Goal: Communication & Community: Participate in discussion

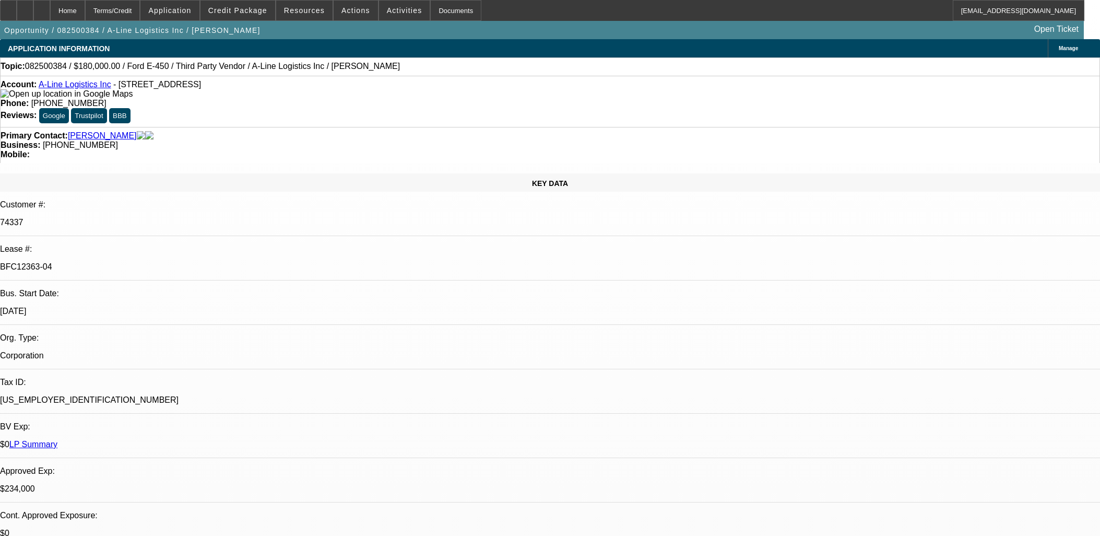
select select "0"
select select "6"
select select "0"
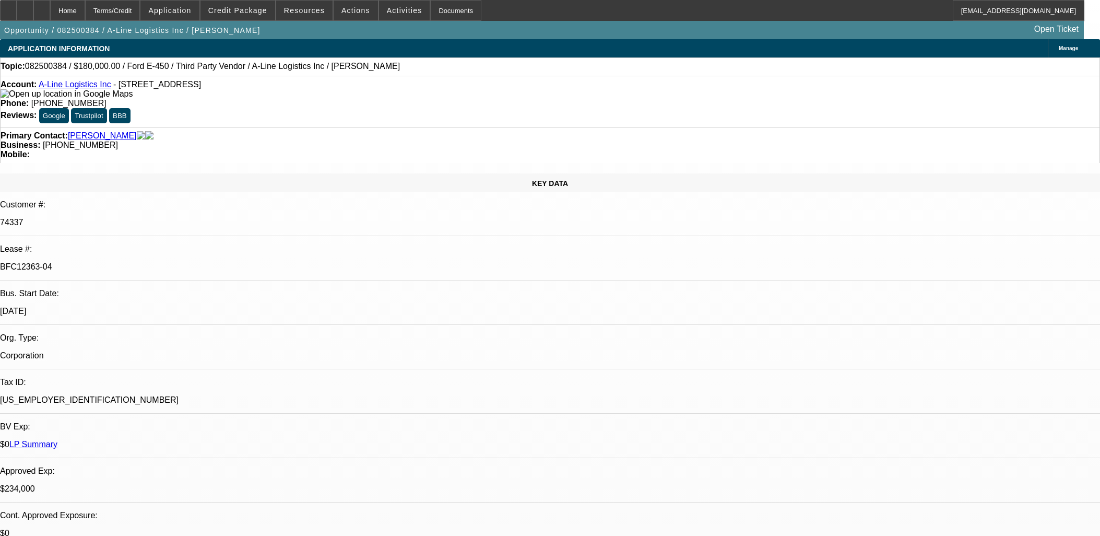
select select "0"
select select "0.1"
select select "4"
select select "0"
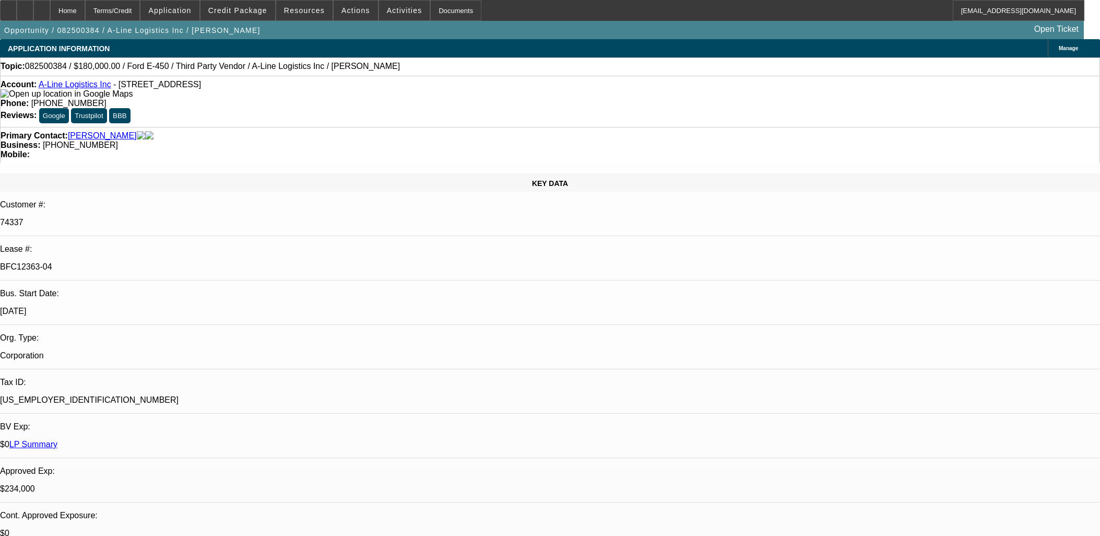
select select "0.1"
select select "4"
select select "0"
select select "0.1"
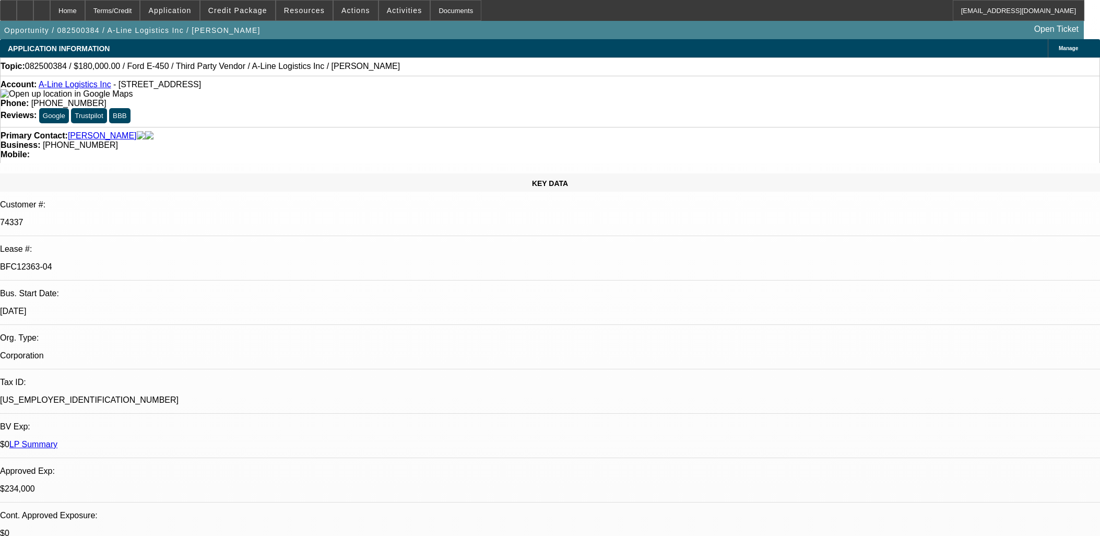
select select "4"
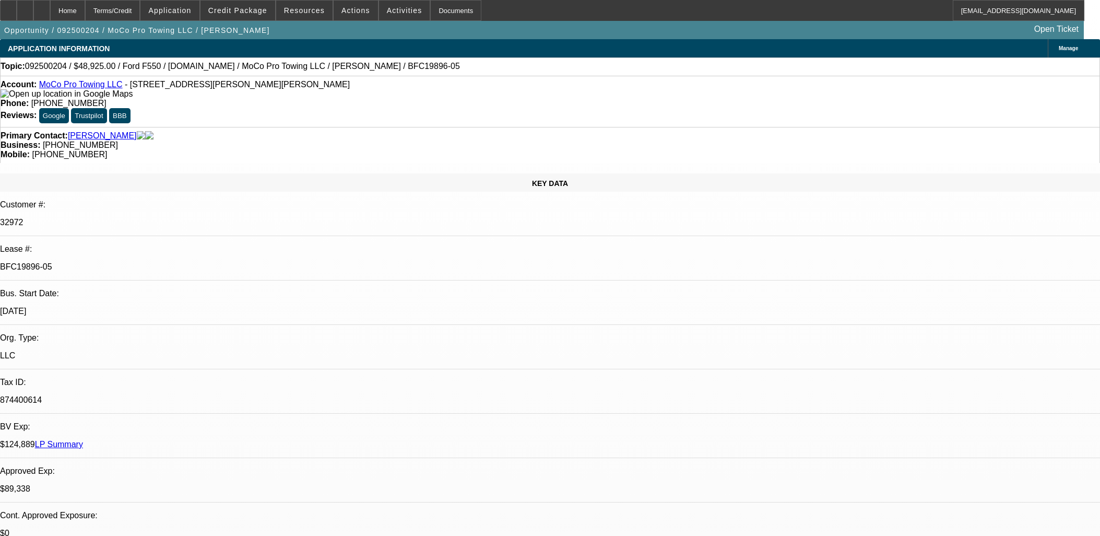
select select "0"
select select "2"
select select "0"
select select "6"
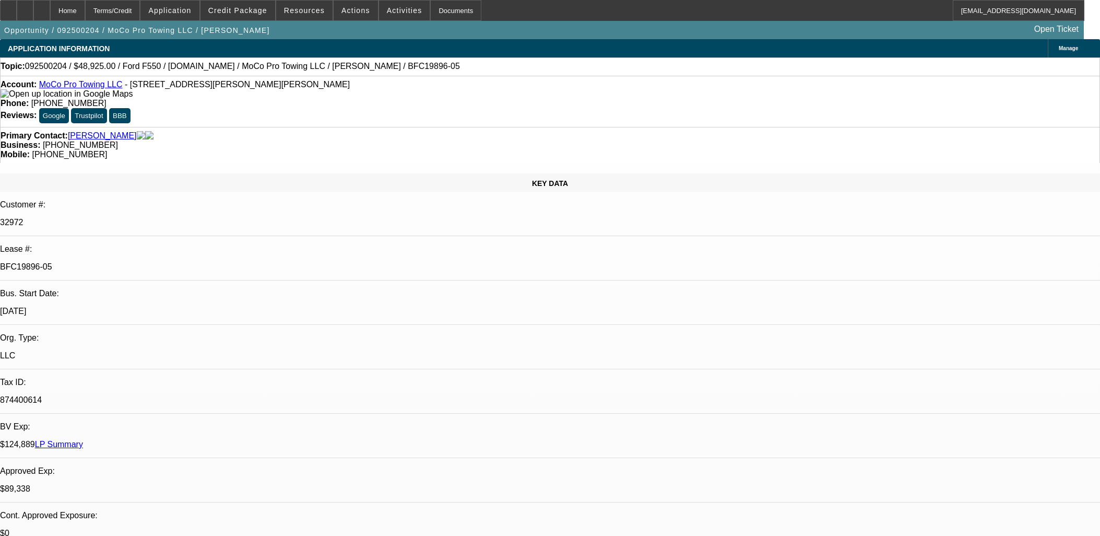
select select "0"
select select "2"
select select "0"
select select "6"
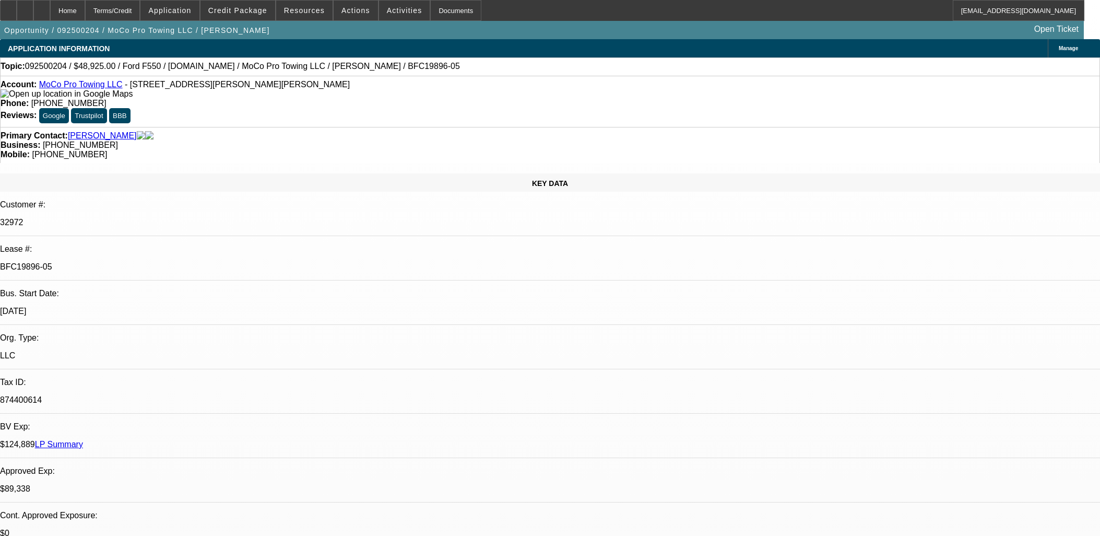
select select "0"
select select "2"
select select "0"
select select "6"
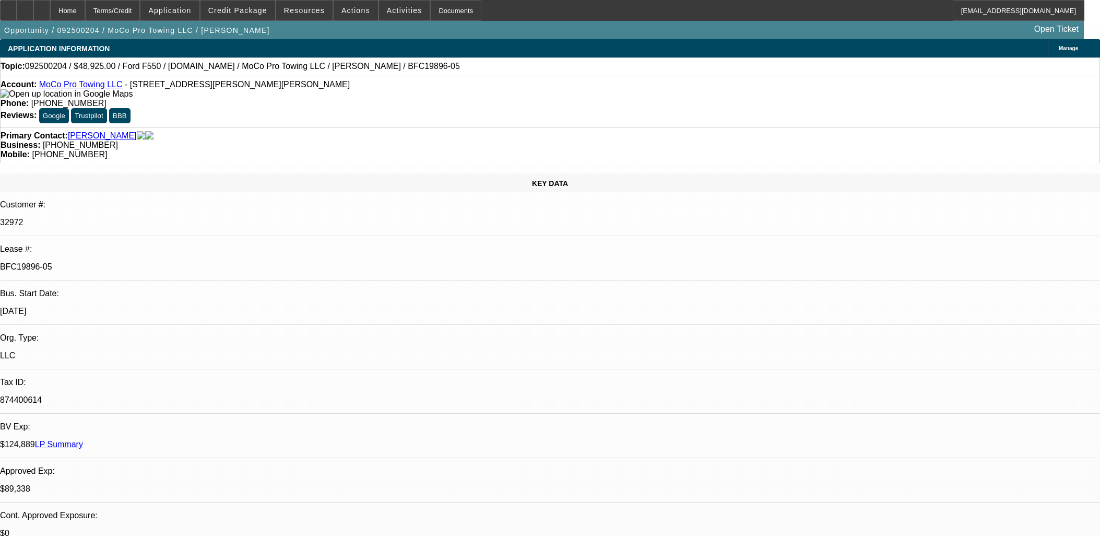
select select "0"
select select "2"
select select "0"
select select "6"
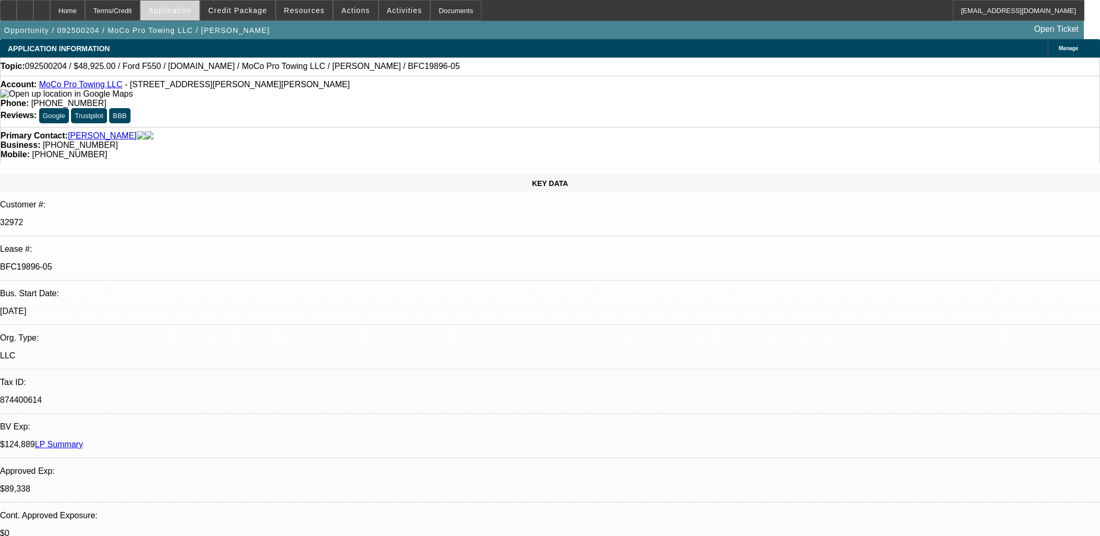
scroll to position [1683, 0]
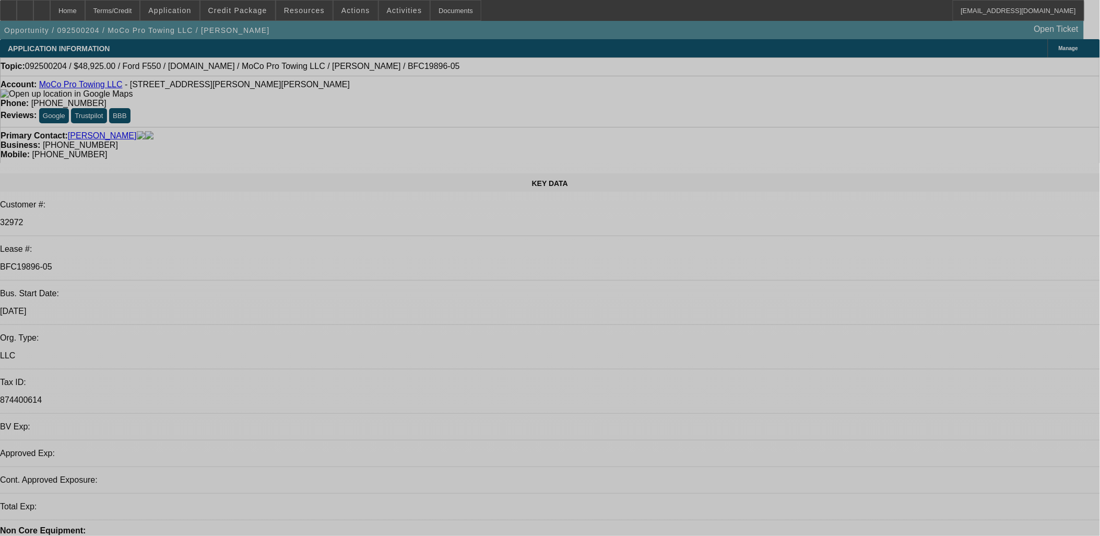
select select "0"
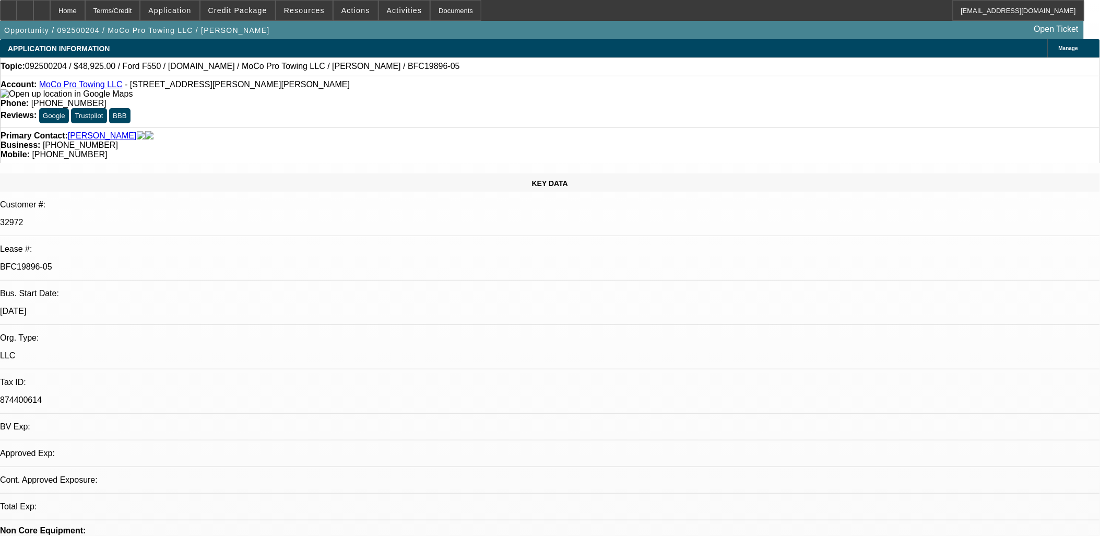
select select "0"
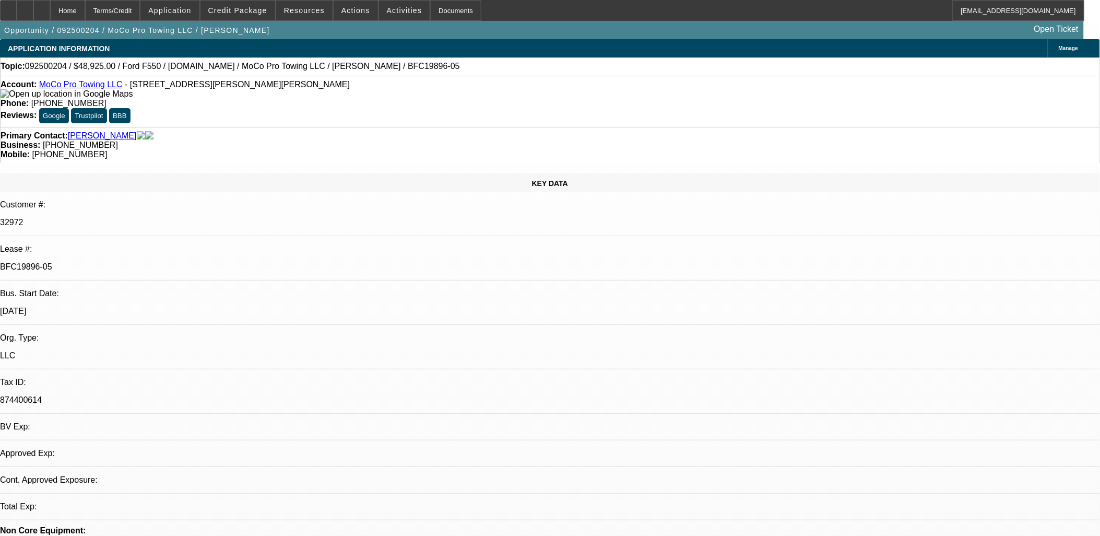
select select "0"
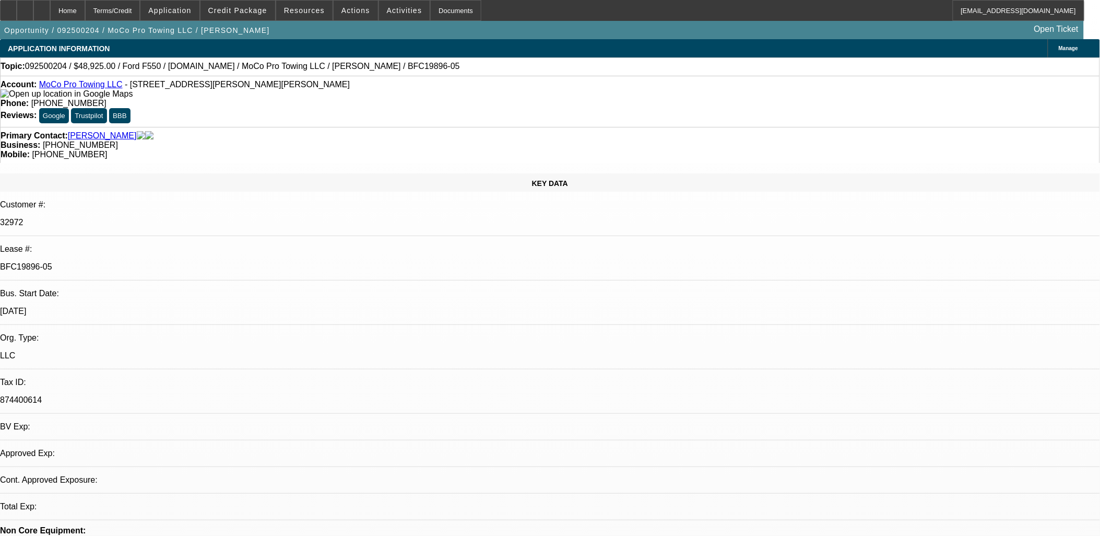
select select "1"
select select "2"
select select "6"
select select "1"
select select "2"
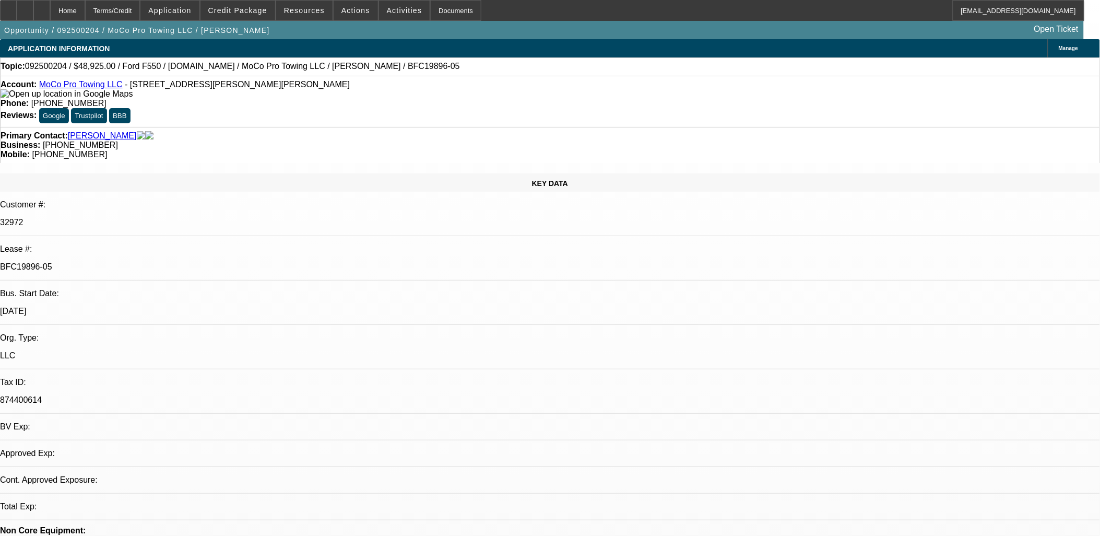
select select "6"
select select "1"
select select "2"
select select "6"
select select "1"
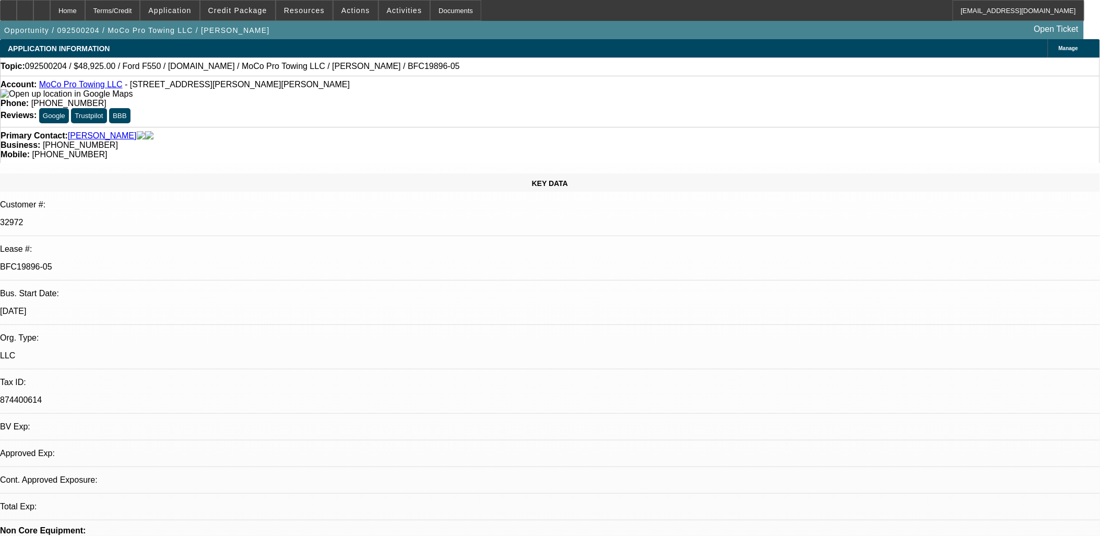
select select "2"
select select "6"
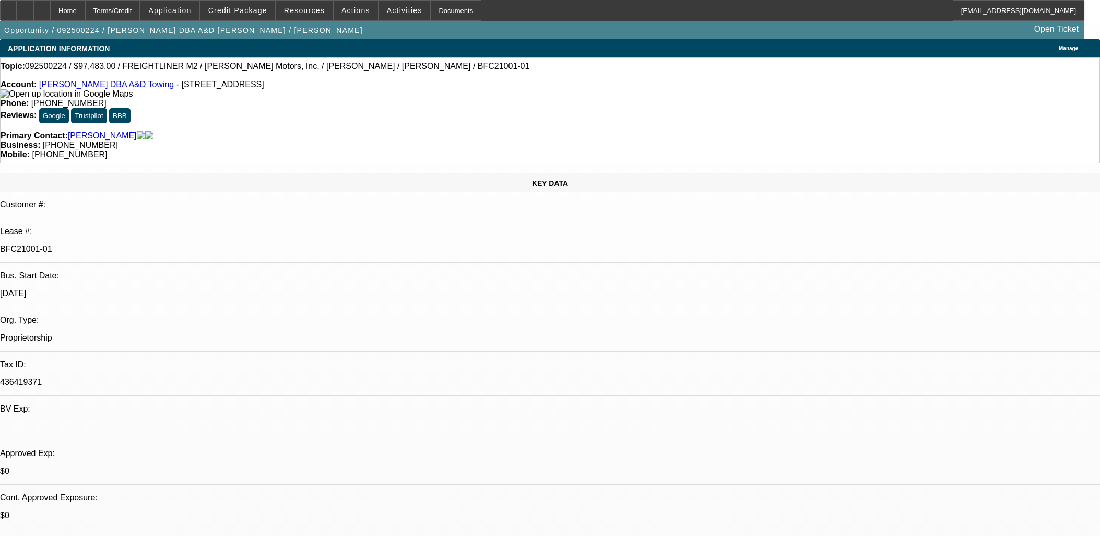
select select "0"
select select "6"
select select "0"
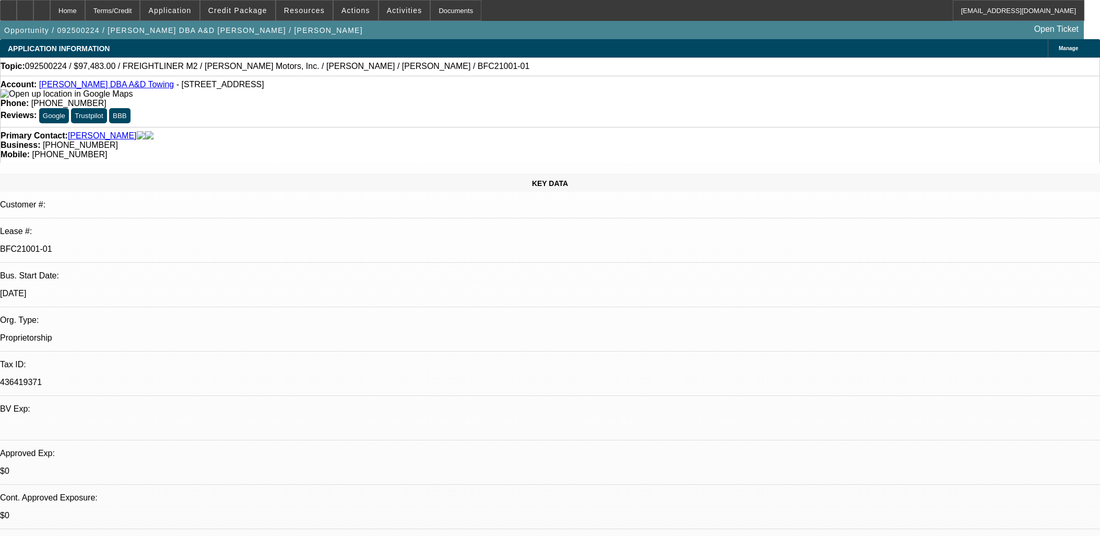
select select "0"
select select "6"
select select "0"
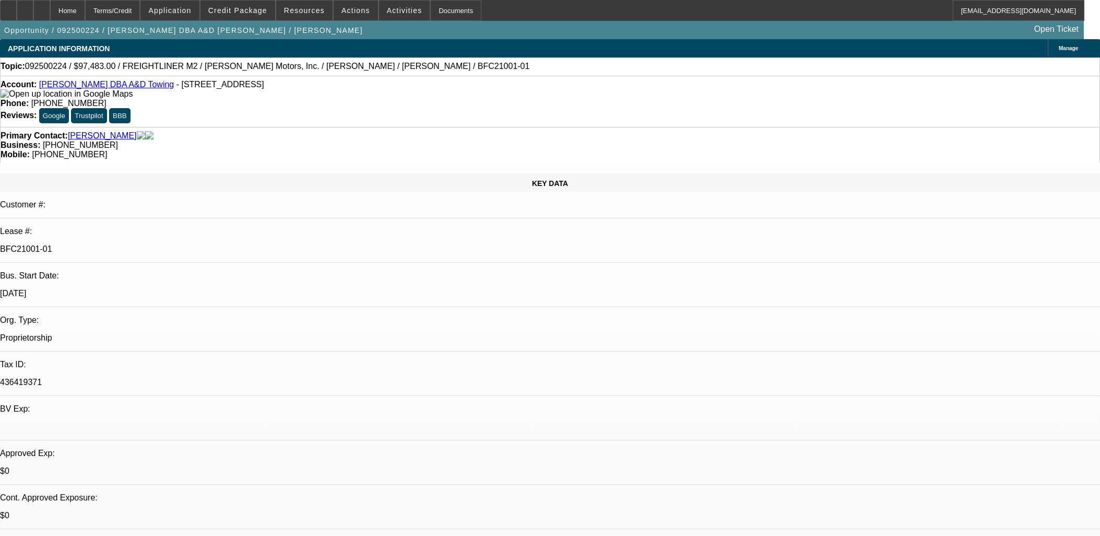
select select "0"
select select "6"
select select "0"
select select "2"
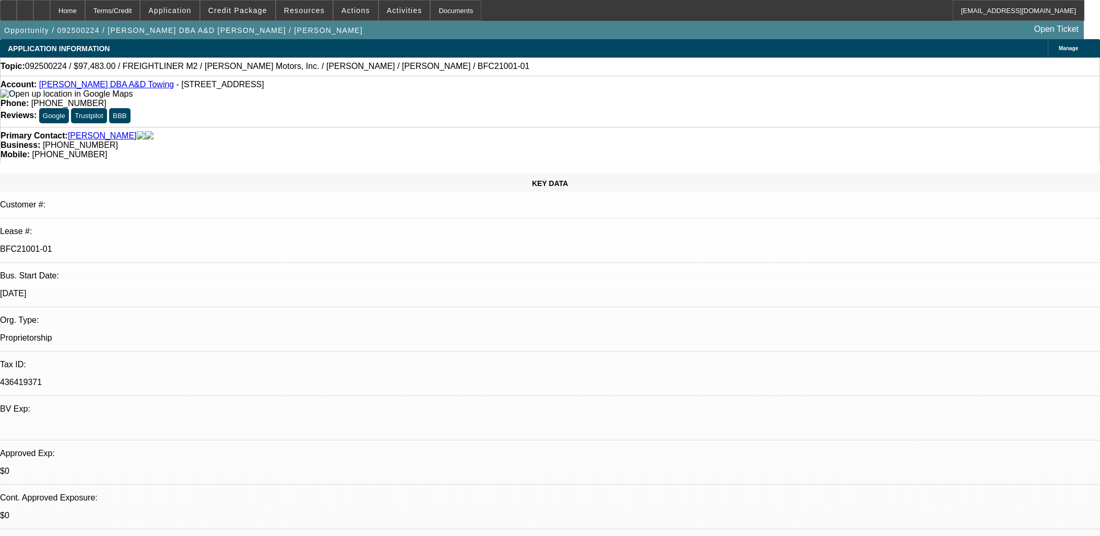
select select "0"
select select "6"
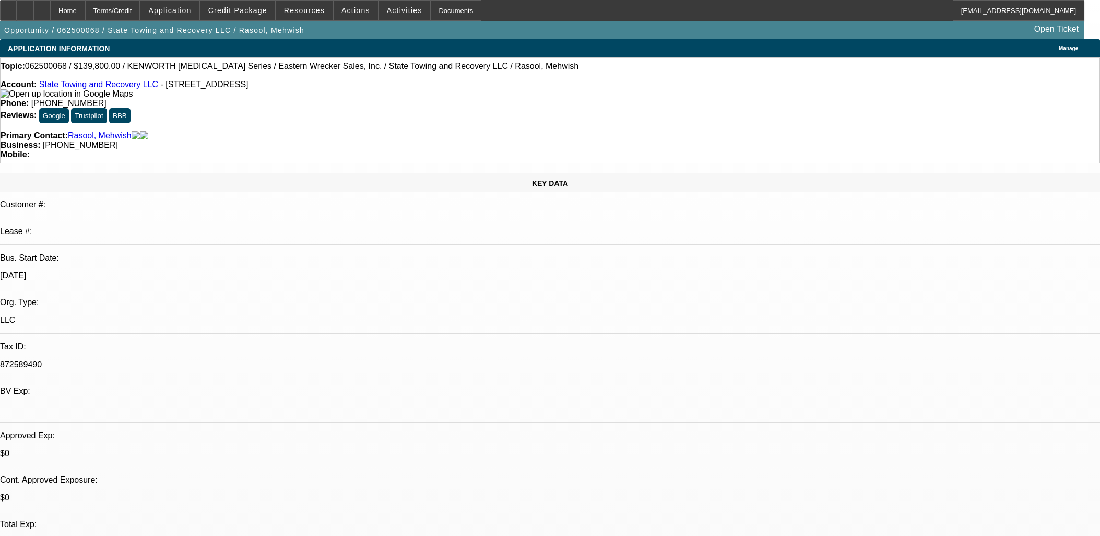
select select "0"
select select "6"
select select "0"
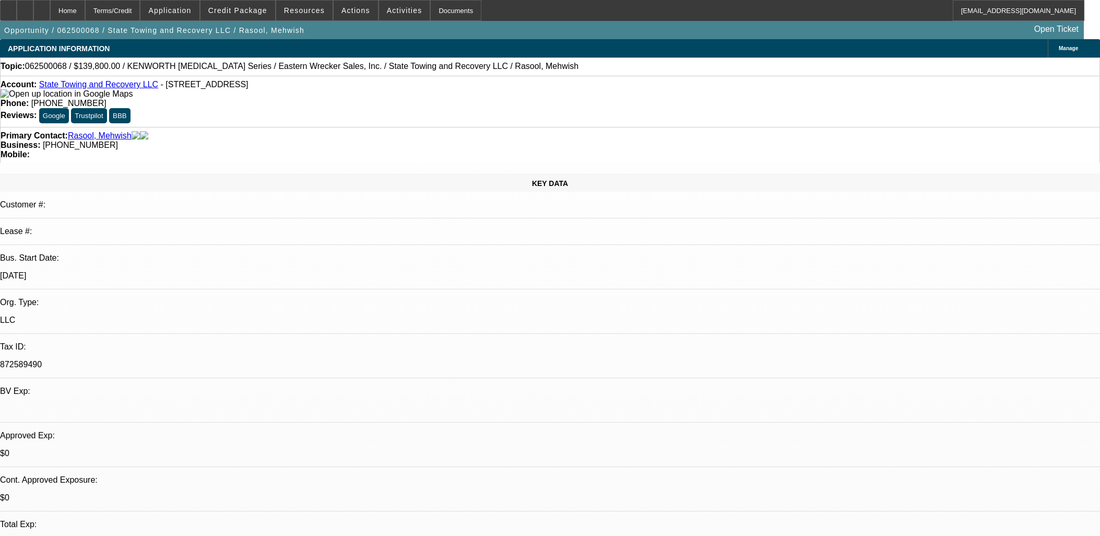
select select "0"
select select "6"
select select "0"
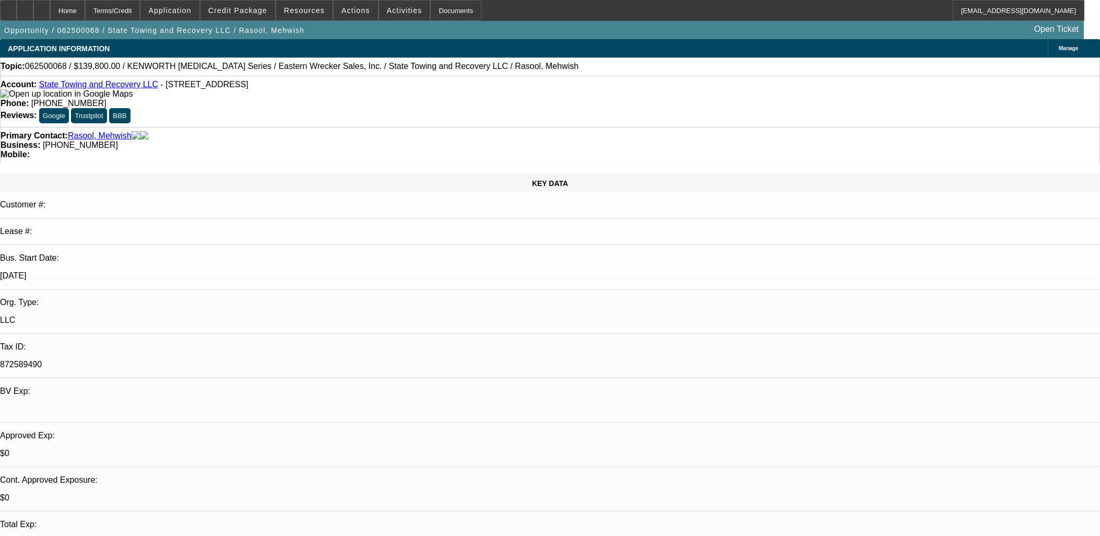
select select "0"
select select "6"
select select "0"
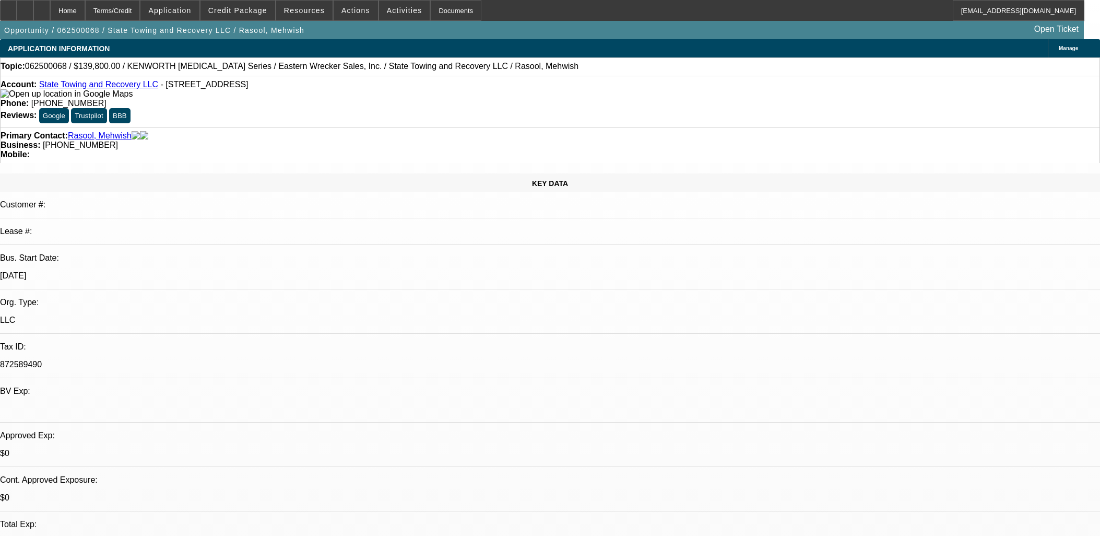
select select "6"
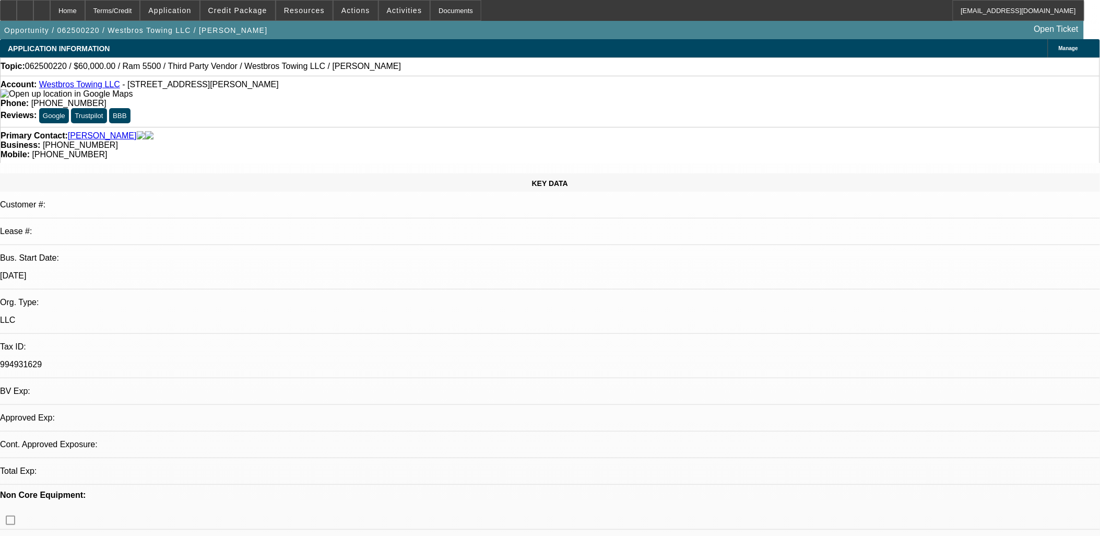
select select "0"
select select "0.1"
select select "0"
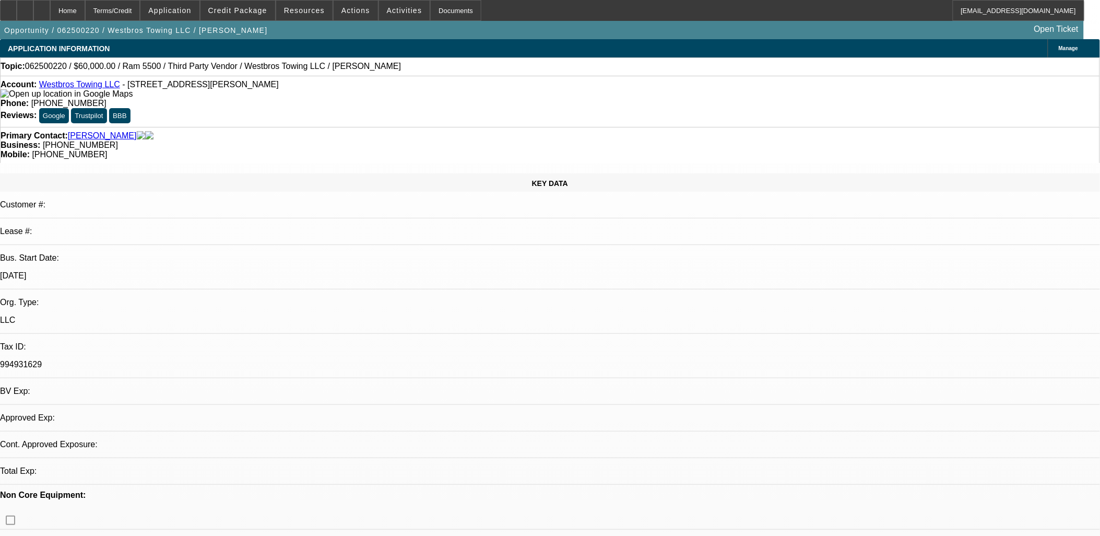
select select "0.1"
select select "0"
select select "0.1"
select select "0"
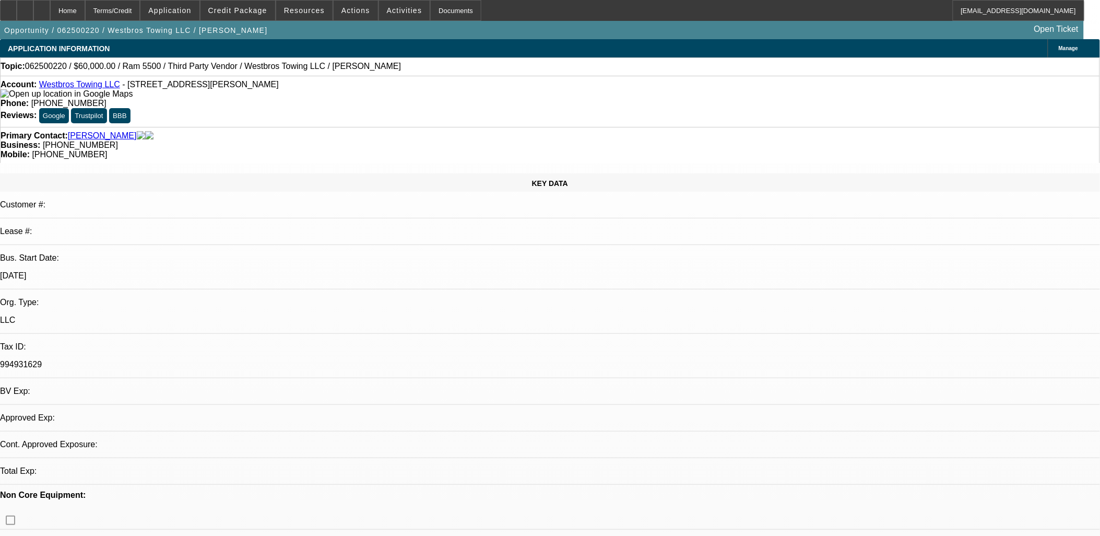
select select "0"
select select "0.1"
select select "1"
select select "4"
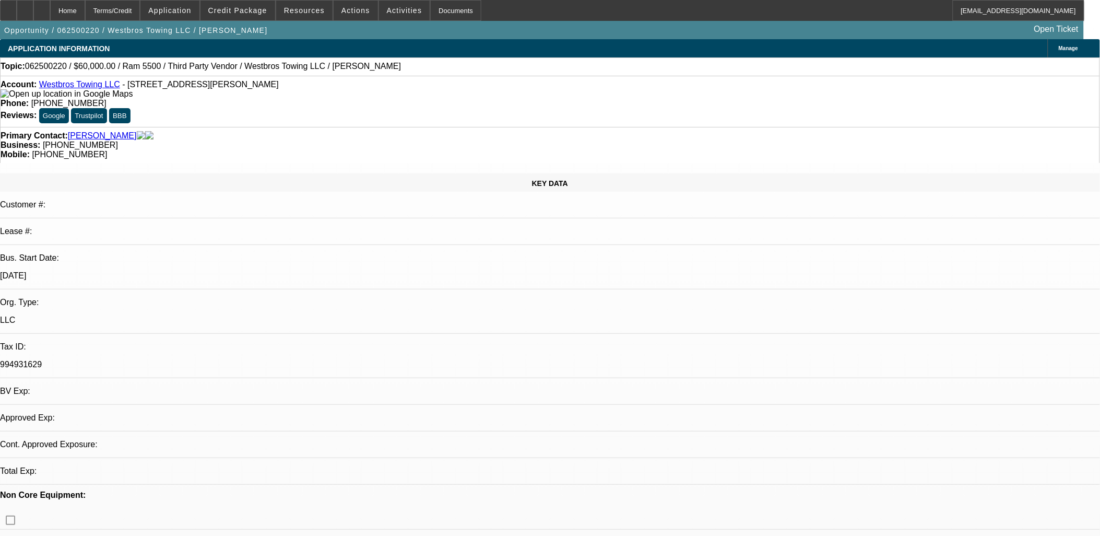
select select "1"
select select "4"
select select "1"
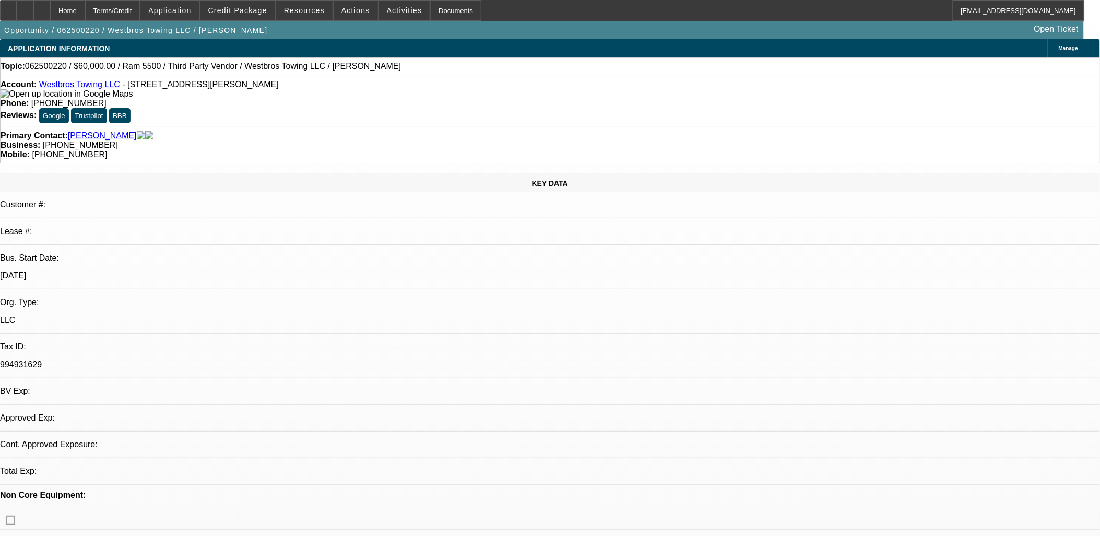
select select "4"
select select "1"
select select "4"
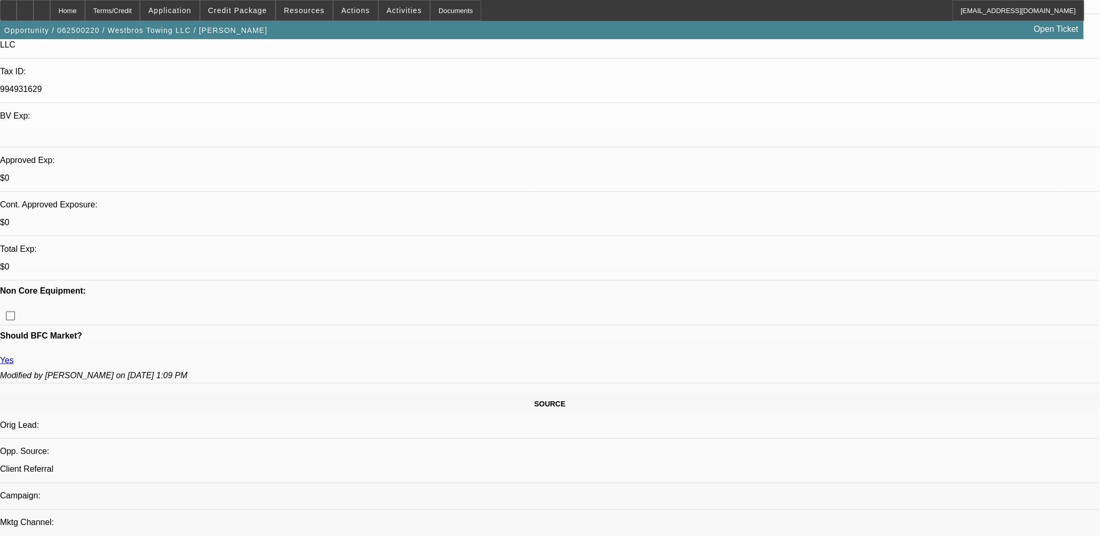
scroll to position [290, 0]
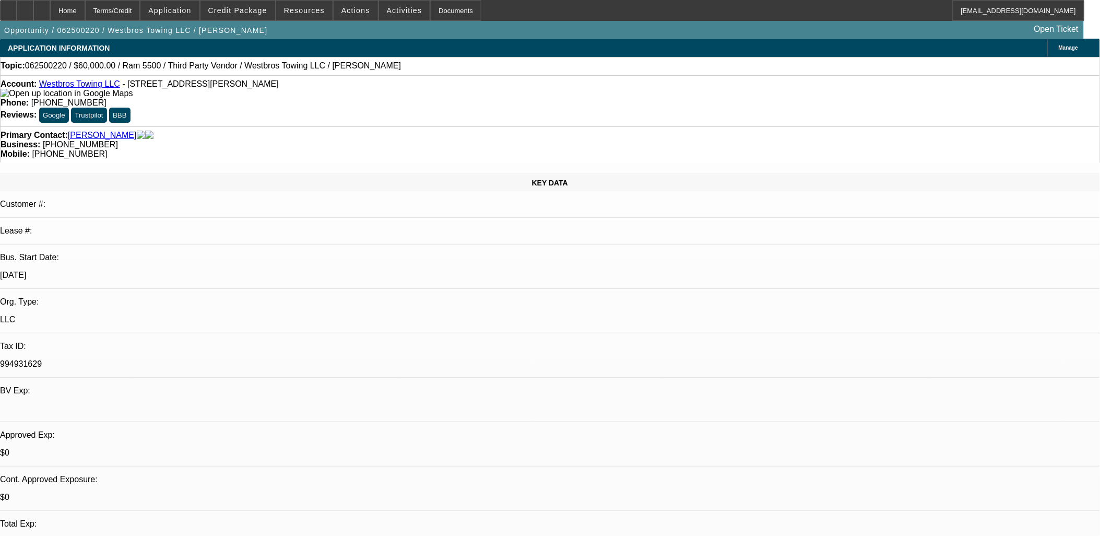
scroll to position [0, 0]
select select "0"
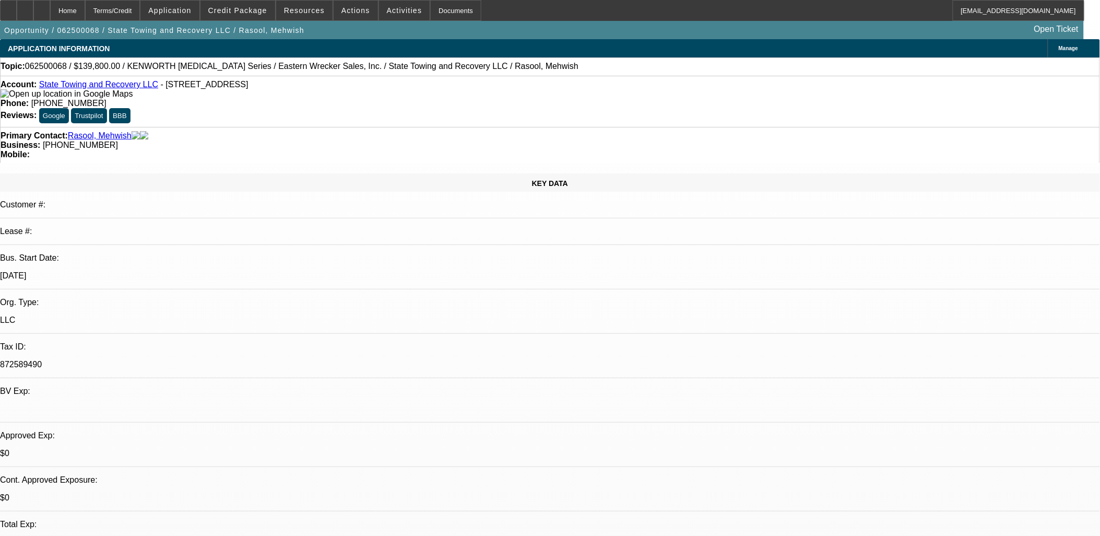
select select "0"
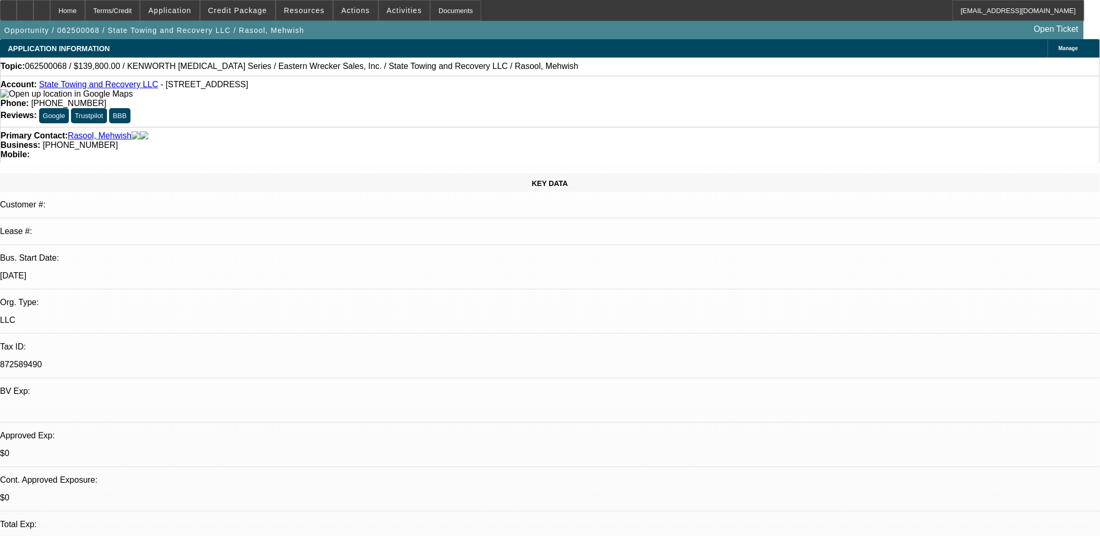
select select "0"
select select "1"
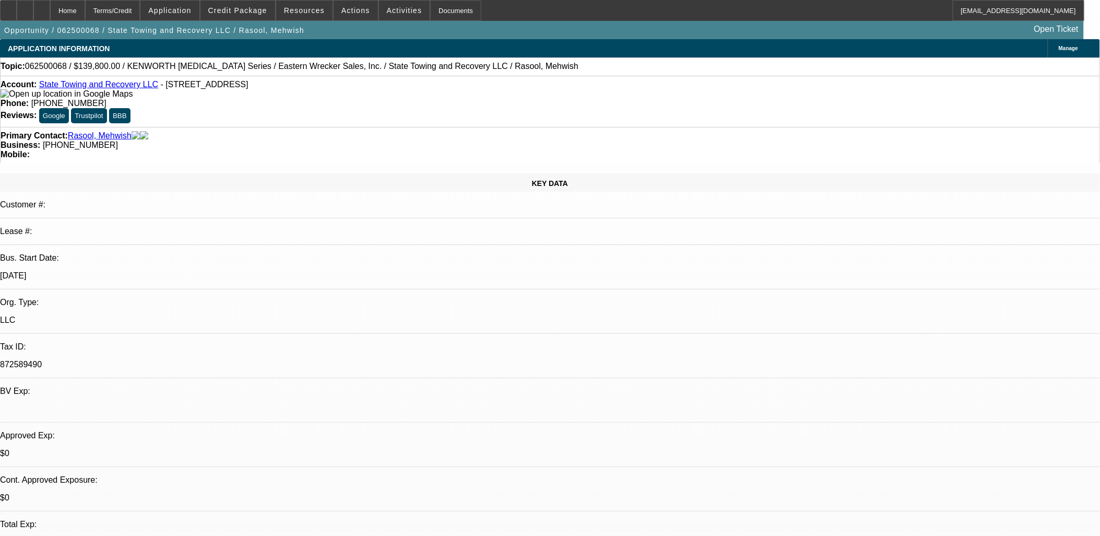
select select "6"
select select "1"
select select "6"
select select "1"
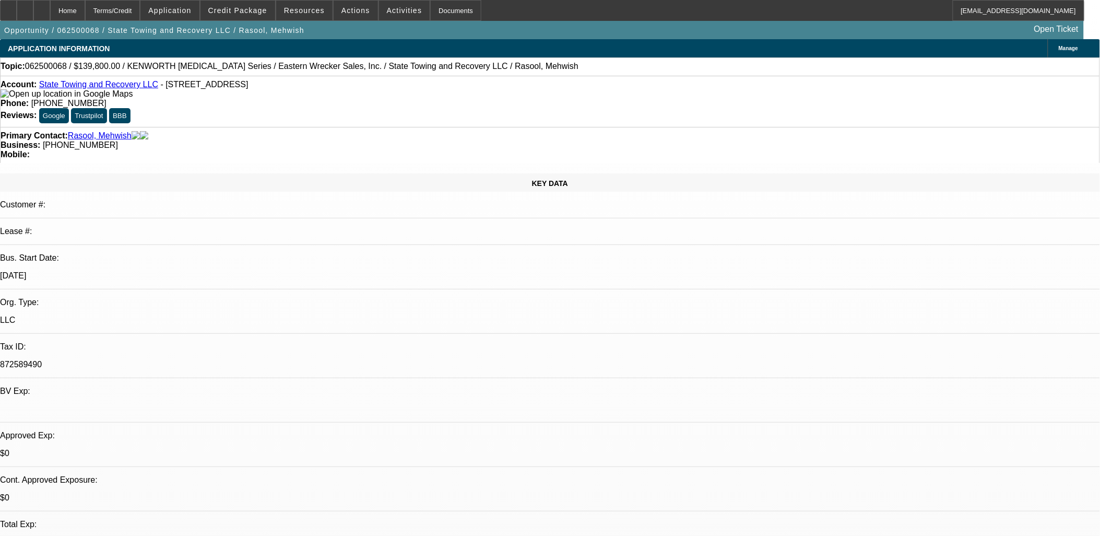
select select "1"
select select "6"
select select "1"
select select "6"
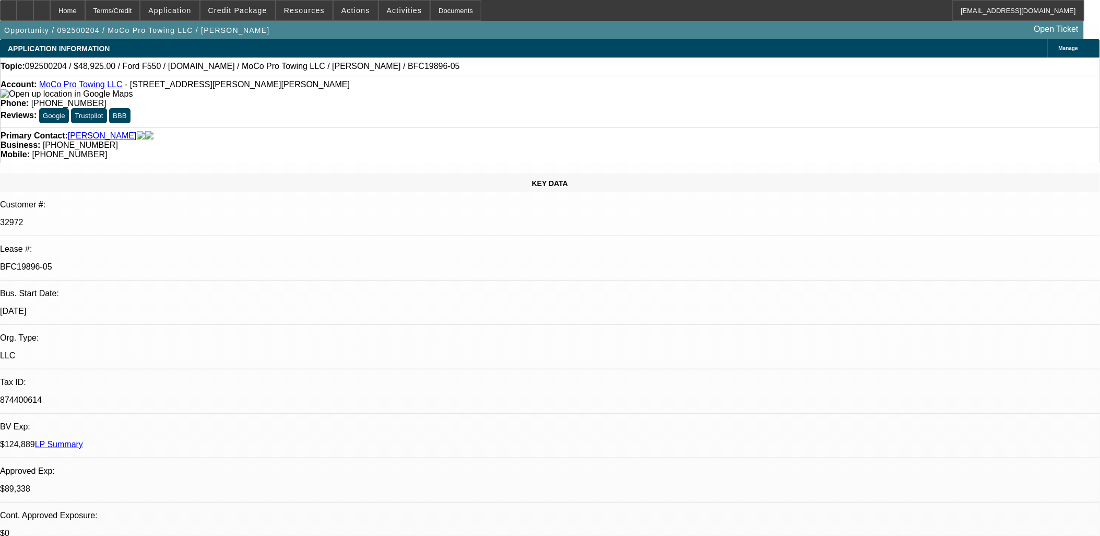
select select "0"
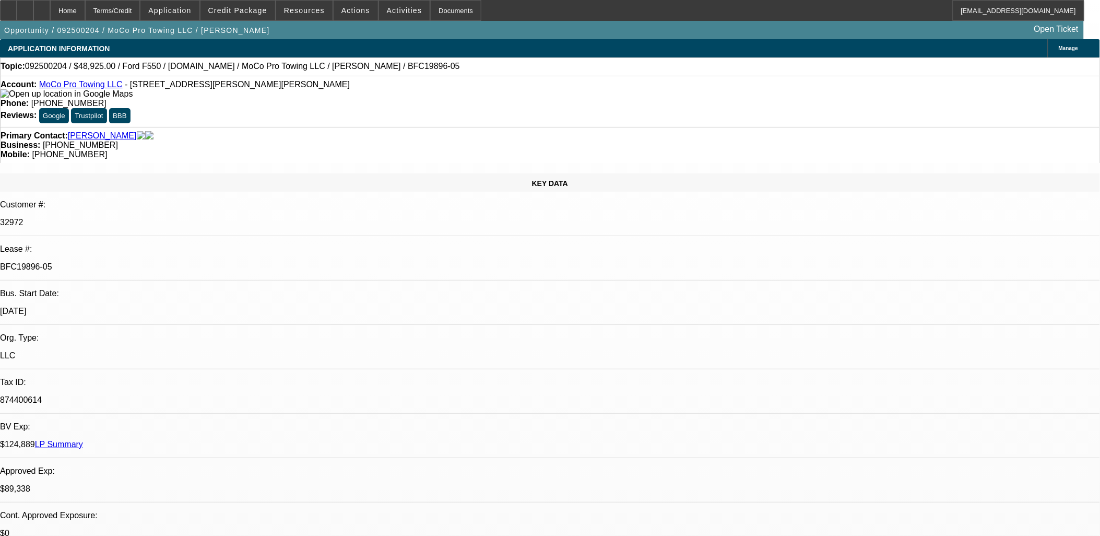
select select "0"
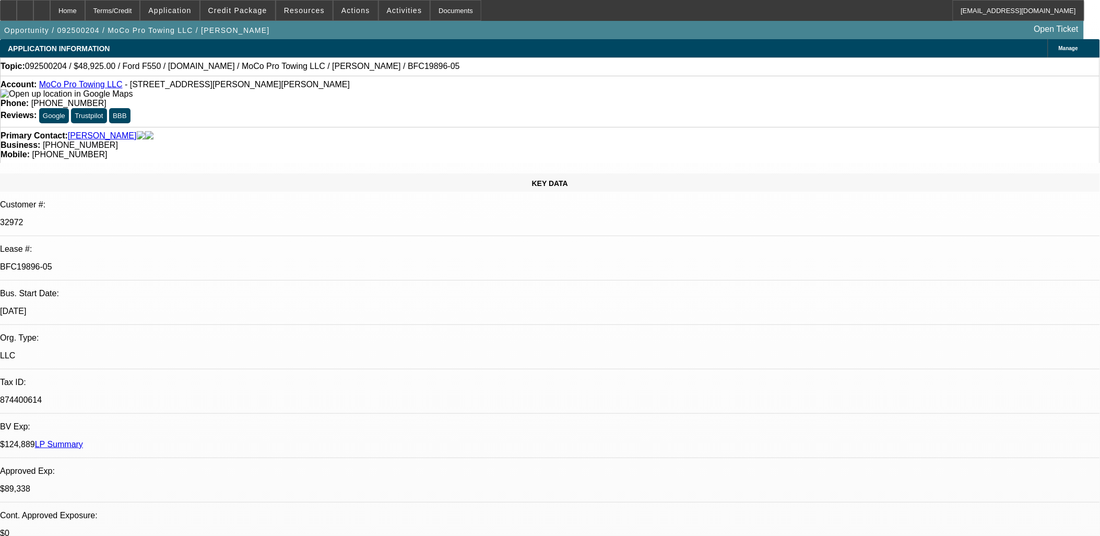
select select "0"
select select "1"
select select "2"
select select "6"
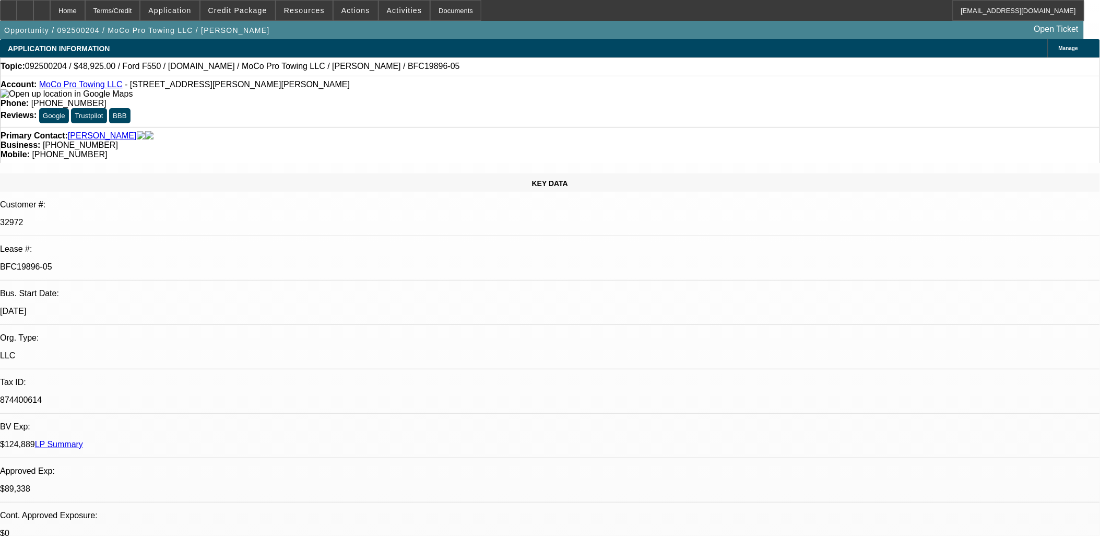
select select "1"
select select "2"
select select "6"
select select "1"
select select "2"
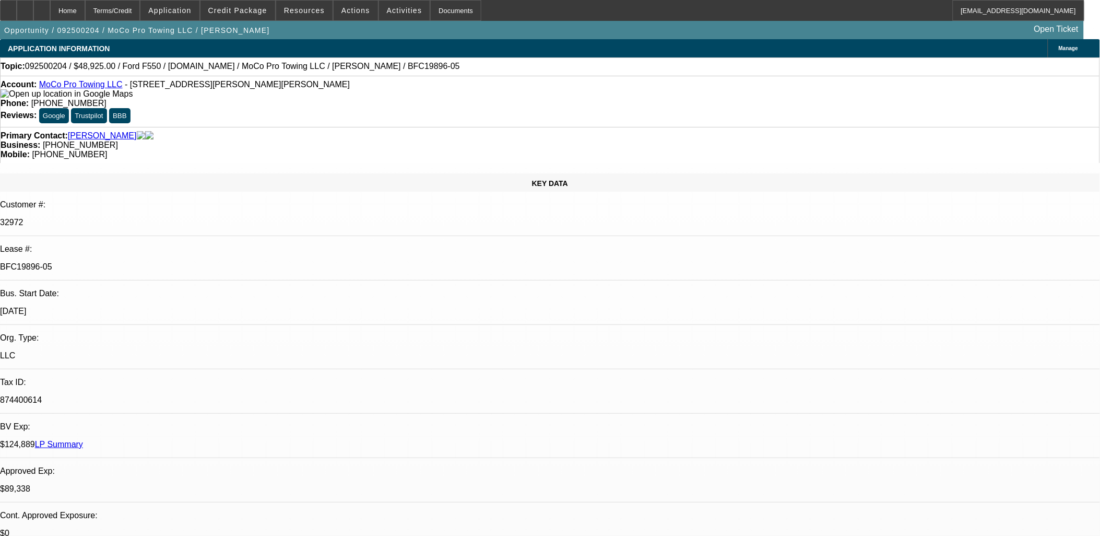
select select "6"
select select "1"
select select "2"
select select "6"
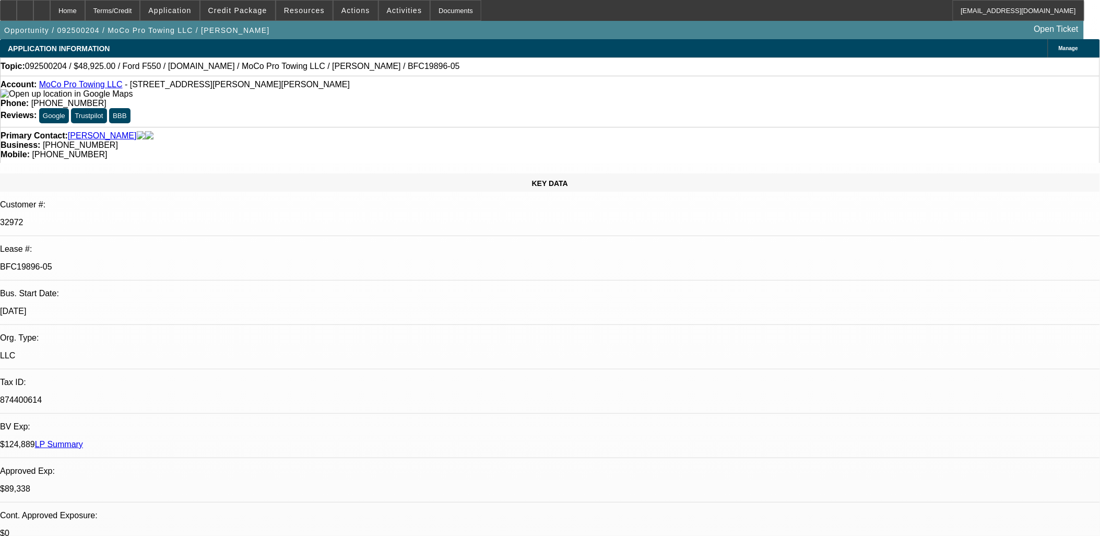
drag, startPoint x: 872, startPoint y: 365, endPoint x: 526, endPoint y: 301, distance: 351.6
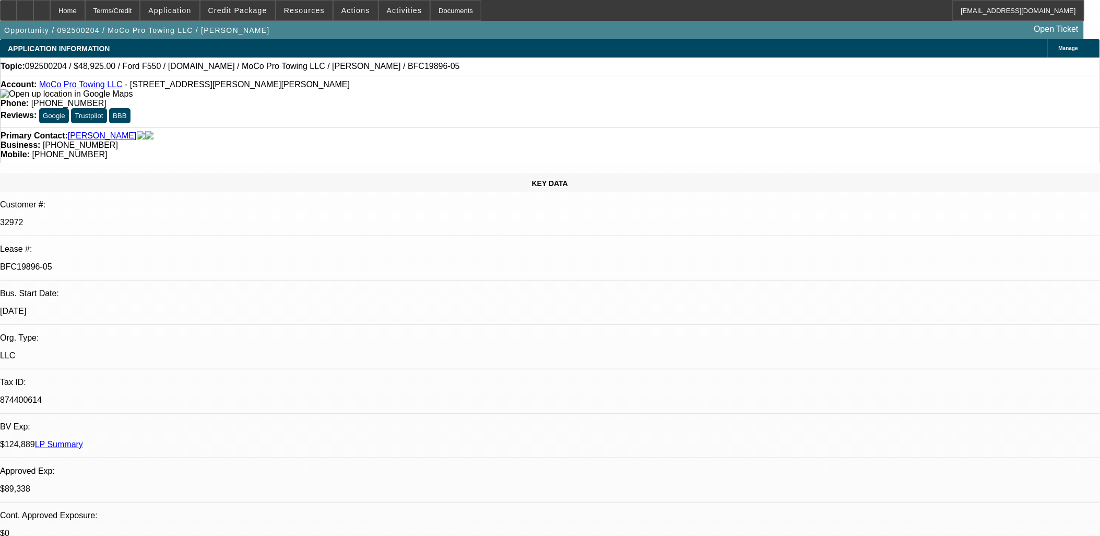
drag, startPoint x: 525, startPoint y: 303, endPoint x: 873, endPoint y: 364, distance: 353.2
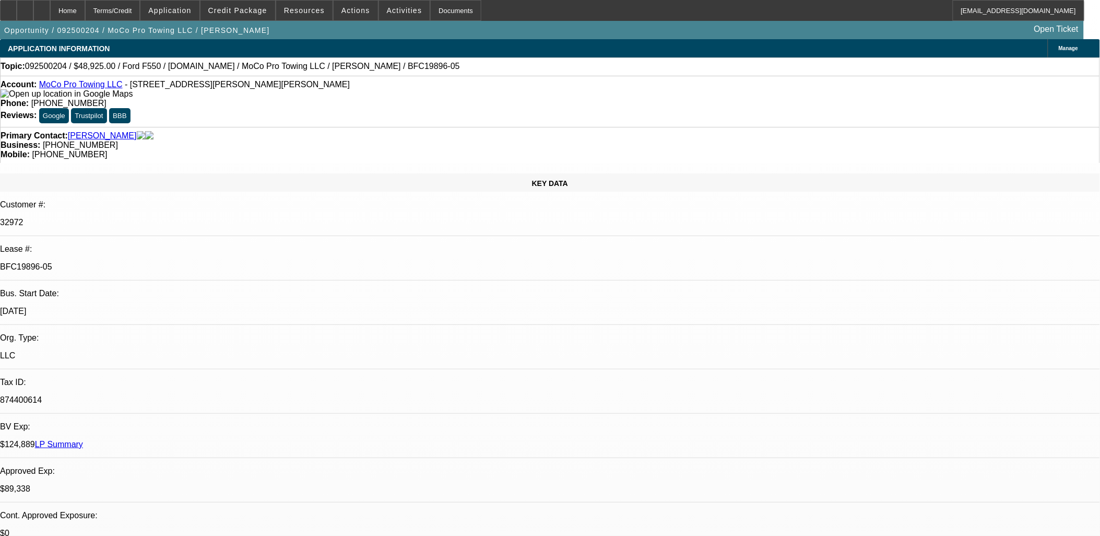
drag, startPoint x: 872, startPoint y: 364, endPoint x: 866, endPoint y: 372, distance: 10.9
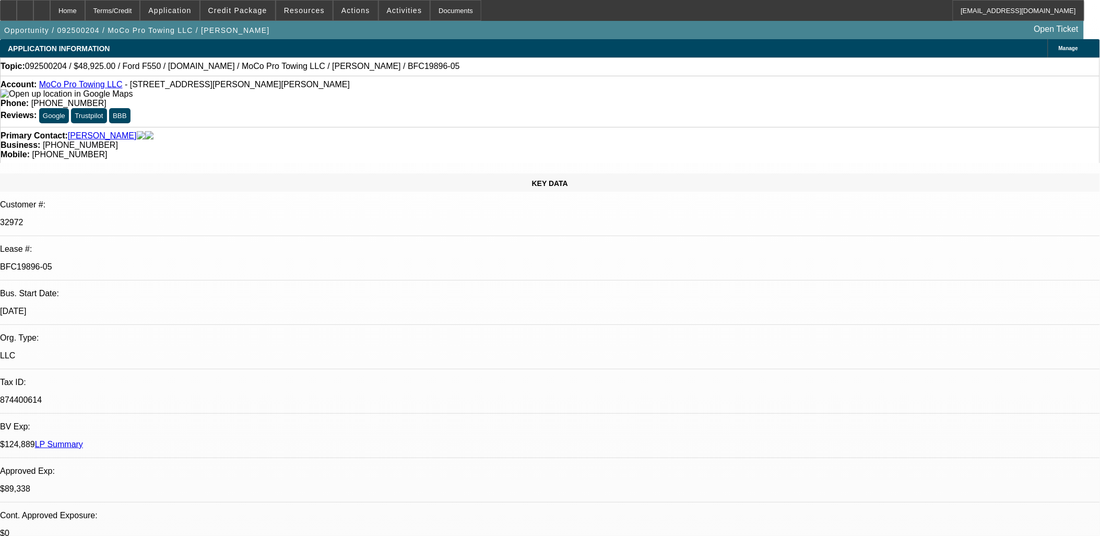
drag, startPoint x: 864, startPoint y: 370, endPoint x: 871, endPoint y: 367, distance: 7.3
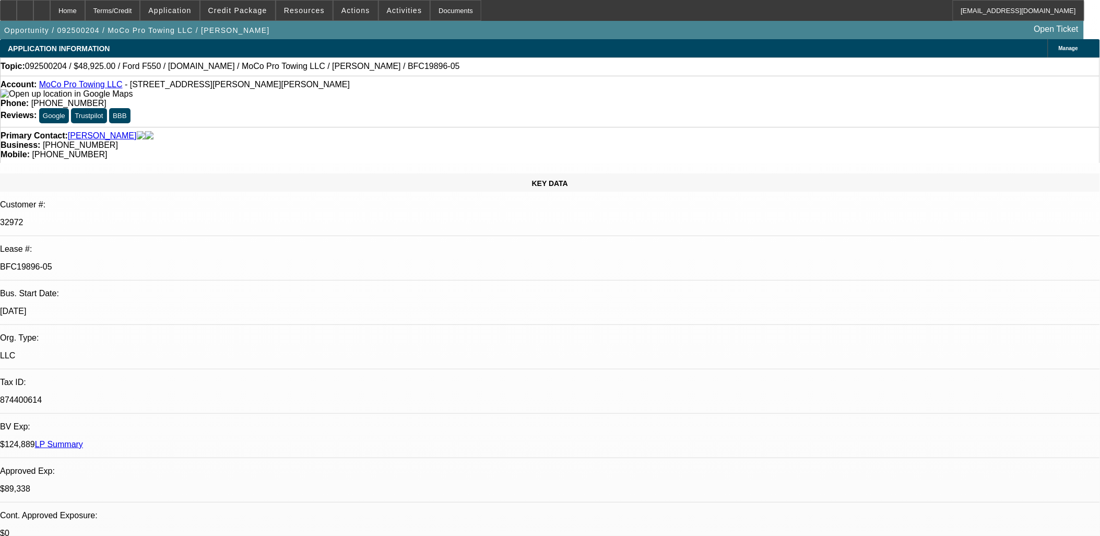
drag, startPoint x: 836, startPoint y: 351, endPoint x: 841, endPoint y: 359, distance: 9.1
select select "0"
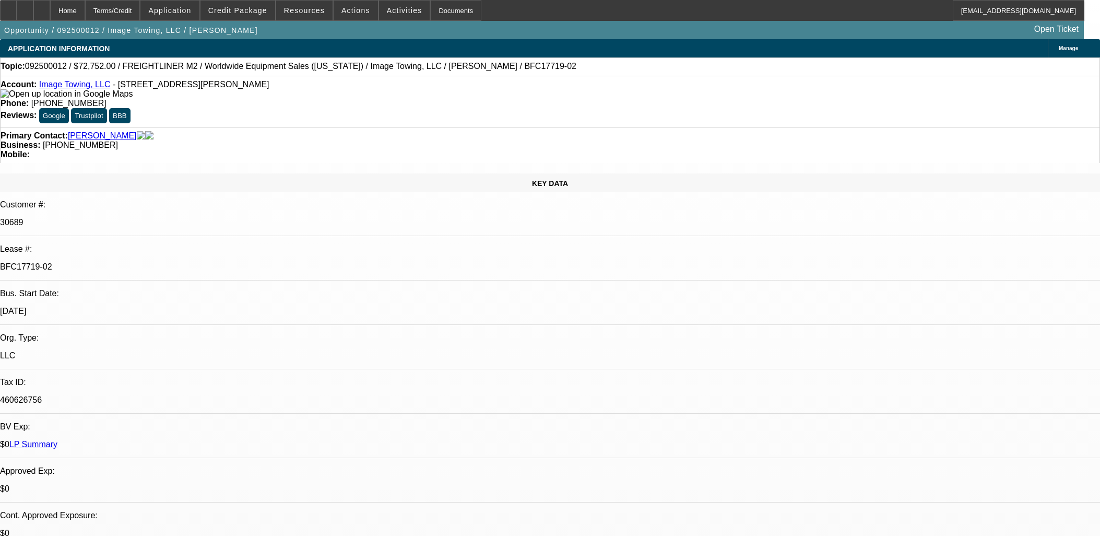
select select "0"
select select "6"
select select "0"
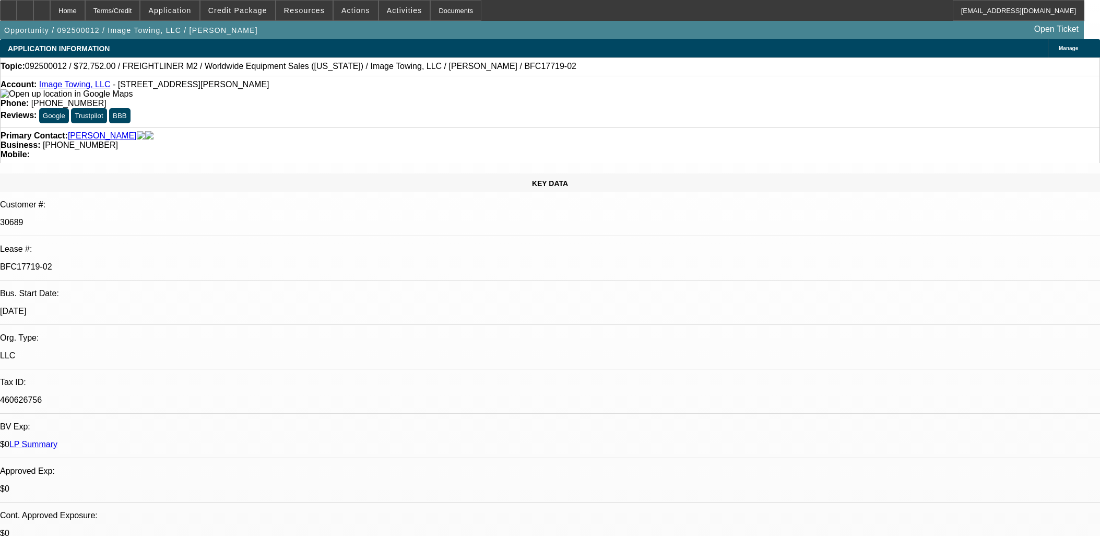
select select "0"
select select "6"
select select "0"
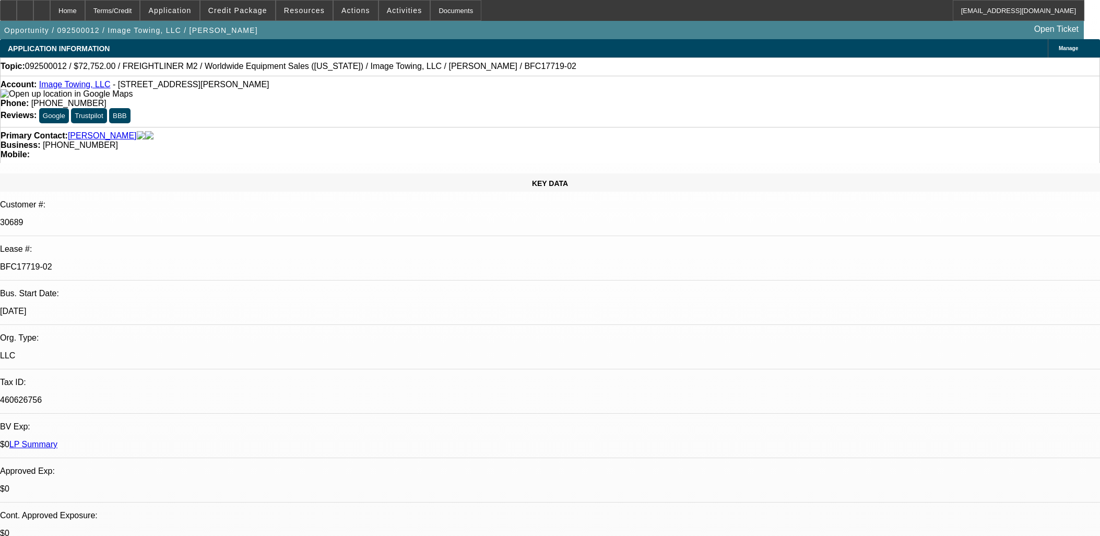
select select "6"
select select "0"
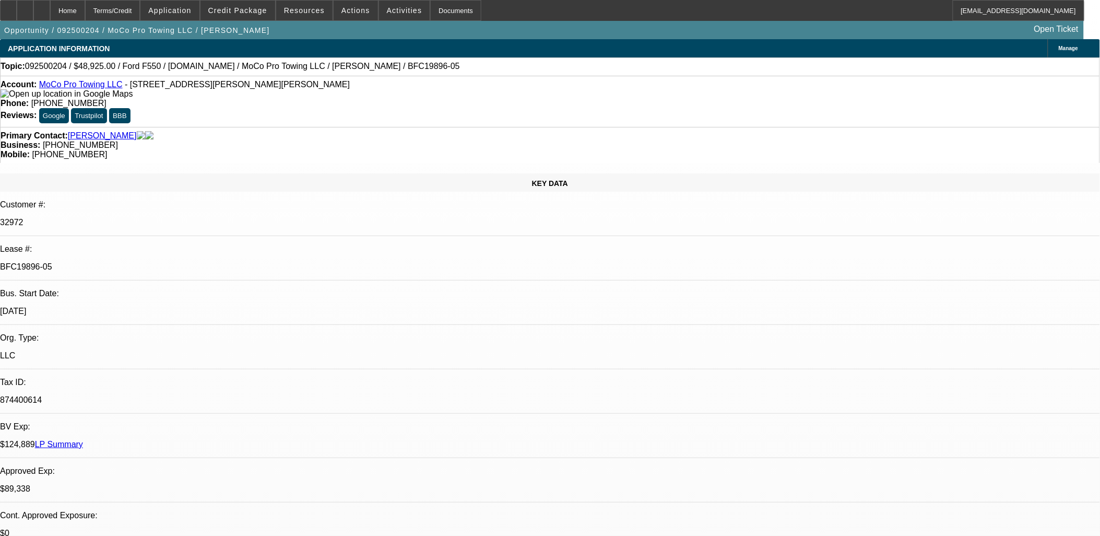
select select "0"
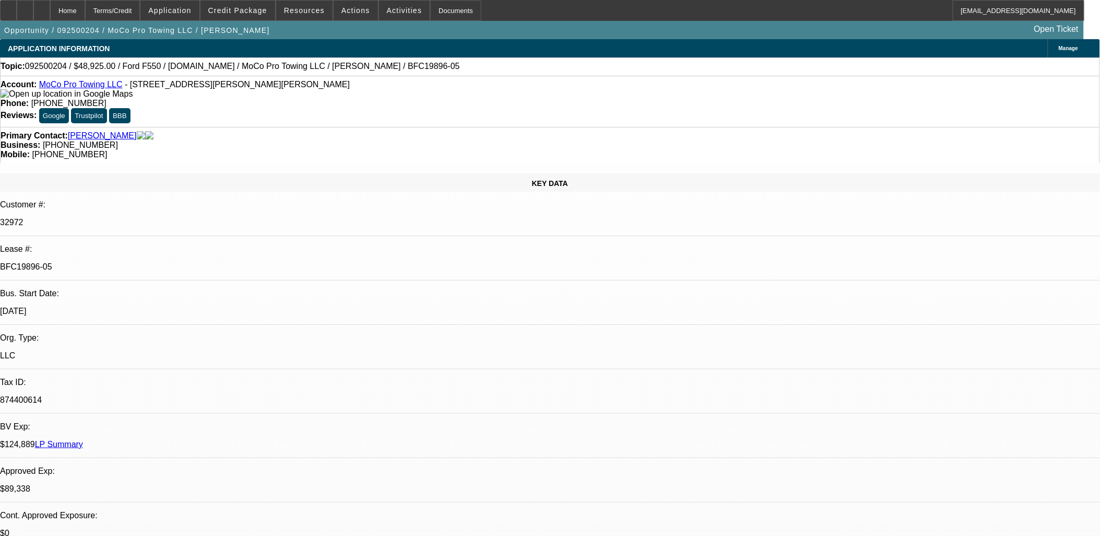
select select "0"
select select "1"
select select "2"
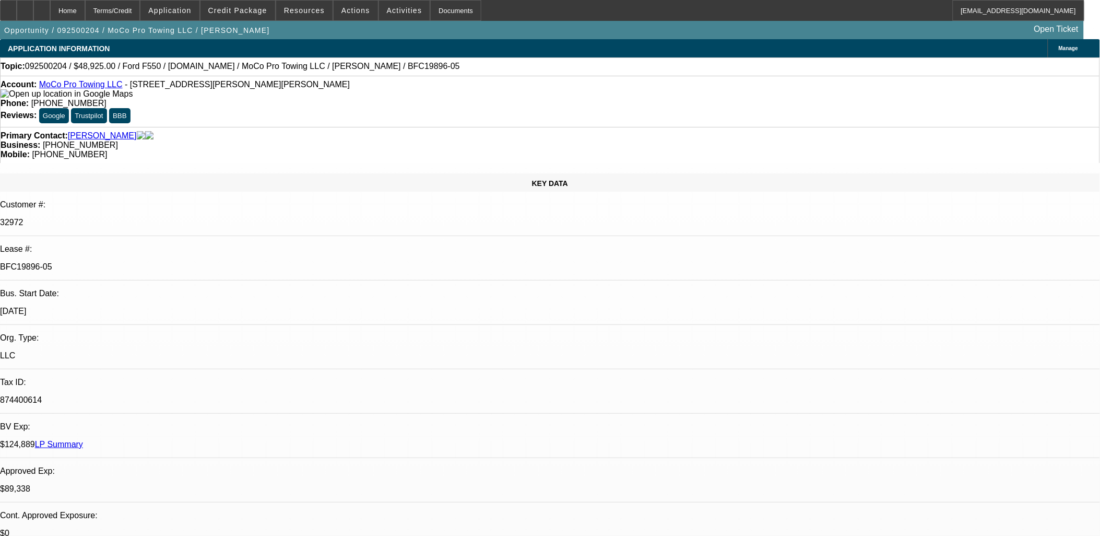
select select "6"
select select "1"
select select "2"
select select "6"
select select "1"
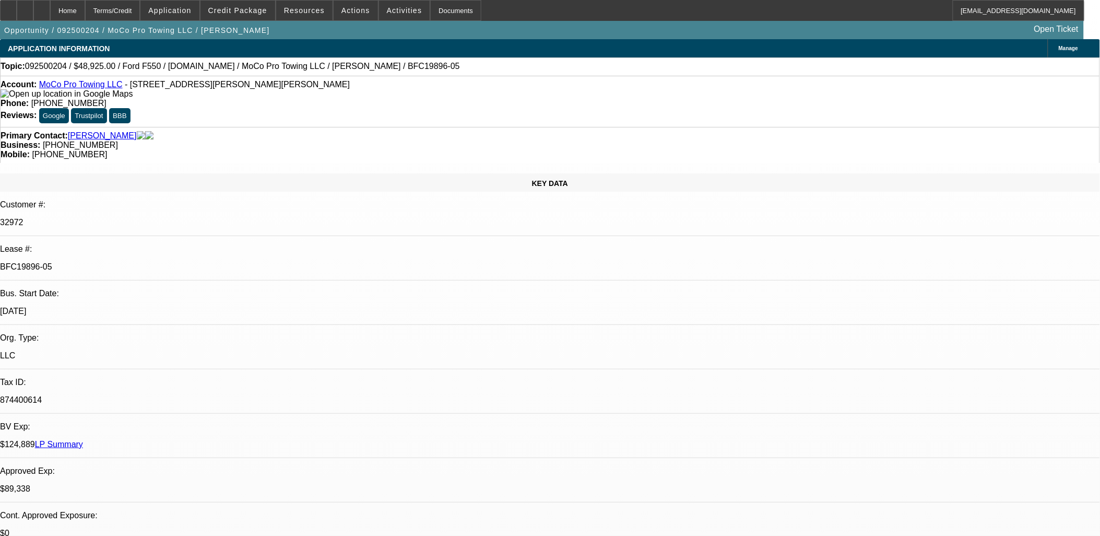
select select "2"
select select "6"
select select "1"
select select "2"
select select "6"
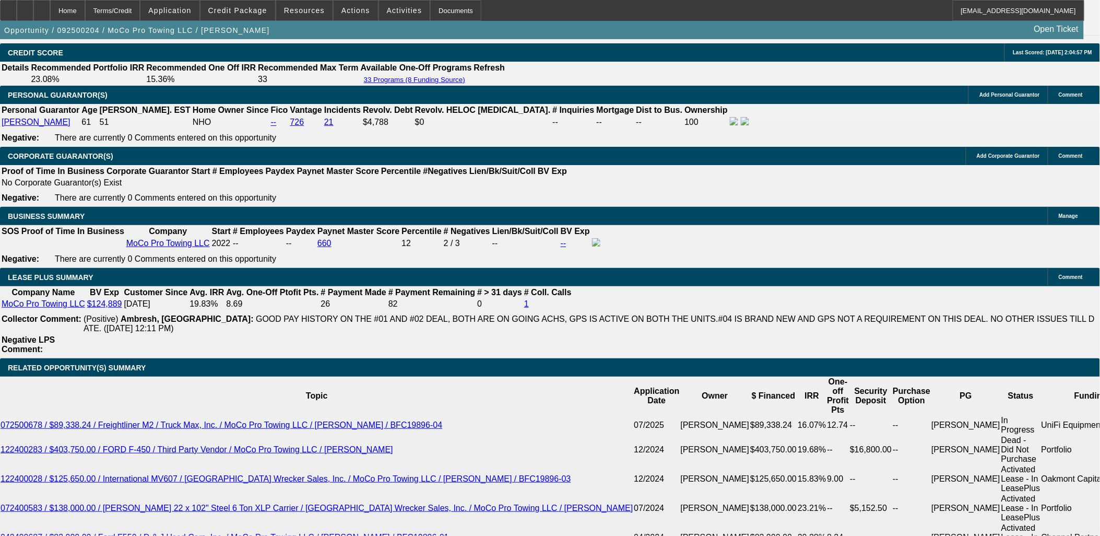
scroll to position [1683, 0]
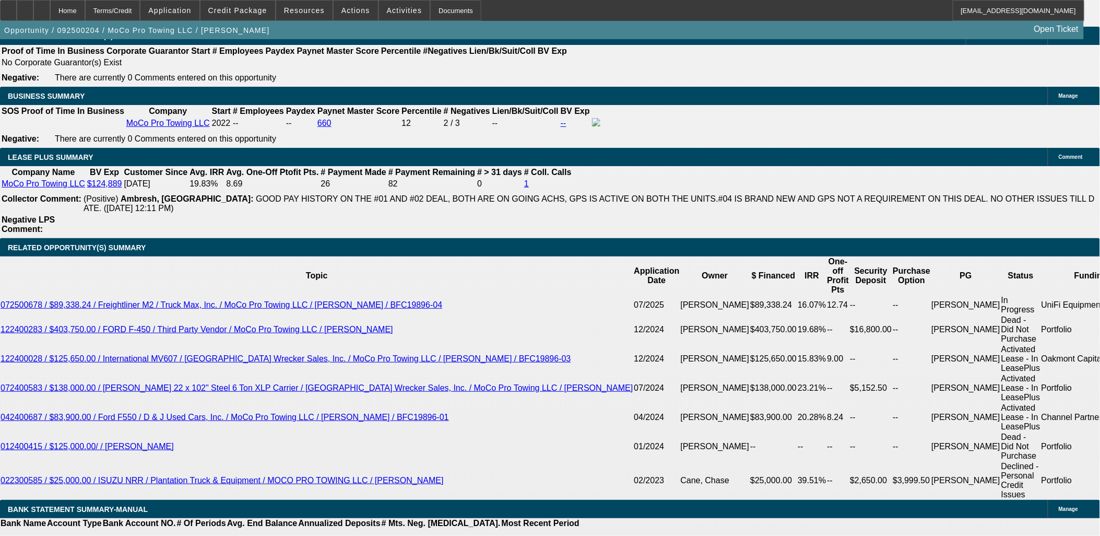
drag, startPoint x: 62, startPoint y: 188, endPoint x: 12, endPoint y: 115, distance: 88.4
drag, startPoint x: 12, startPoint y: 115, endPoint x: 67, endPoint y: 287, distance: 180.9
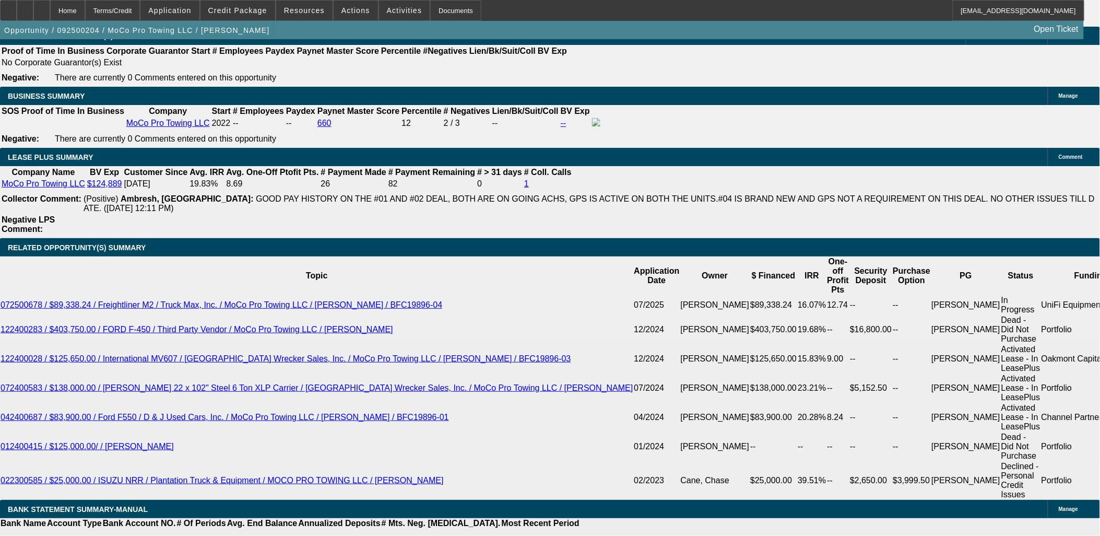
drag, startPoint x: 67, startPoint y: 287, endPoint x: 69, endPoint y: 280, distance: 7.6
drag, startPoint x: 69, startPoint y: 280, endPoint x: 12, endPoint y: 112, distance: 177.6
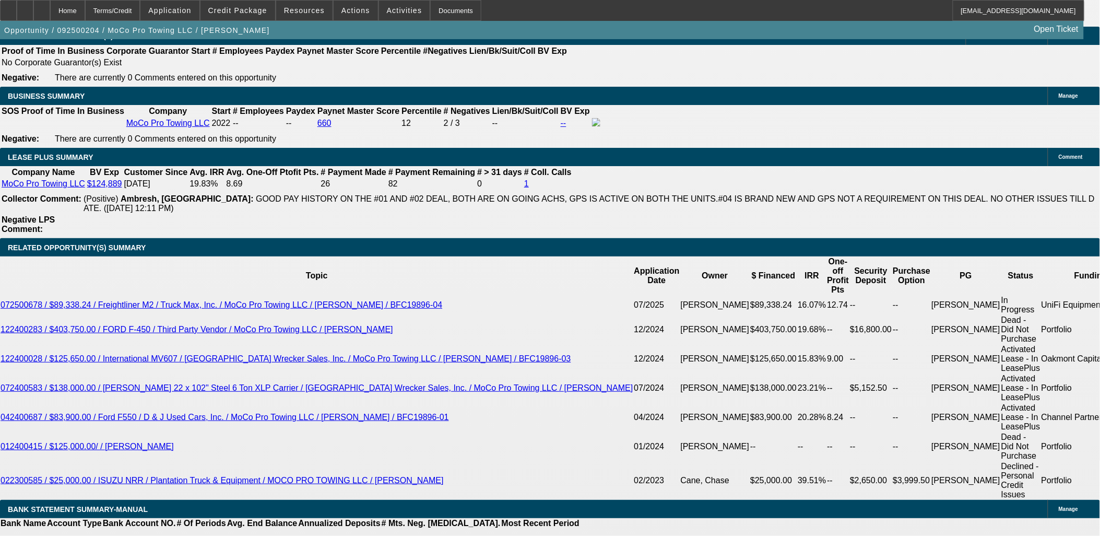
drag, startPoint x: 12, startPoint y: 112, endPoint x: 52, endPoint y: 284, distance: 176.5
drag, startPoint x: 78, startPoint y: 283, endPoint x: 9, endPoint y: 112, distance: 184.2
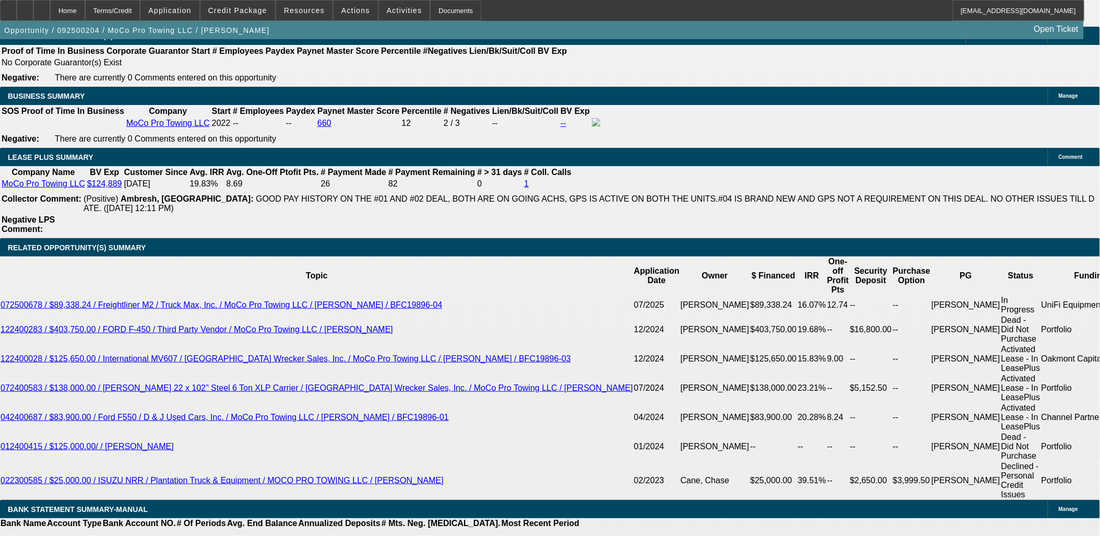
drag, startPoint x: 13, startPoint y: 115, endPoint x: 85, endPoint y: 286, distance: 185.7
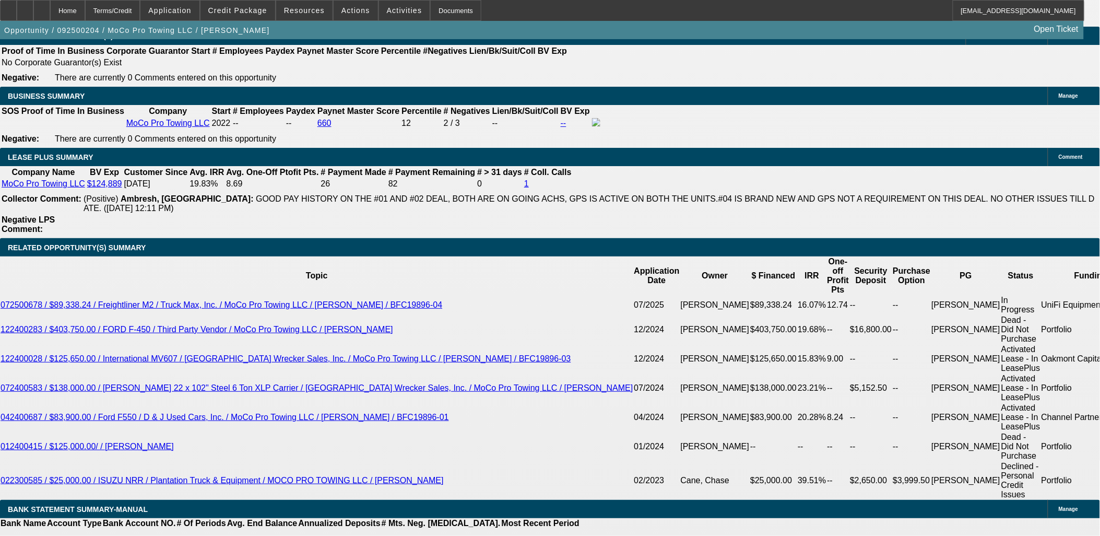
drag, startPoint x: 58, startPoint y: 283, endPoint x: 9, endPoint y: 112, distance: 177.2
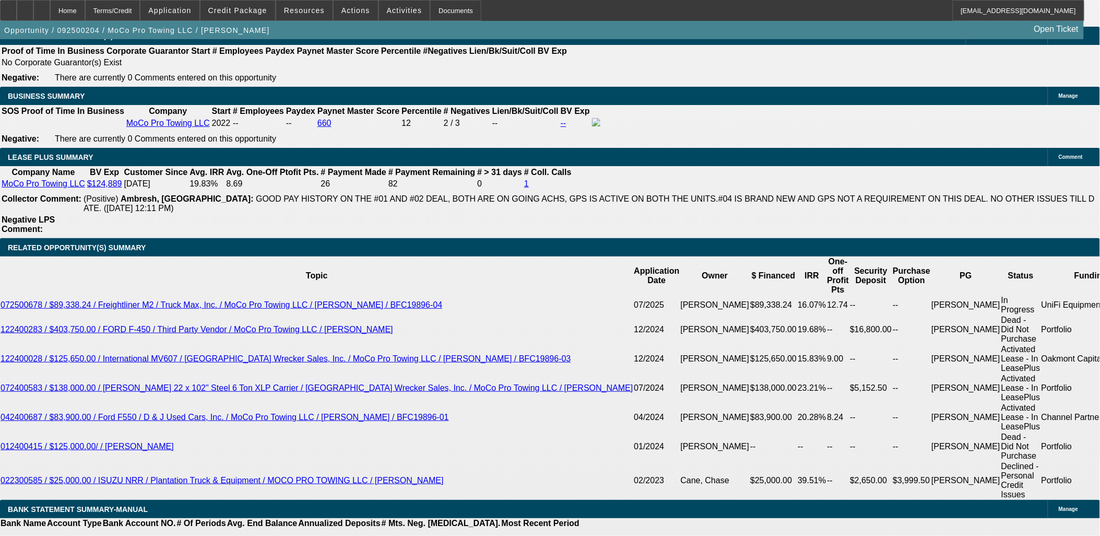
drag, startPoint x: 9, startPoint y: 112, endPoint x: 54, endPoint y: 283, distance: 176.6
click at [253, 8] on span "Credit Package" at bounding box center [237, 10] width 59 height 8
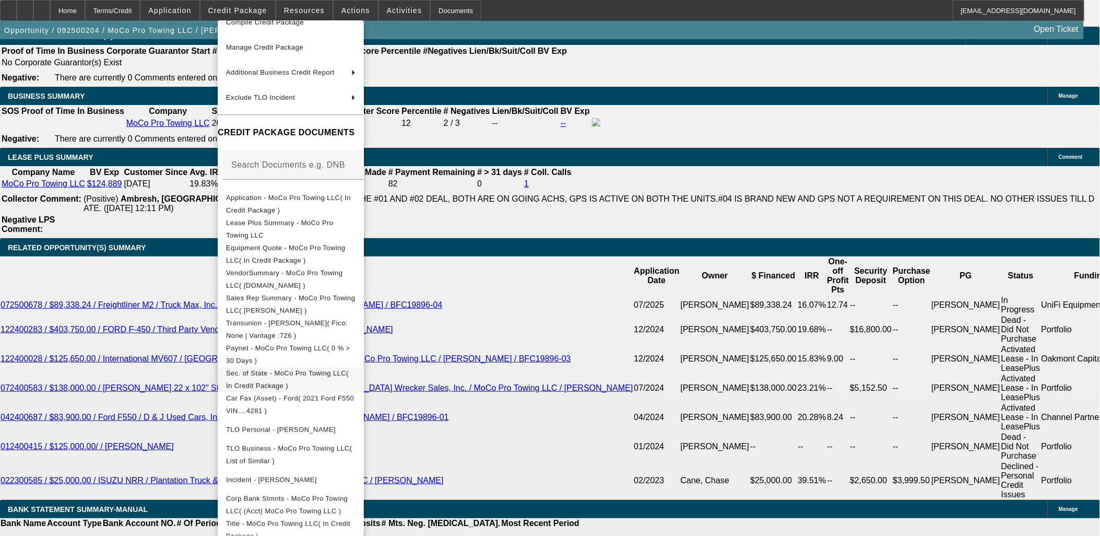
scroll to position [155, 0]
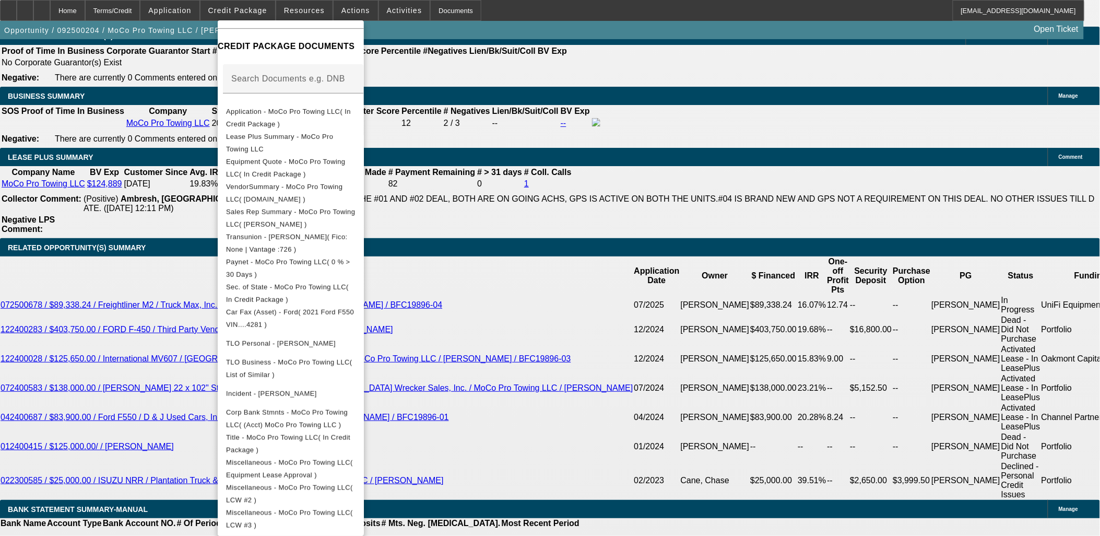
click at [111, 262] on div at bounding box center [550, 268] width 1100 height 536
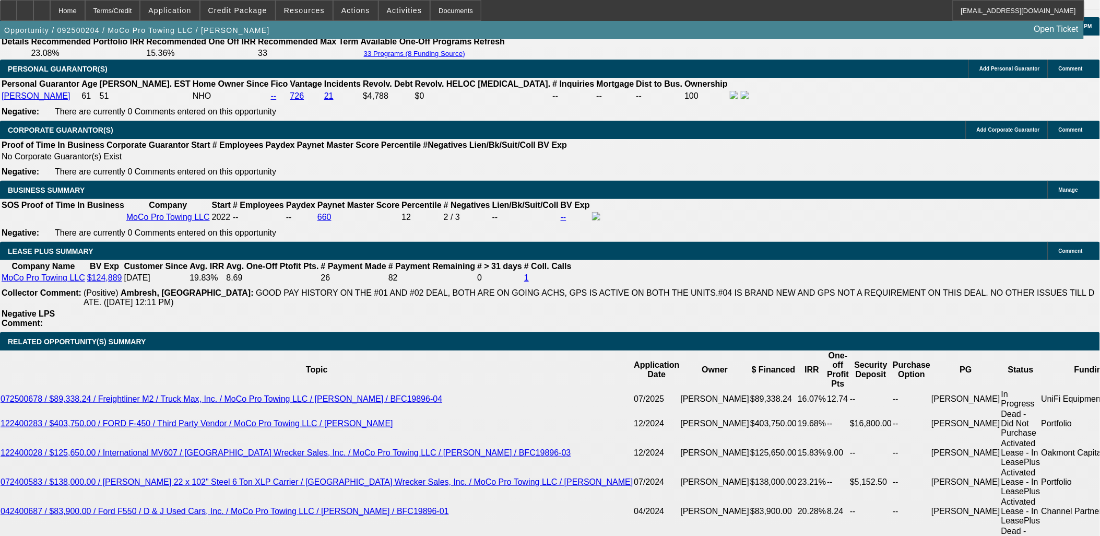
scroll to position [1625, 0]
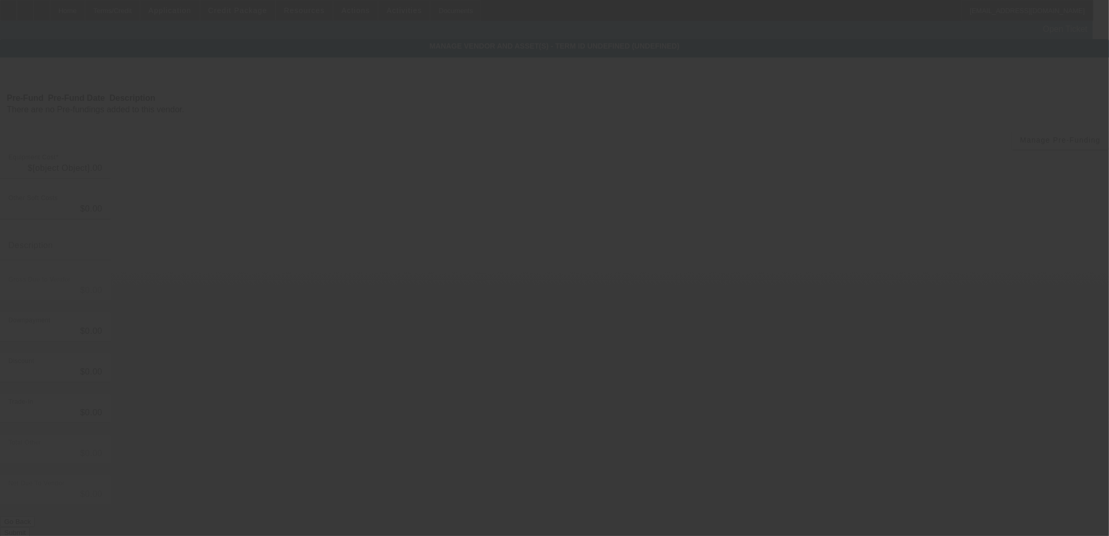
click at [253, 127] on div "MANAGE VENDOR AND ASSET(S) - Term ID undefined (undefined) Remove Vendor Pre-Fu…" at bounding box center [554, 313] width 1109 height 549
type input "$47,500.00"
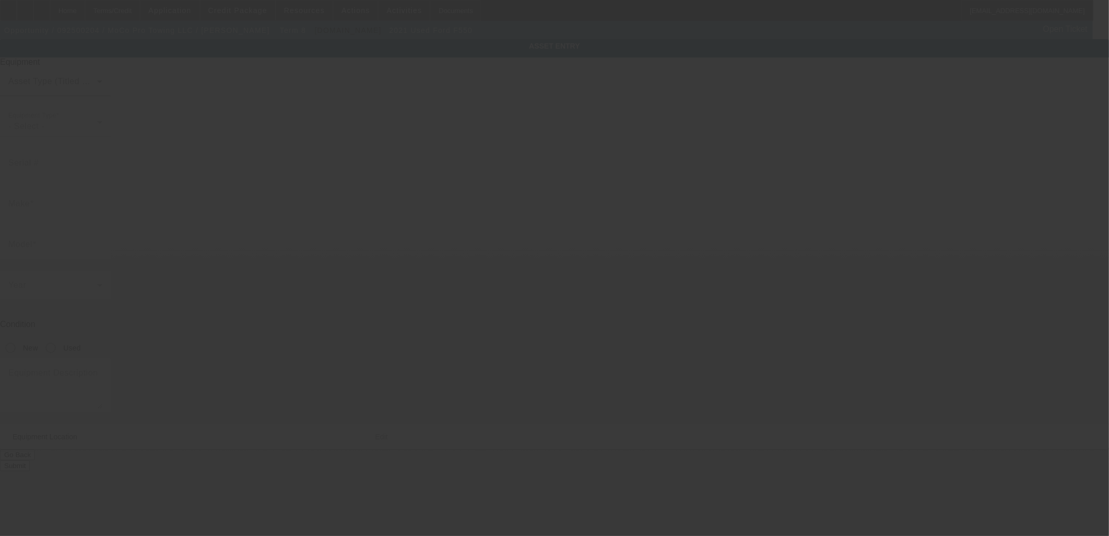
type input "1FDUF5GT7MEC74281"
type input "Ford"
type input "f550"
radio input "true"
type textarea "Ford F550"
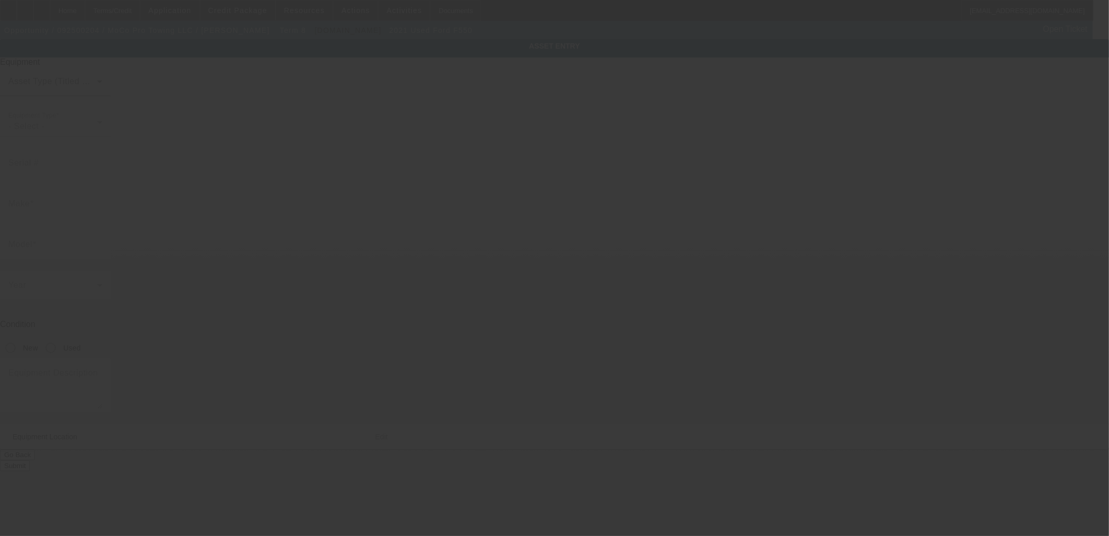
type input "262 Claude Rd"
type input "Robbins"
type input "27325"
type input "Moore"
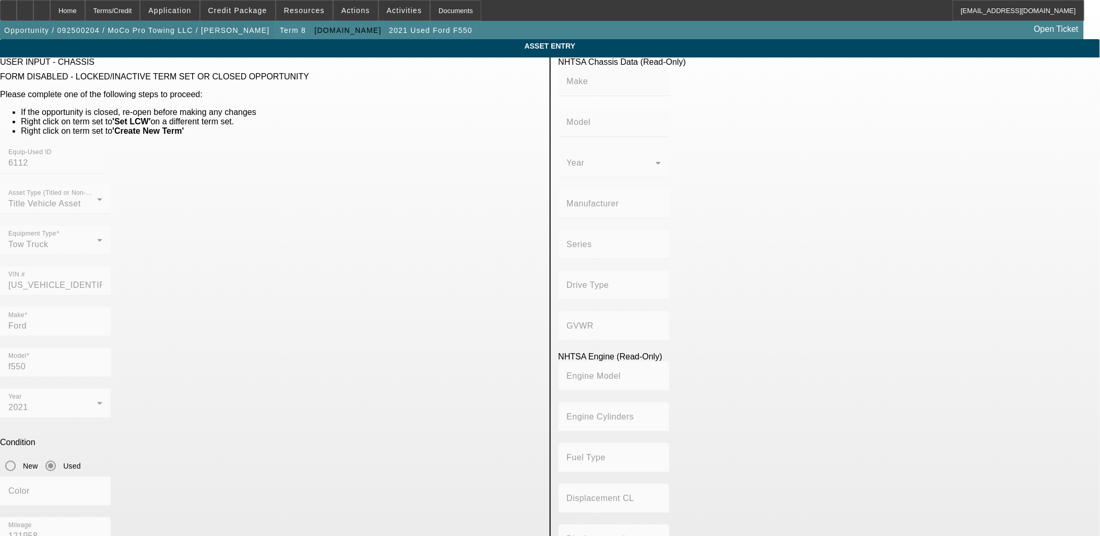
click at [174, 32] on span "Opportunity / 092500204 / MoCo Pro Towing LLC / Johnson, Donald" at bounding box center [137, 30] width 266 height 8
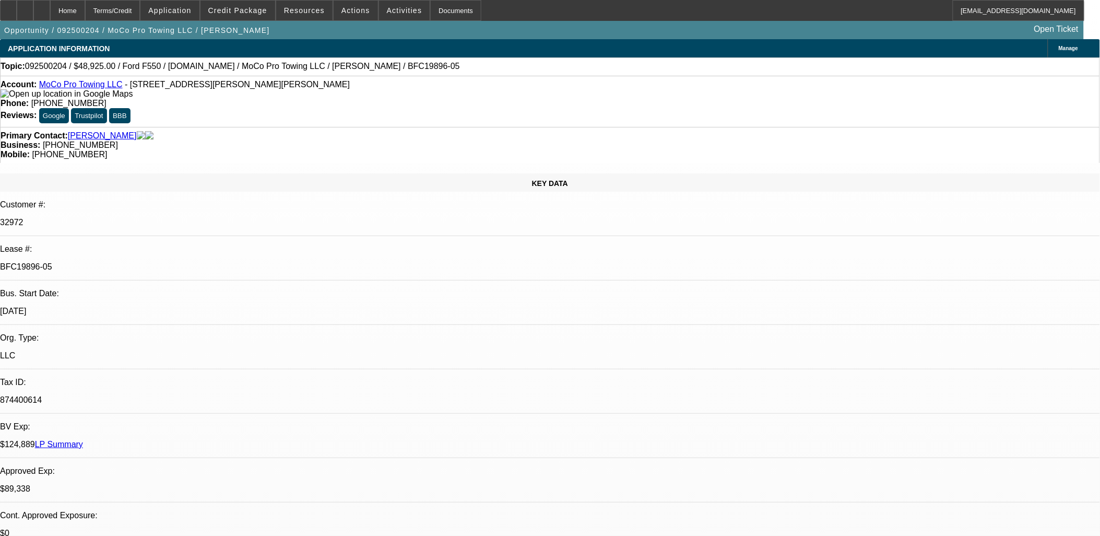
select select "0"
select select "2"
select select "0"
select select "6"
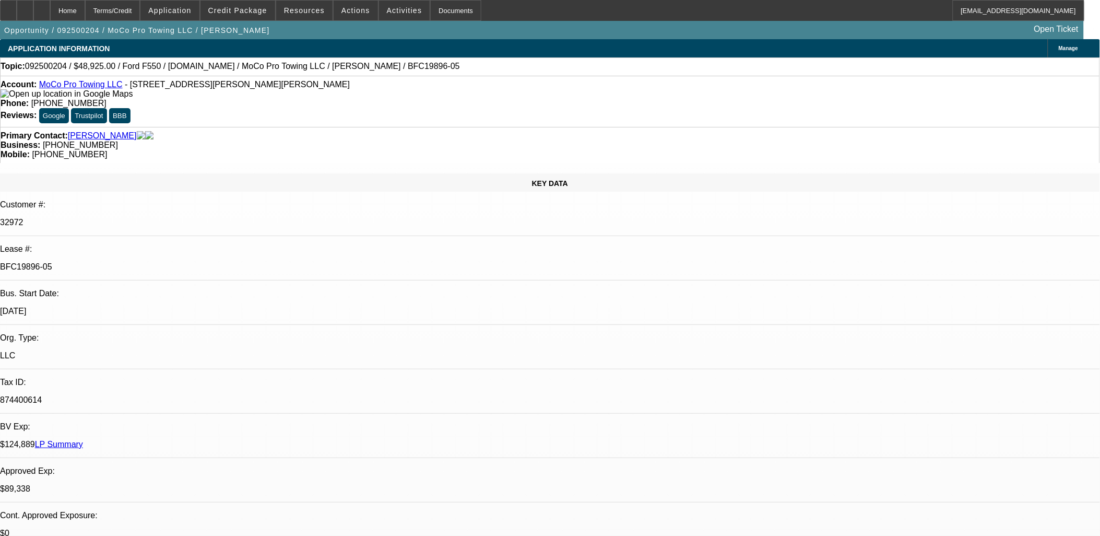
select select "0"
select select "2"
select select "0"
select select "6"
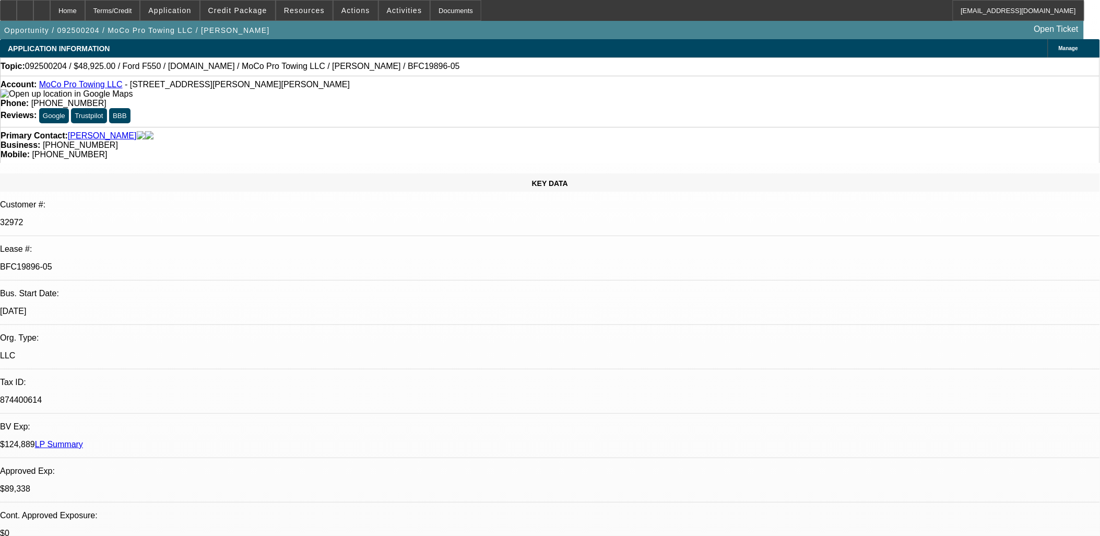
select select "0"
select select "2"
select select "0"
select select "6"
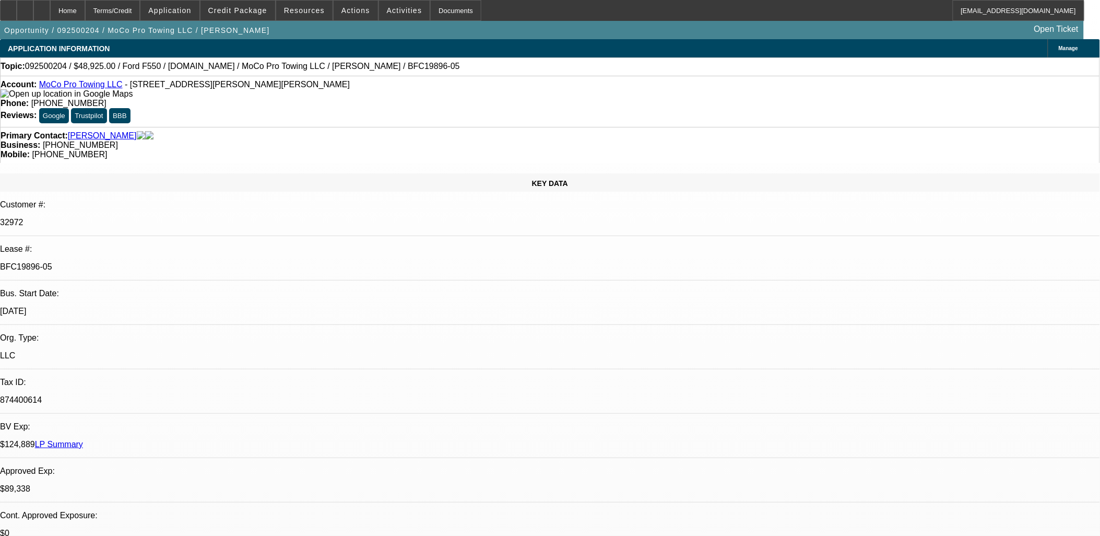
select select "0"
select select "2"
select select "0"
select select "6"
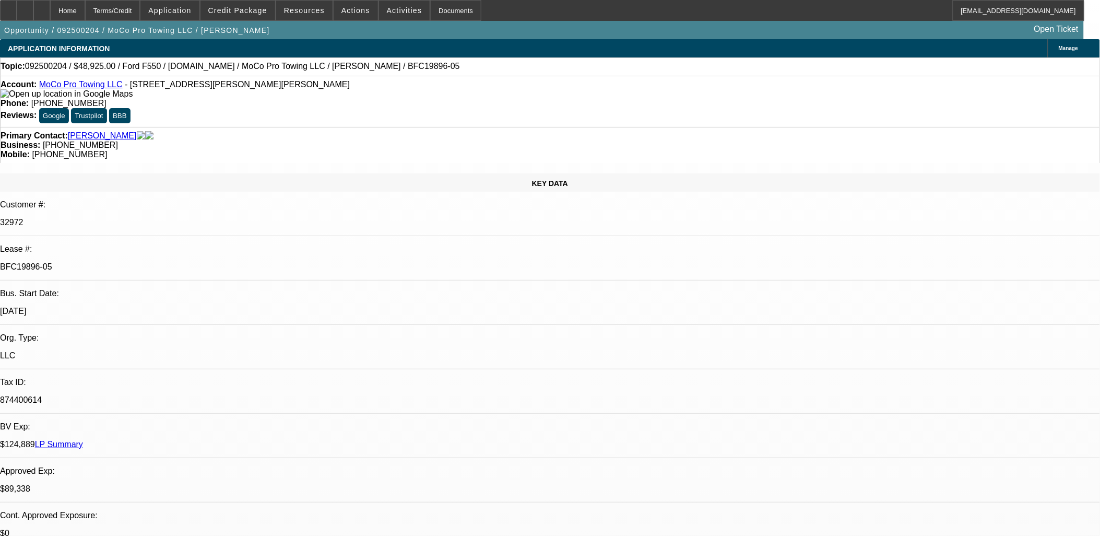
drag, startPoint x: 817, startPoint y: 118, endPoint x: 827, endPoint y: 155, distance: 38.3
drag, startPoint x: 827, startPoint y: 155, endPoint x: 798, endPoint y: 93, distance: 68.7
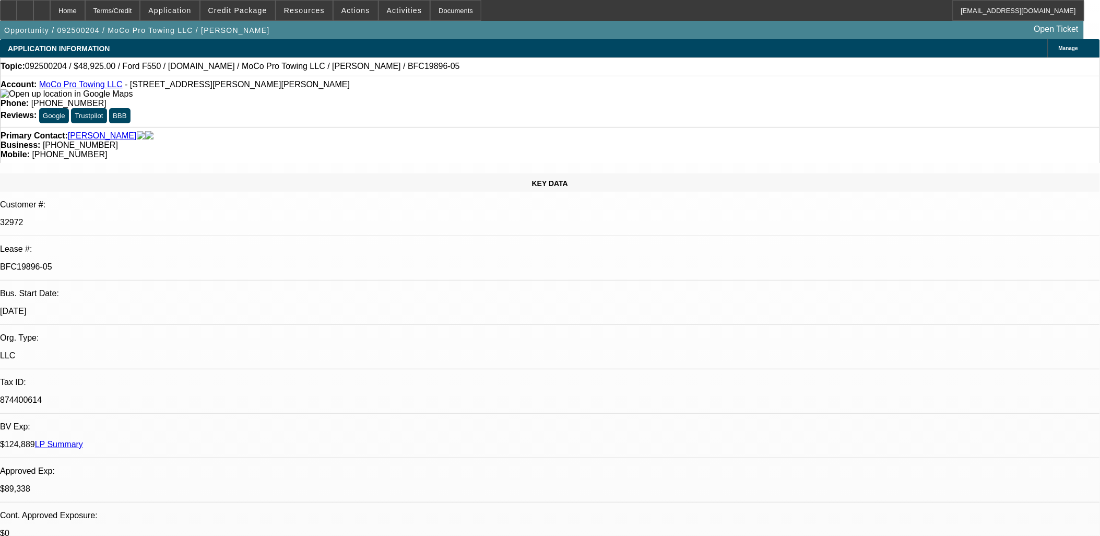
drag, startPoint x: 810, startPoint y: 127, endPoint x: 801, endPoint y: 107, distance: 22.0
drag, startPoint x: 859, startPoint y: 295, endPoint x: 858, endPoint y: 283, distance: 11.5
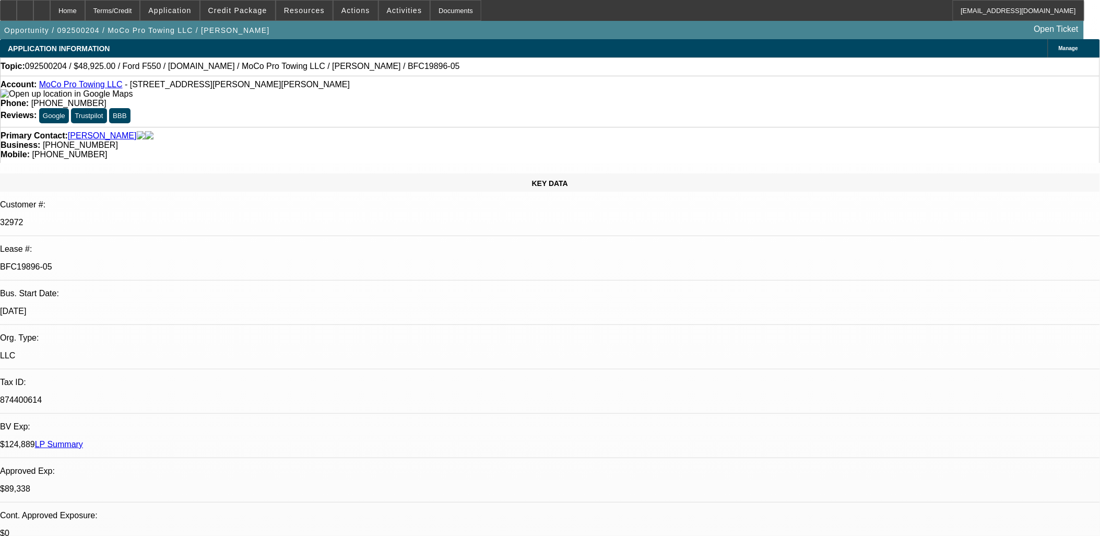
click at [835, 254] on span "Reply All" at bounding box center [845, 254] width 28 height 8
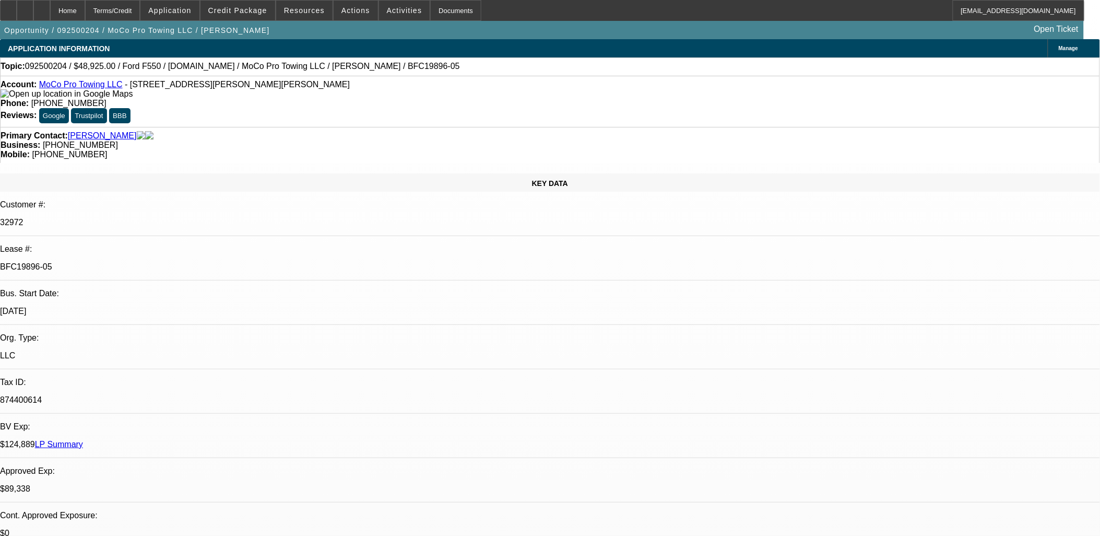
scroll to position [0, 0]
click at [405, 97] on div "Account: MoCo Pro Towing LLC - 262 Claude Rd, Robbins, NC 27325 Phone: (919) 29…" at bounding box center [550, 101] width 1100 height 51
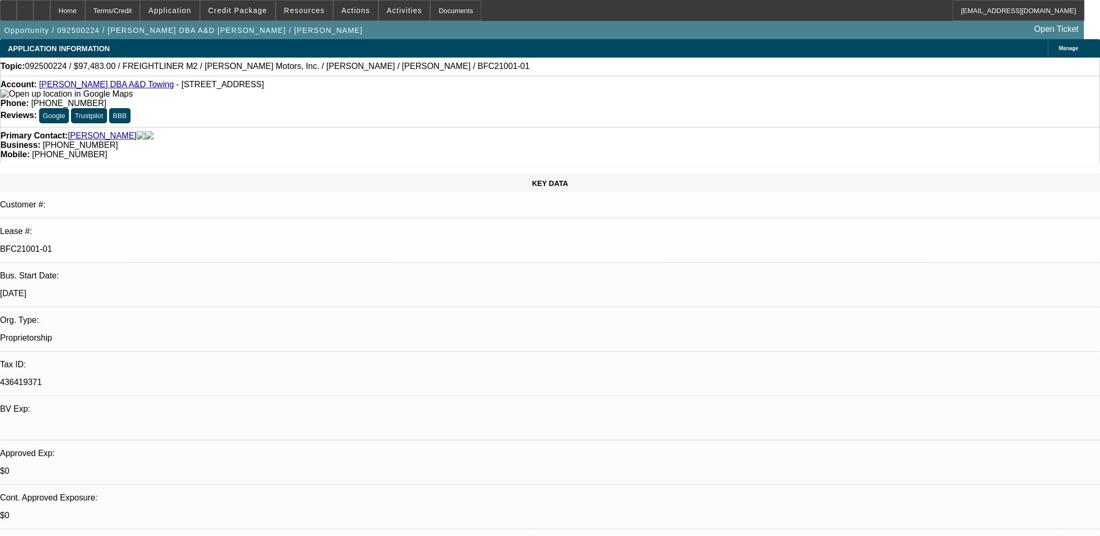
select select "0"
select select "6"
select select "0"
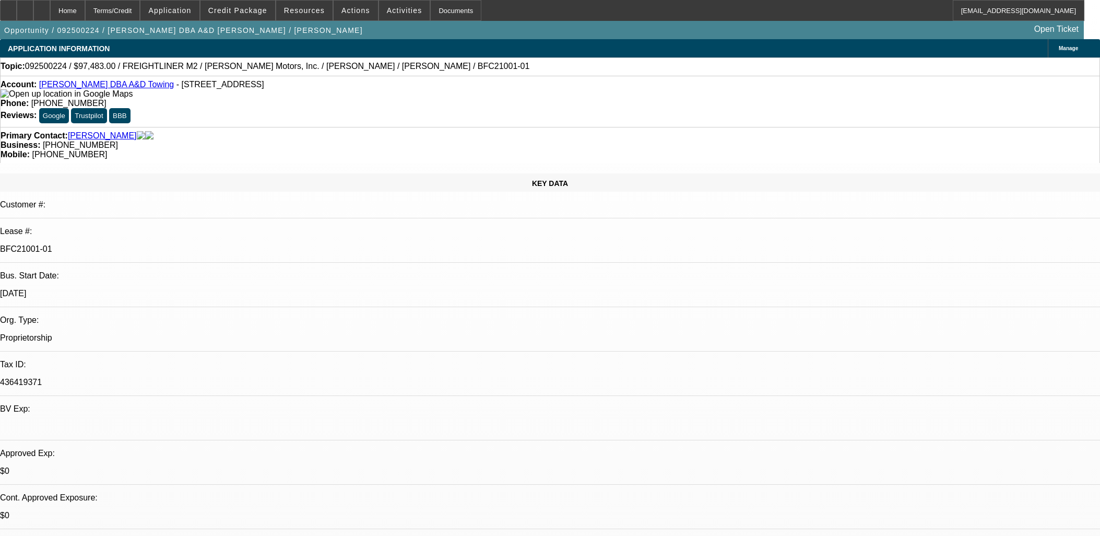
select select "0"
select select "6"
select select "0"
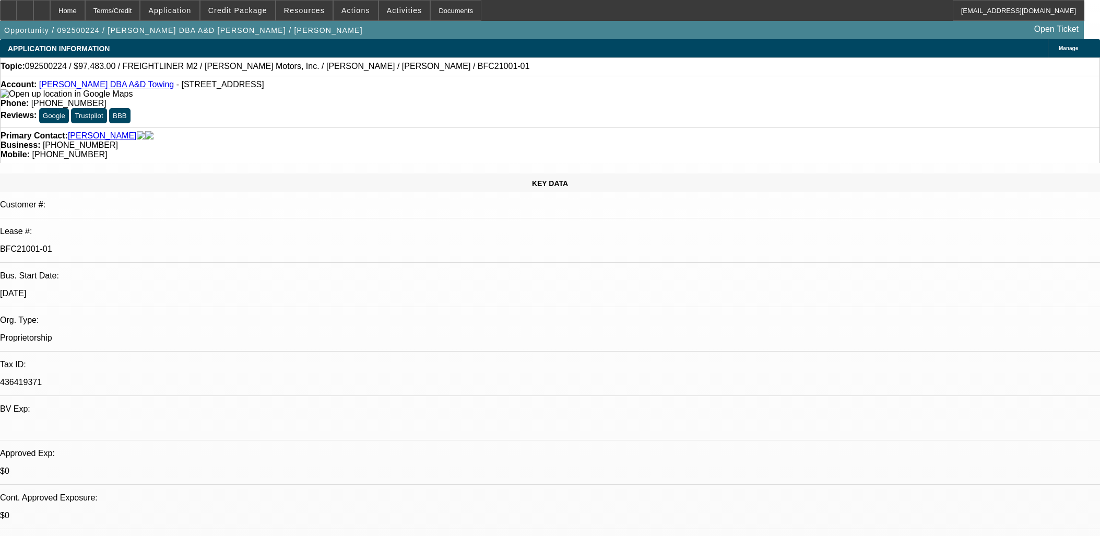
select select "0"
select select "6"
select select "0"
select select "2"
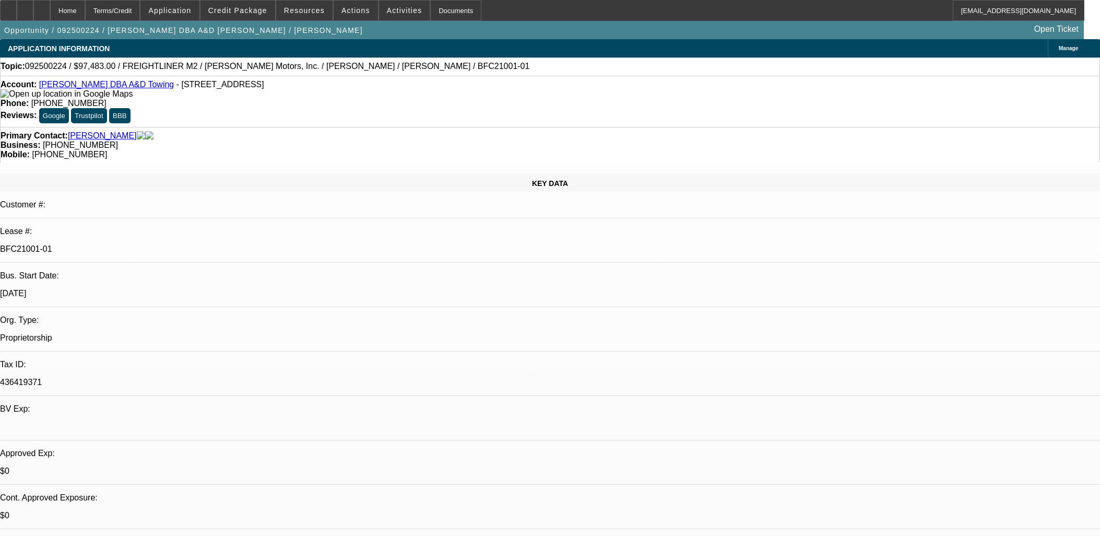
select select "0"
select select "6"
select select "0"
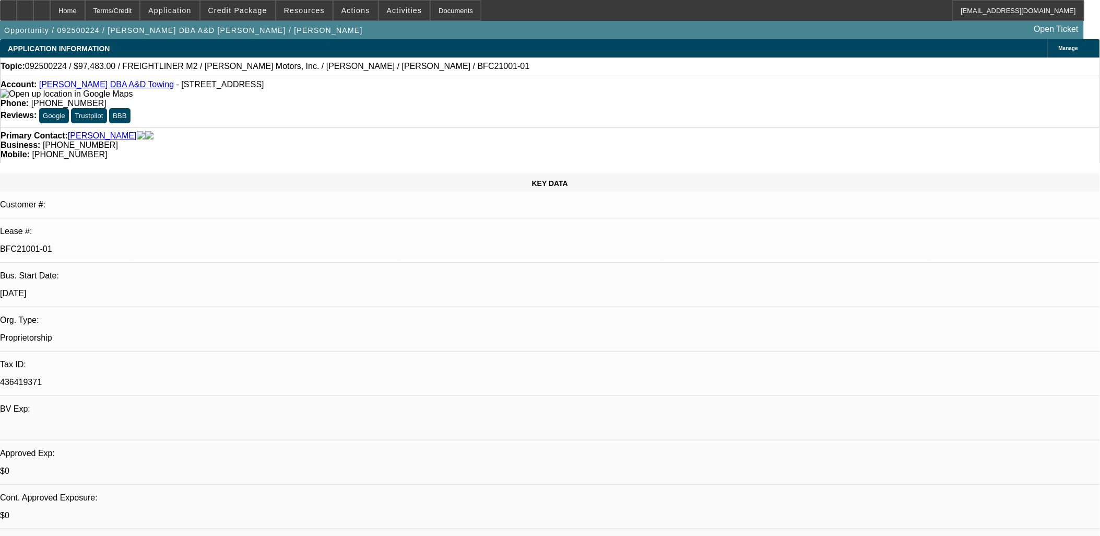
select select "0"
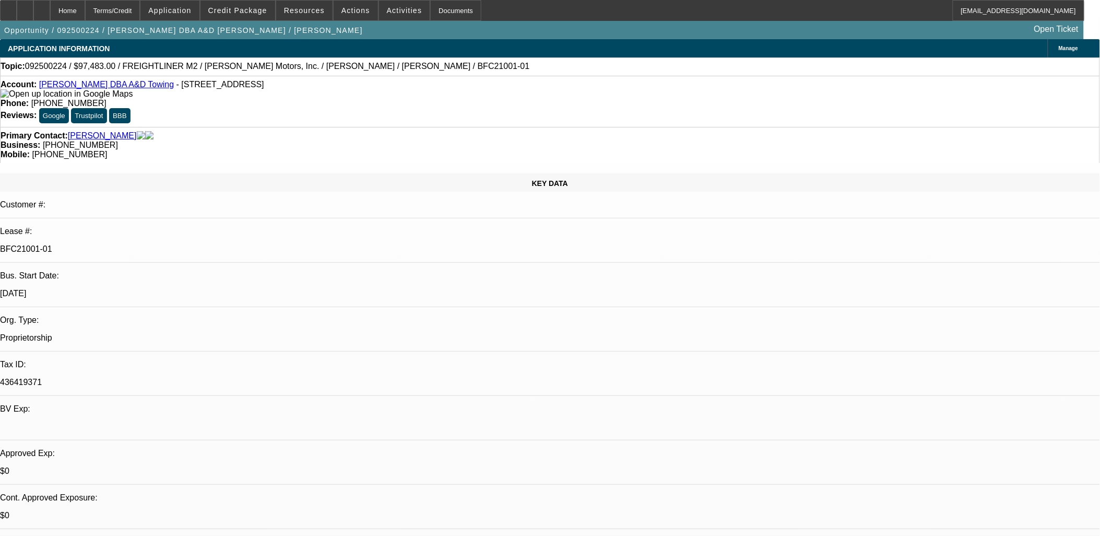
select select "0"
select select "2"
select select "0"
select select "1"
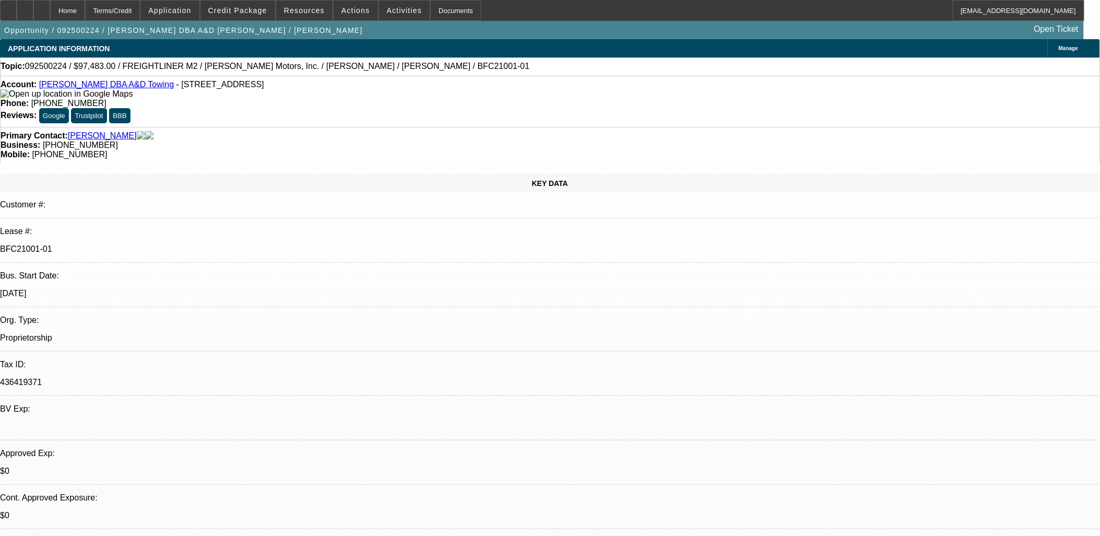
select select "1"
select select "6"
select select "1"
select select "6"
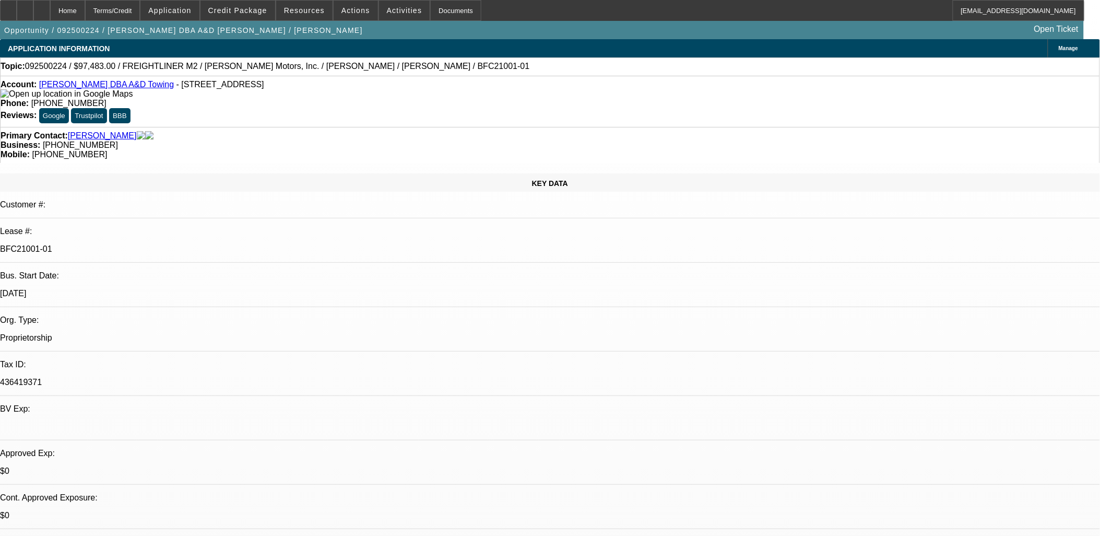
select select "1"
select select "6"
select select "1"
select select "2"
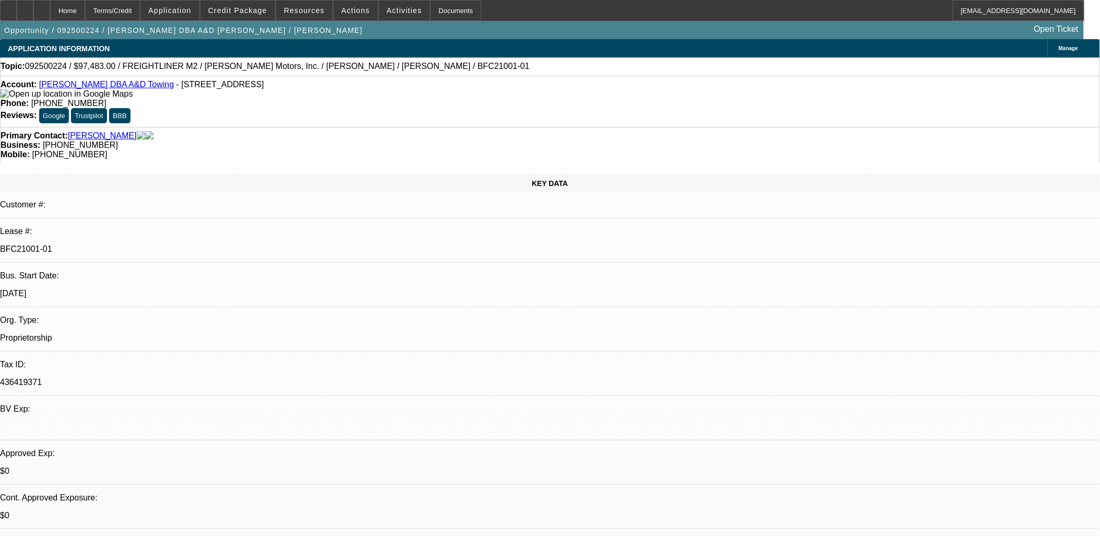
select select "6"
drag, startPoint x: 931, startPoint y: 416, endPoint x: 132, endPoint y: 174, distance: 835.3
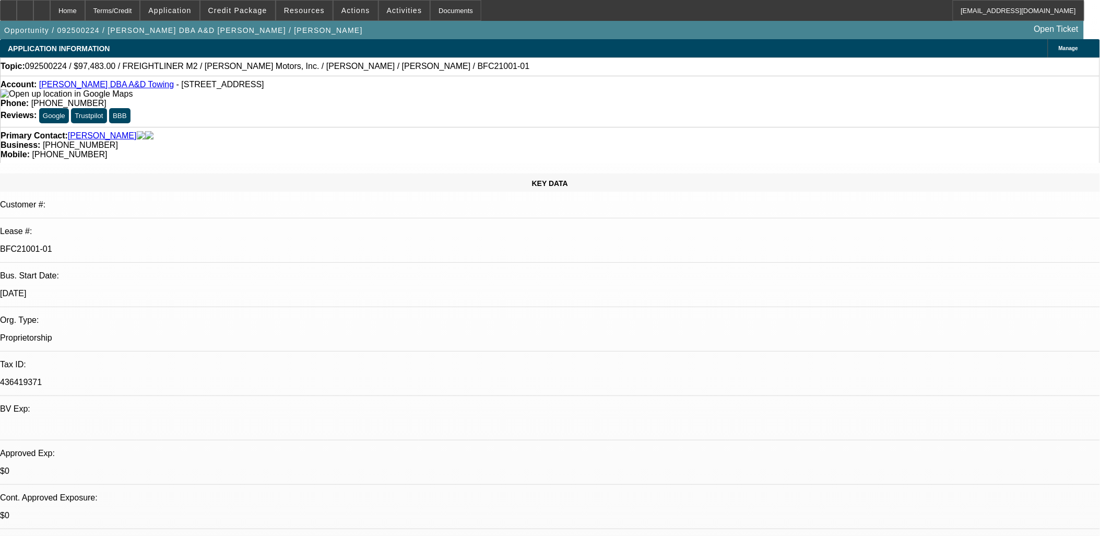
drag, startPoint x: 132, startPoint y: 174, endPoint x: 978, endPoint y: 450, distance: 889.8
drag, startPoint x: 971, startPoint y: 446, endPoint x: 969, endPoint y: 441, distance: 5.4
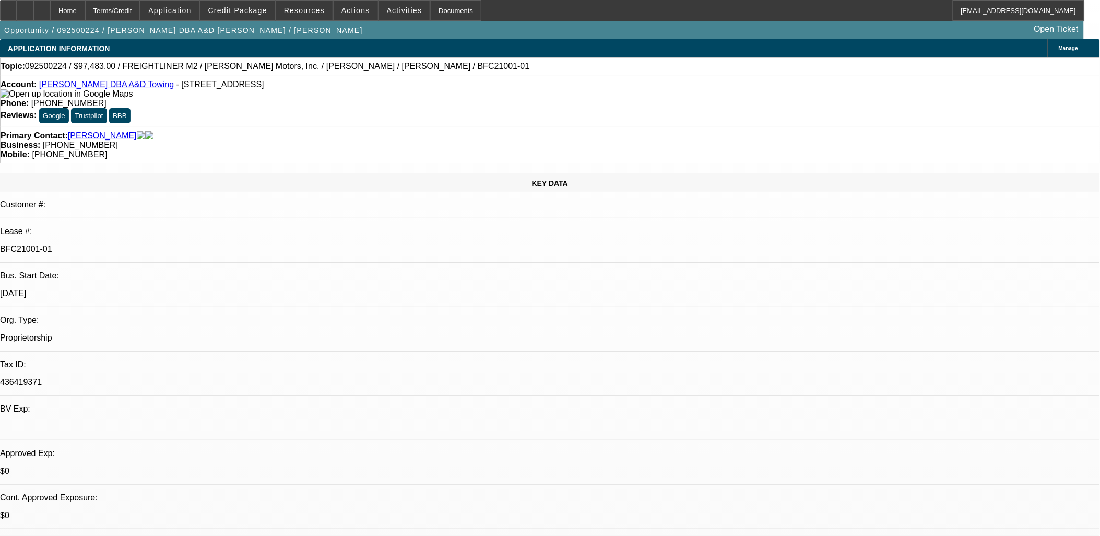
drag, startPoint x: 967, startPoint y: 425, endPoint x: 4, endPoint y: 50, distance: 1033.5
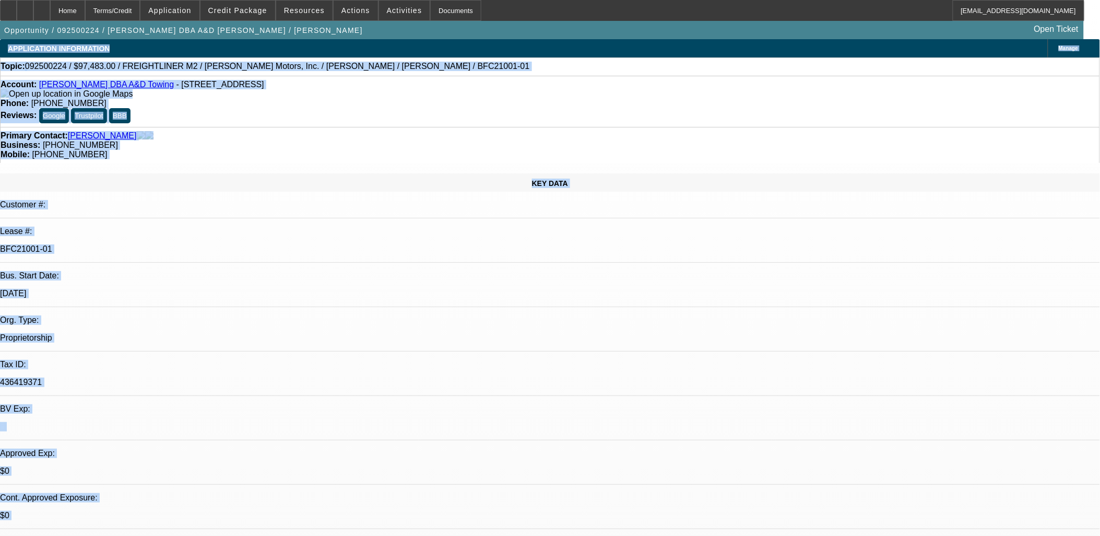
drag, startPoint x: 4, startPoint y: 50, endPoint x: 747, endPoint y: 476, distance: 857.2
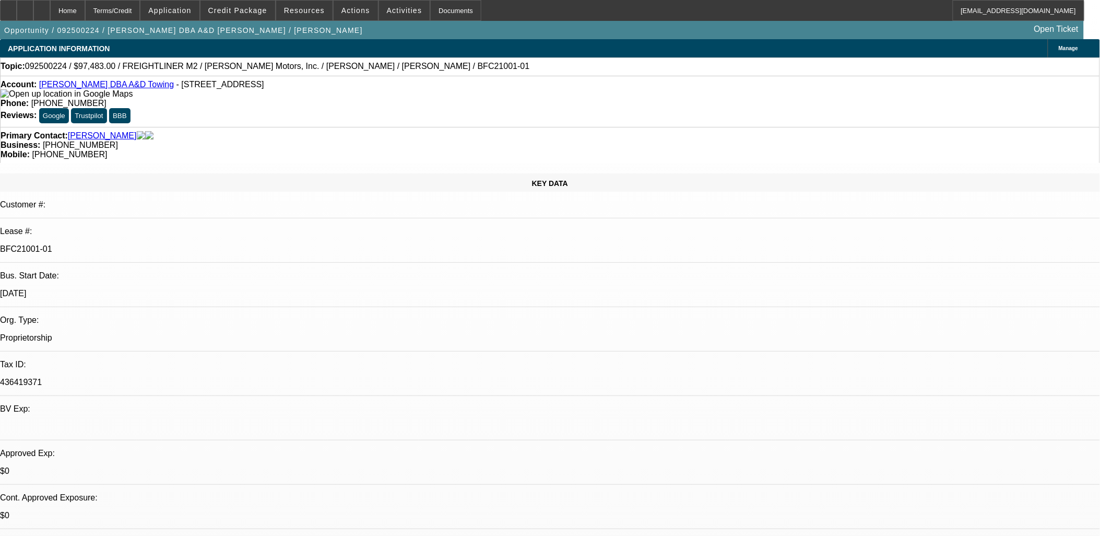
drag, startPoint x: 747, startPoint y: 476, endPoint x: 842, endPoint y: 461, distance: 95.7
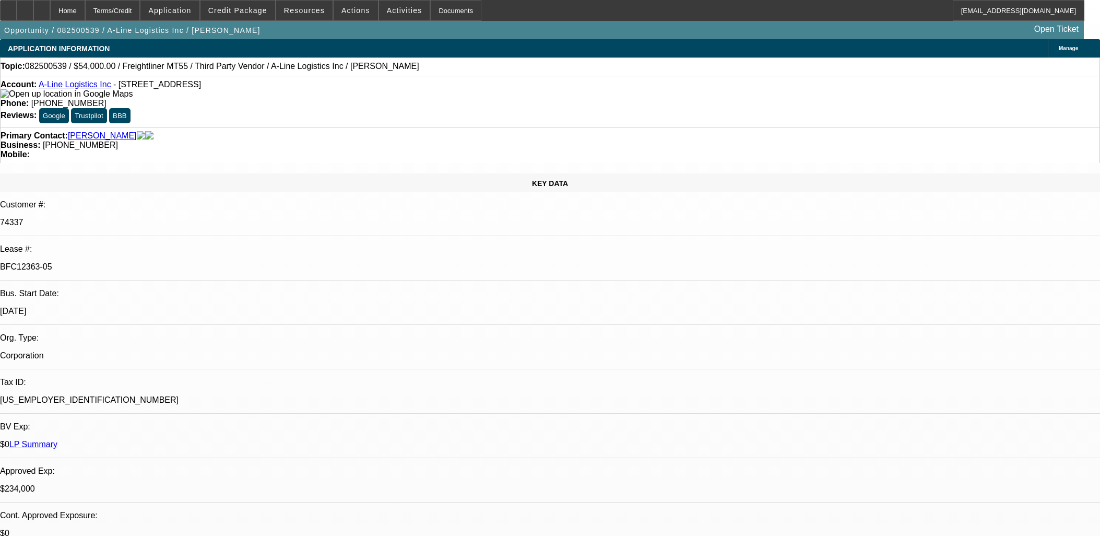
select select "0"
select select "6"
select select "0"
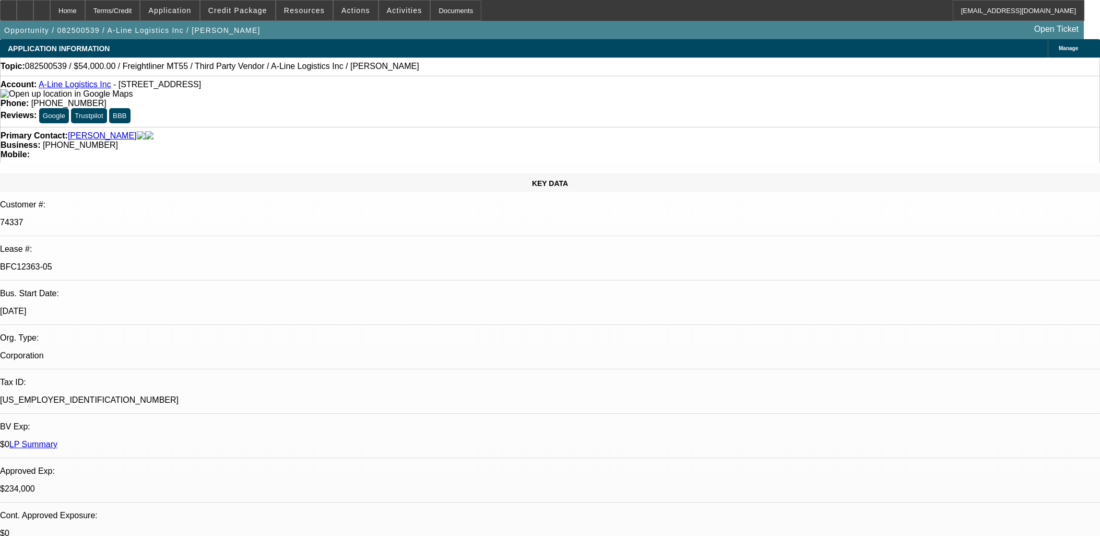
select select "0"
select select "0.1"
select select "4"
select select "0"
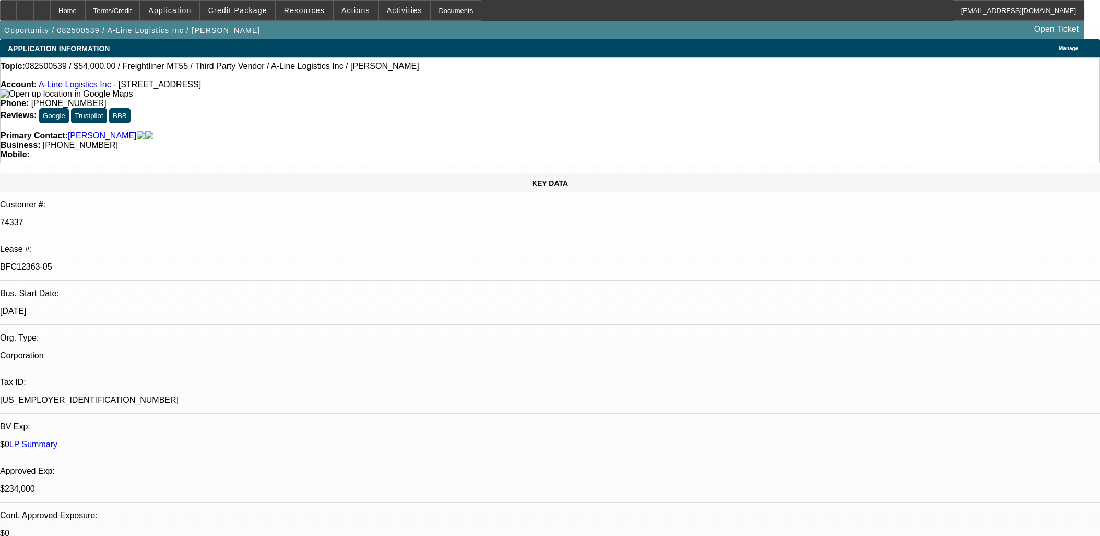
select select "0.1"
select select "4"
select select "0"
select select "0.1"
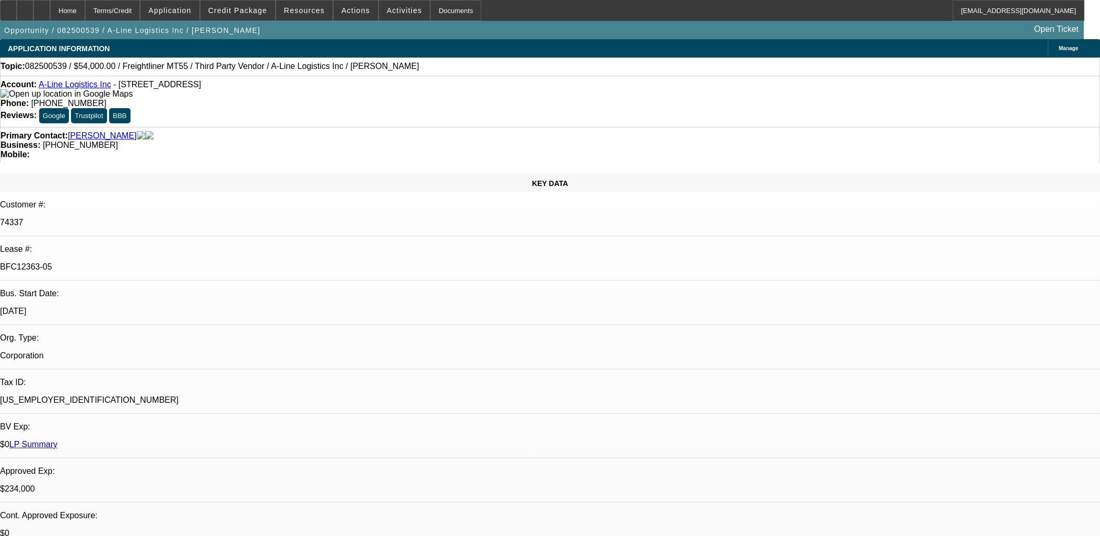
select select "4"
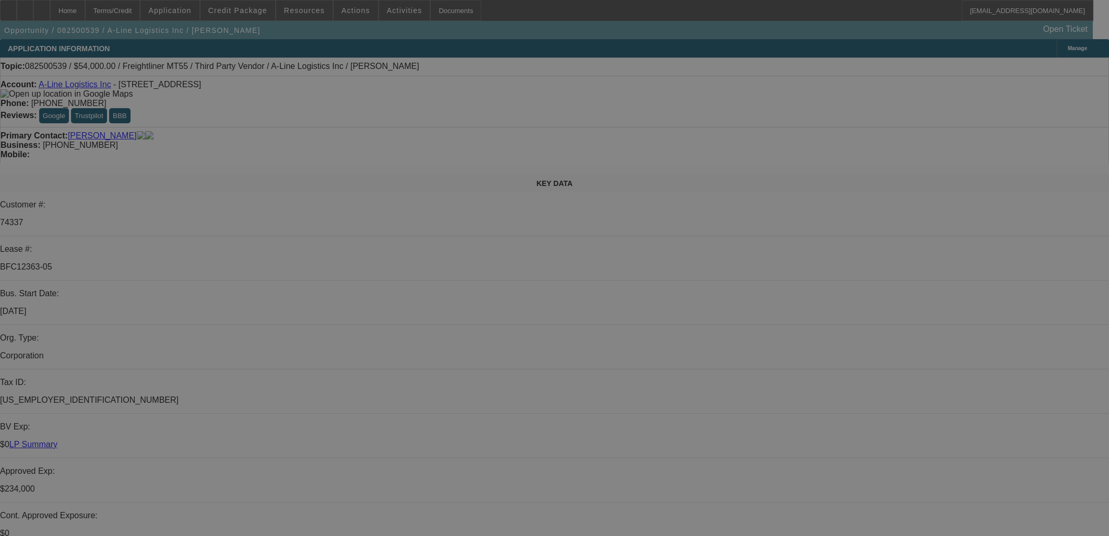
select select "0"
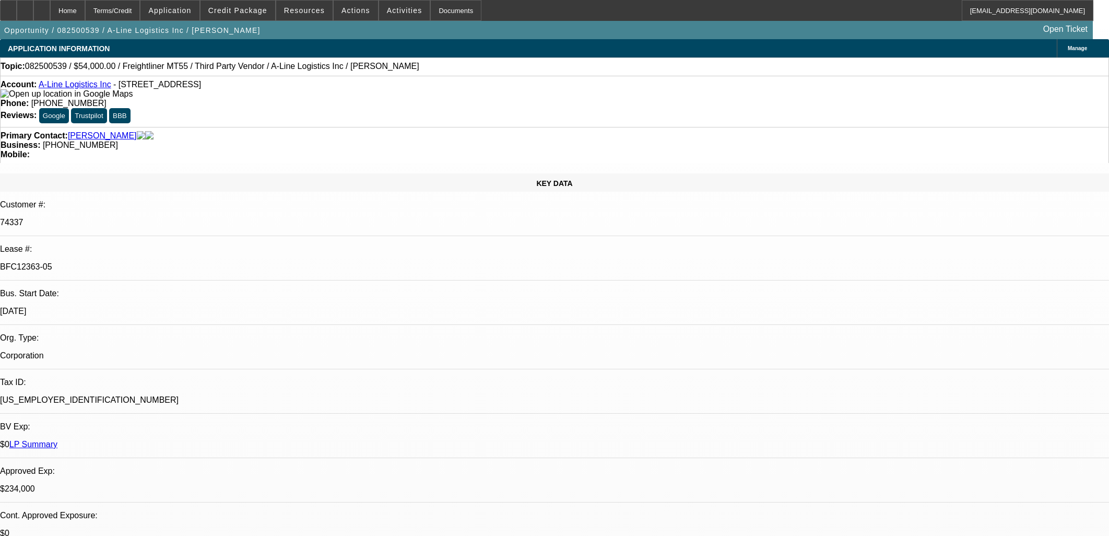
select select "6"
select select "0"
select select "0.1"
select select "4"
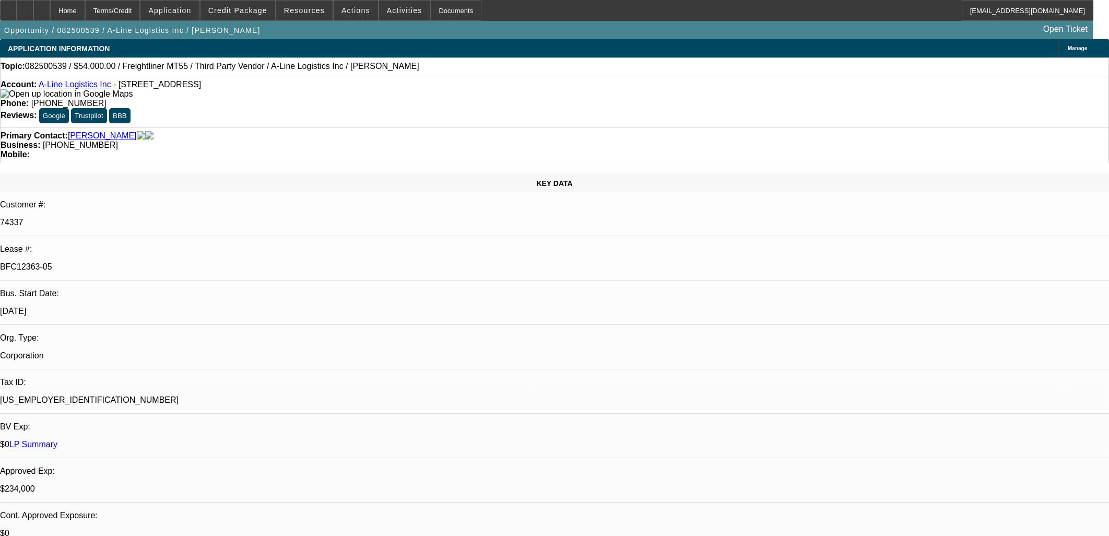
select select "0"
select select "0.1"
select select "4"
select select "0"
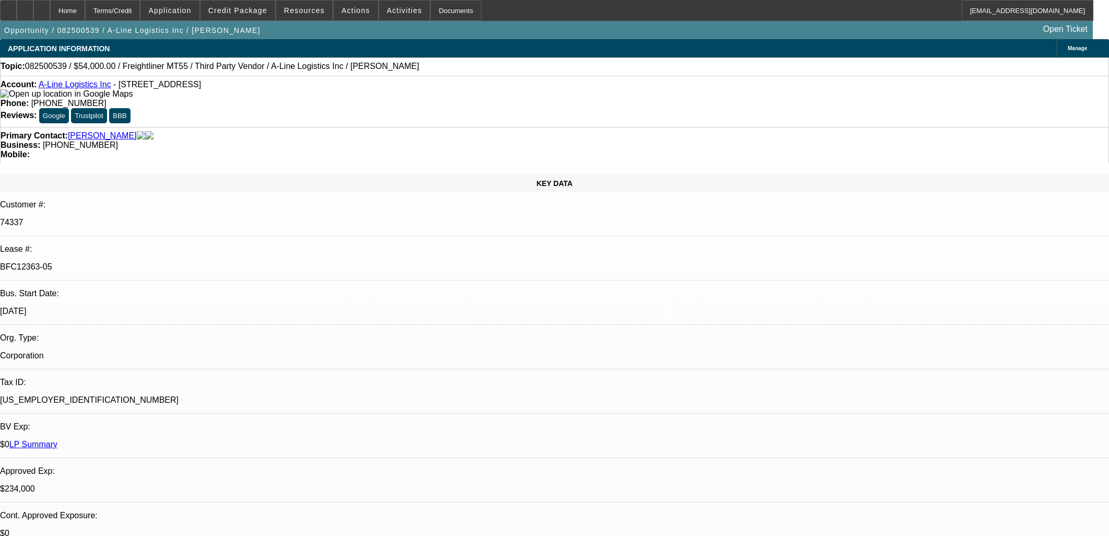
select select "0"
select select "0.1"
select select "4"
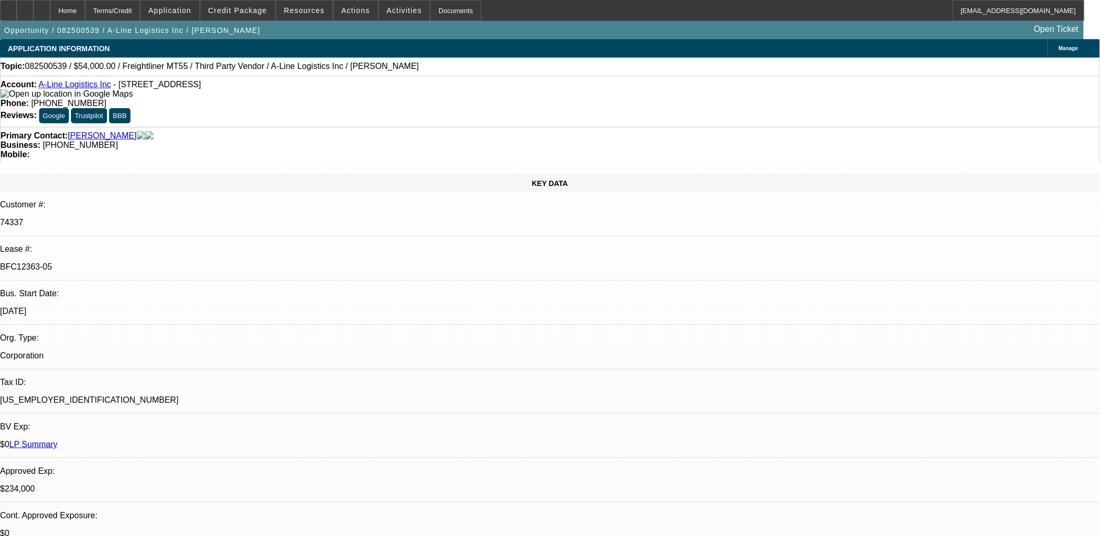
drag, startPoint x: 420, startPoint y: 252, endPoint x: 257, endPoint y: 231, distance: 164.3
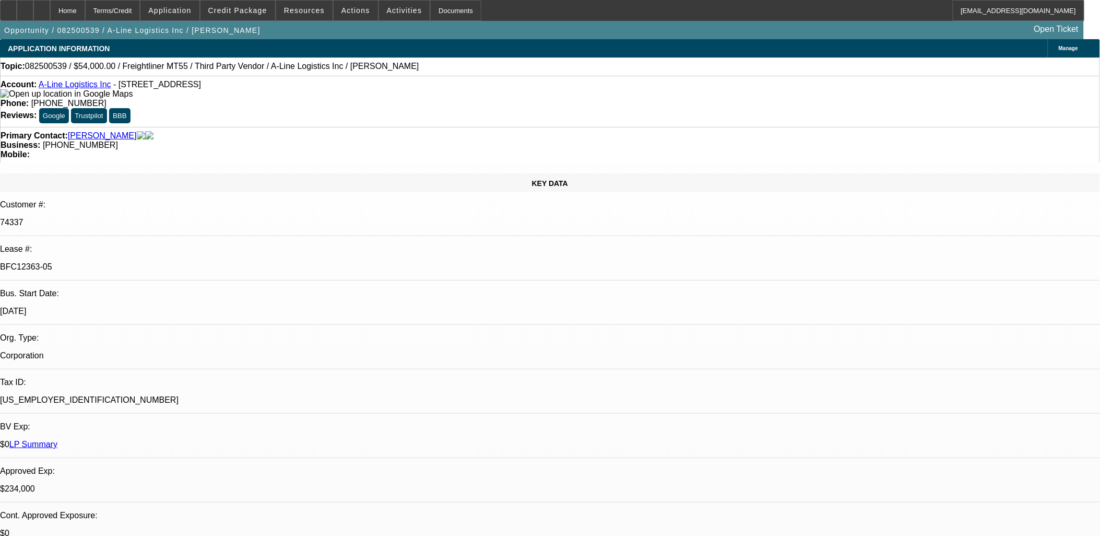
select select "0"
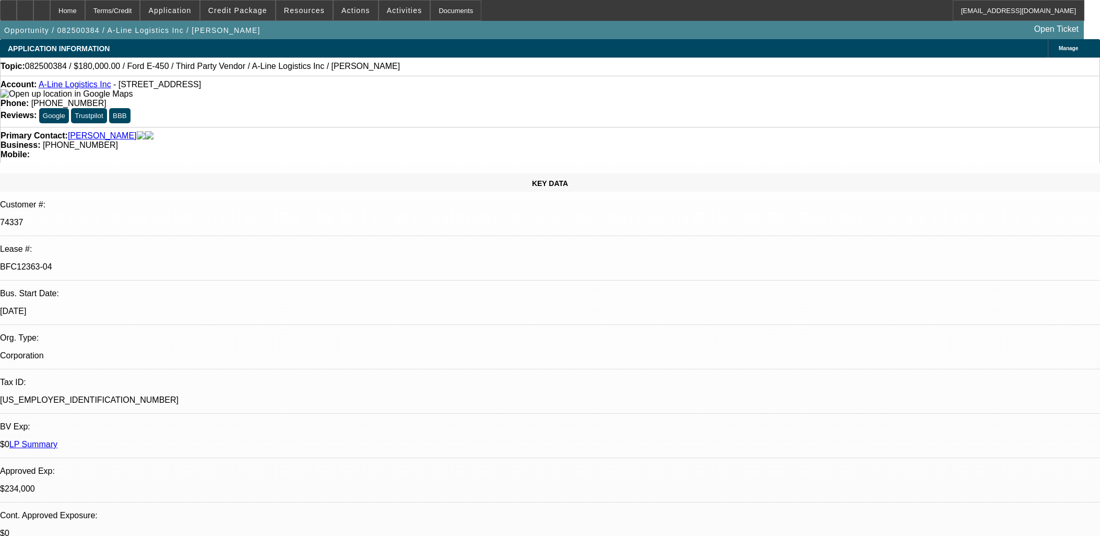
select select "6"
select select "0"
select select "0.1"
select select "4"
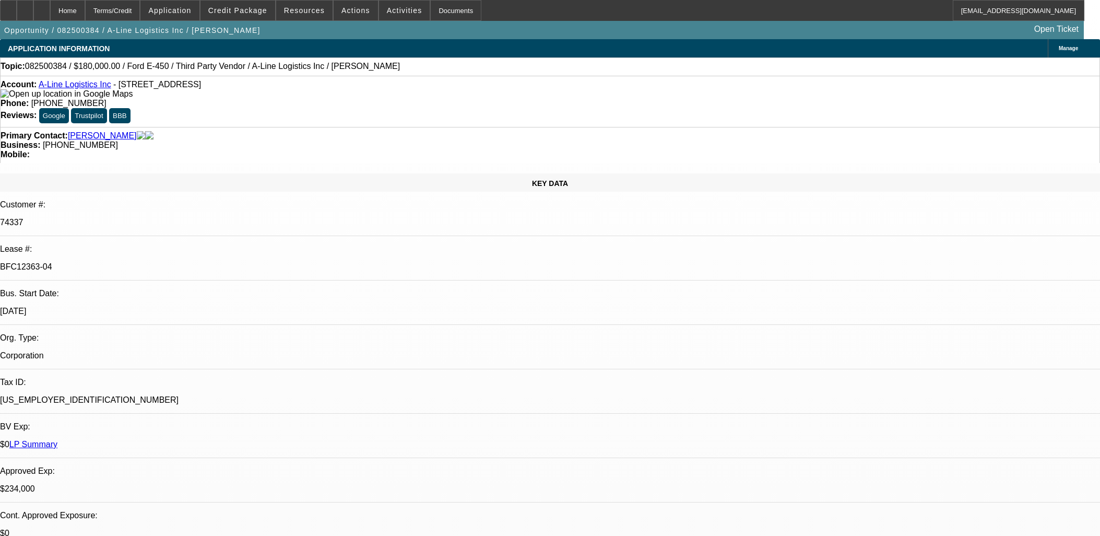
select select "0"
select select "0.1"
select select "4"
select select "0"
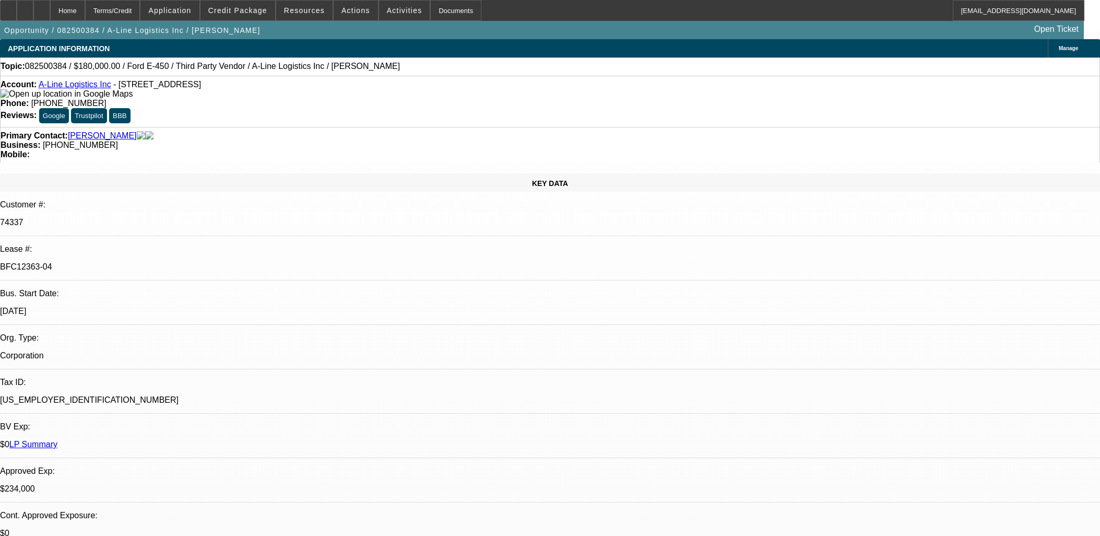
select select "0"
select select "0.1"
select select "4"
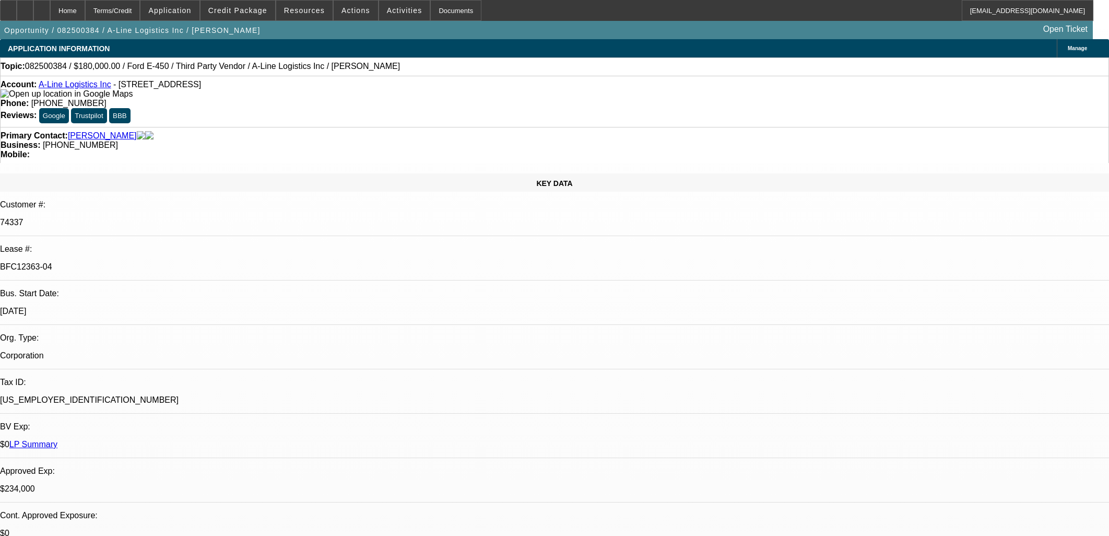
select select "0"
select select "6"
select select "0"
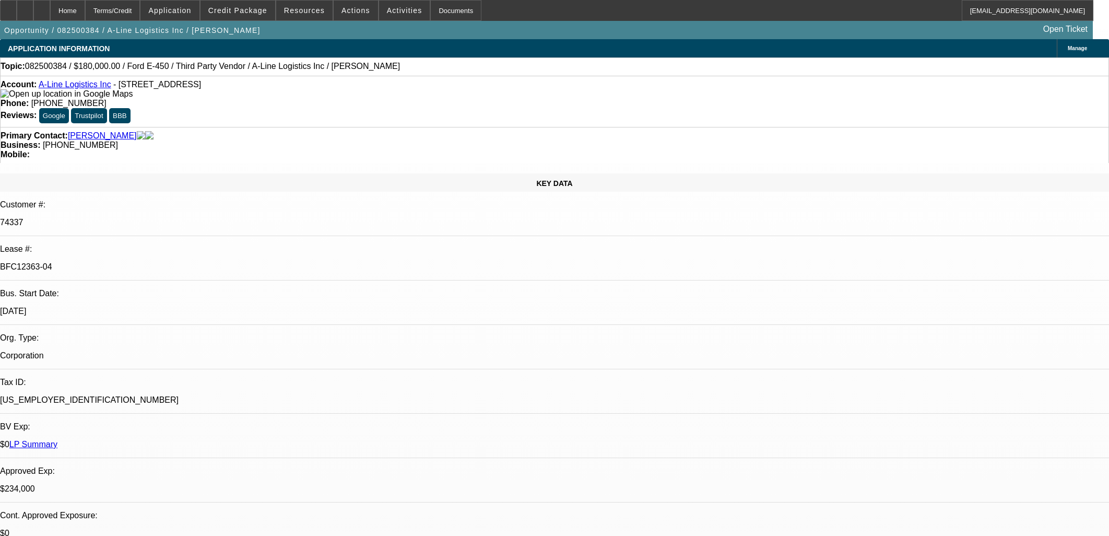
select select "0"
select select "0.1"
select select "4"
select select "0"
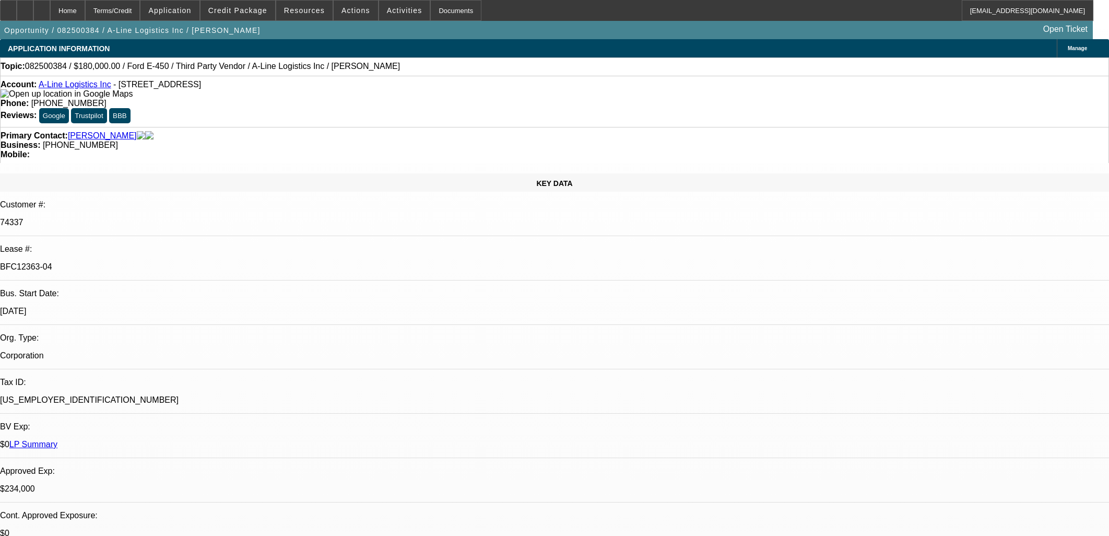
select select "0.1"
select select "4"
select select "0"
select select "0.1"
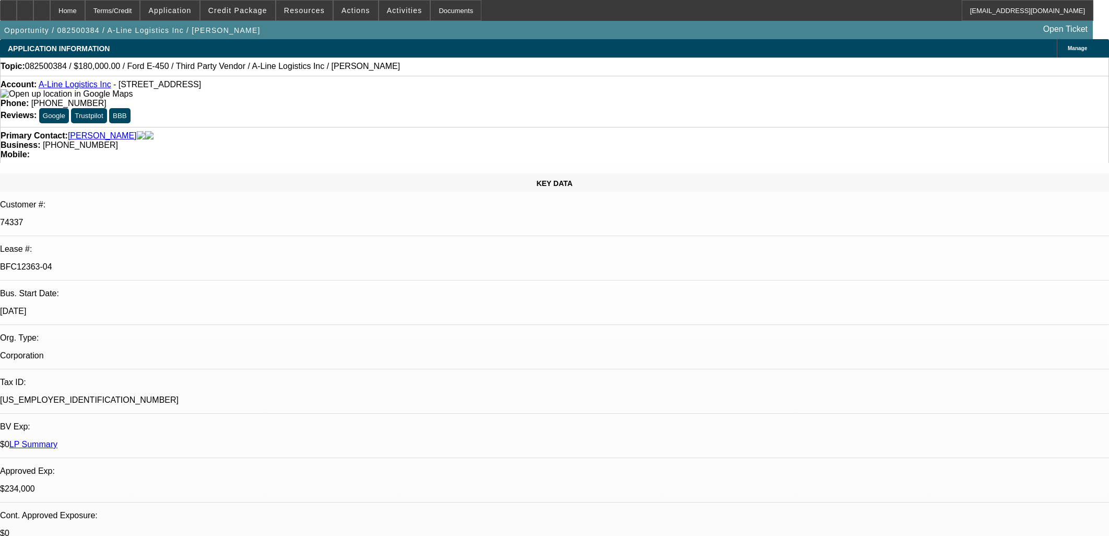
select select "4"
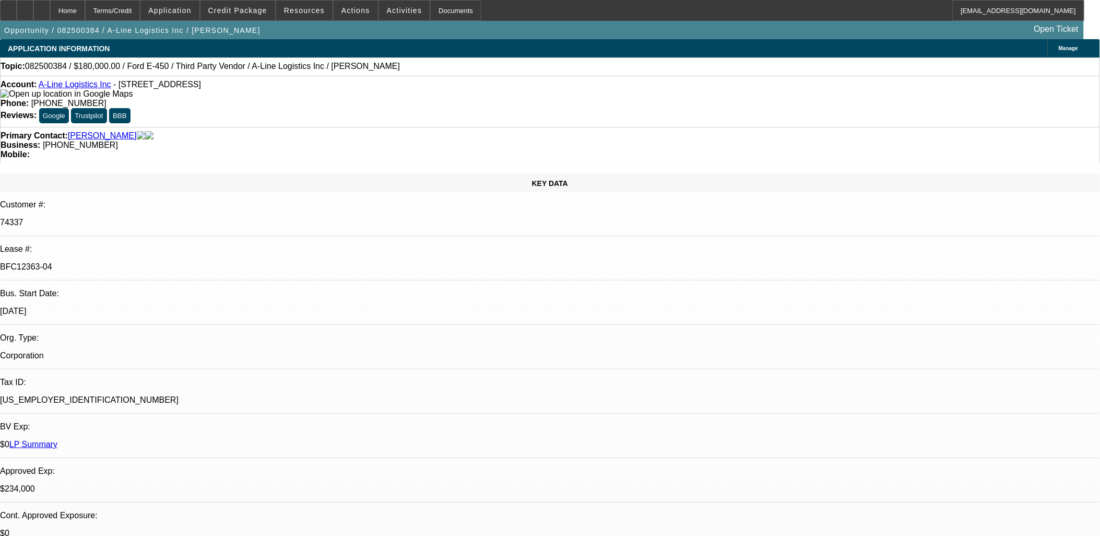
drag, startPoint x: 824, startPoint y: 247, endPoint x: 832, endPoint y: 249, distance: 8.0
click at [204, 218] on p "74337" at bounding box center [550, 222] width 1100 height 9
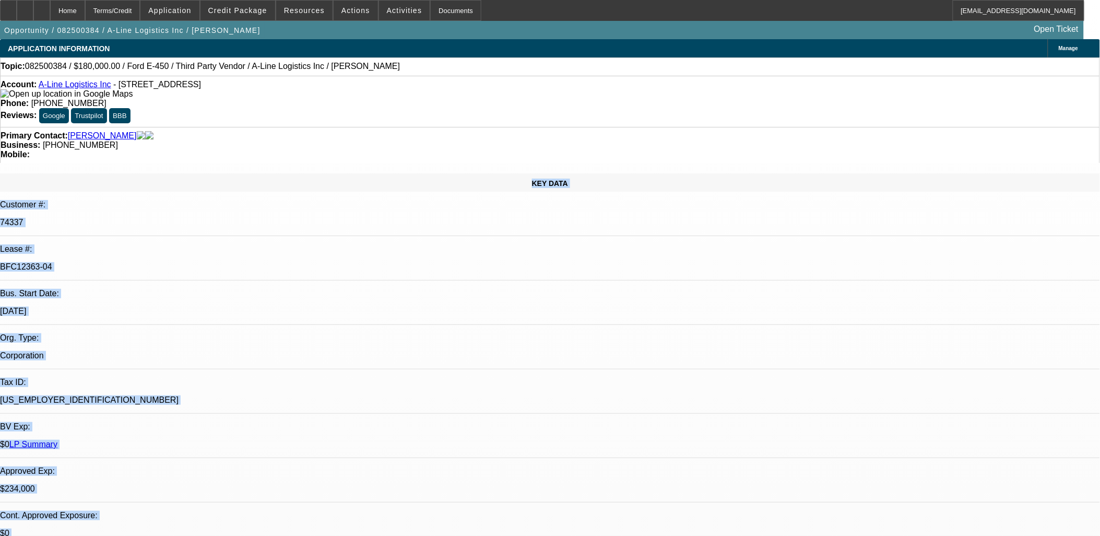
drag, startPoint x: 109, startPoint y: 143, endPoint x: 710, endPoint y: 366, distance: 641.7
drag, startPoint x: 710, startPoint y: 366, endPoint x: 690, endPoint y: 383, distance: 27.0
drag, startPoint x: 690, startPoint y: 383, endPoint x: 33, endPoint y: 141, distance: 700.3
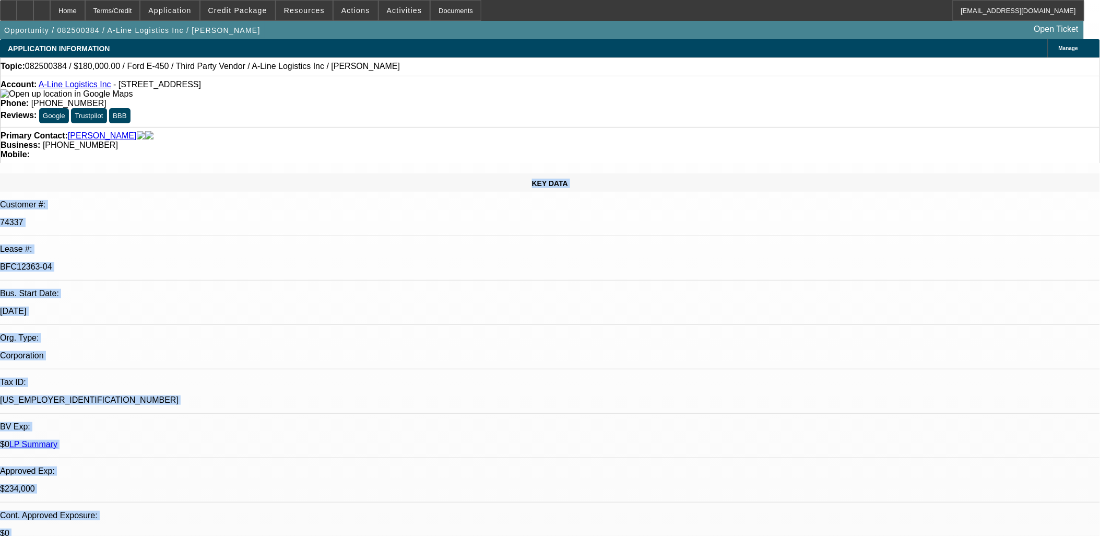
click at [33, 173] on div "KEY DATA" at bounding box center [550, 182] width 1100 height 18
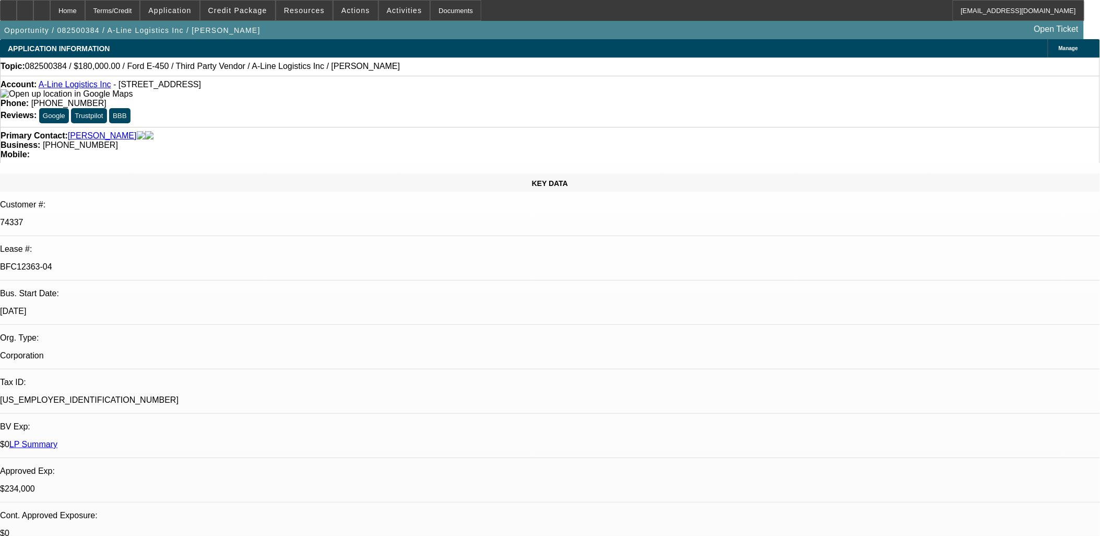
drag, startPoint x: 130, startPoint y: 201, endPoint x: 378, endPoint y: 383, distance: 308.3
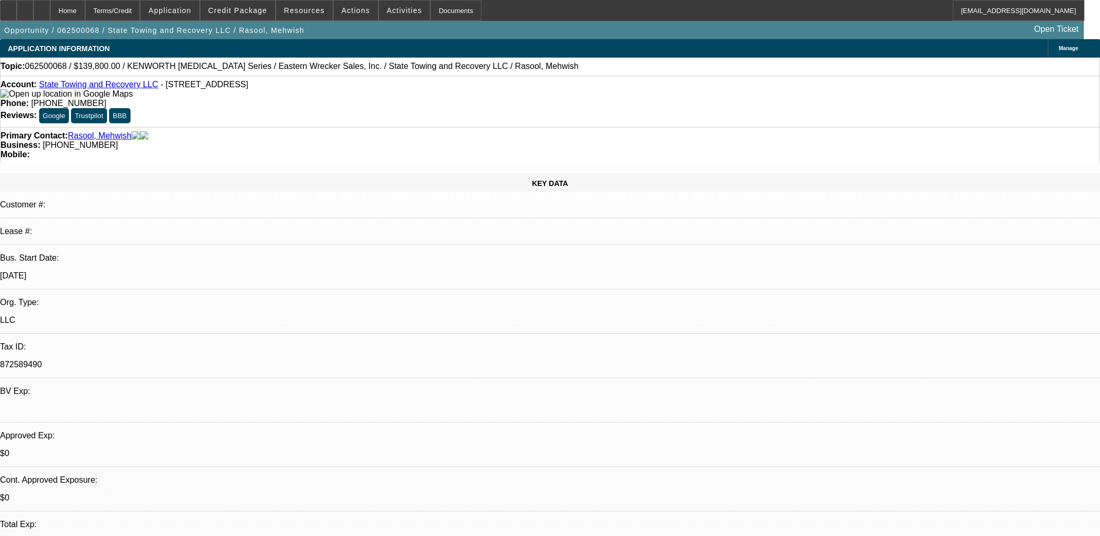
select select "0"
select select "6"
select select "0"
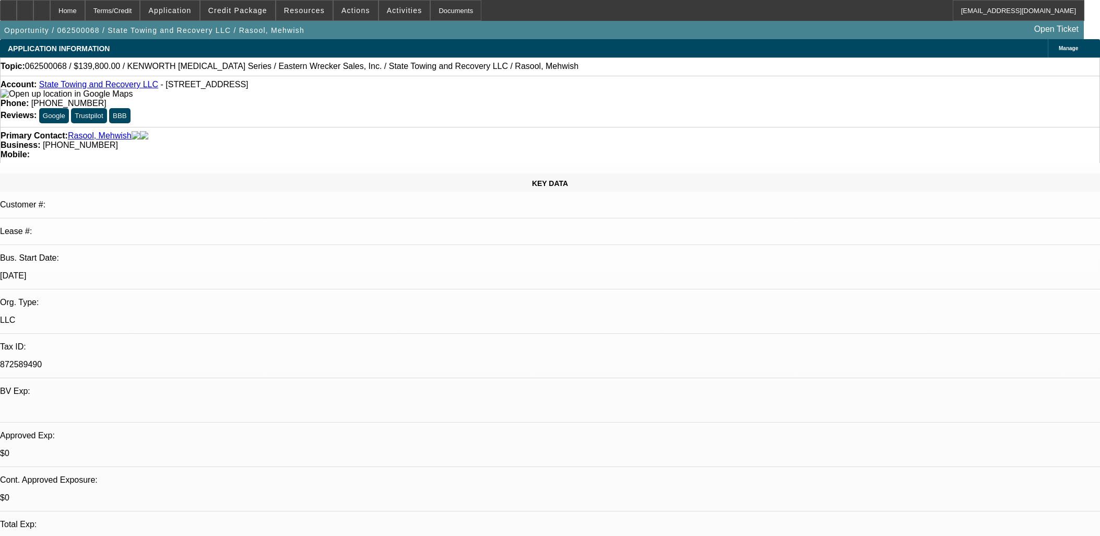
select select "0"
select select "6"
select select "0"
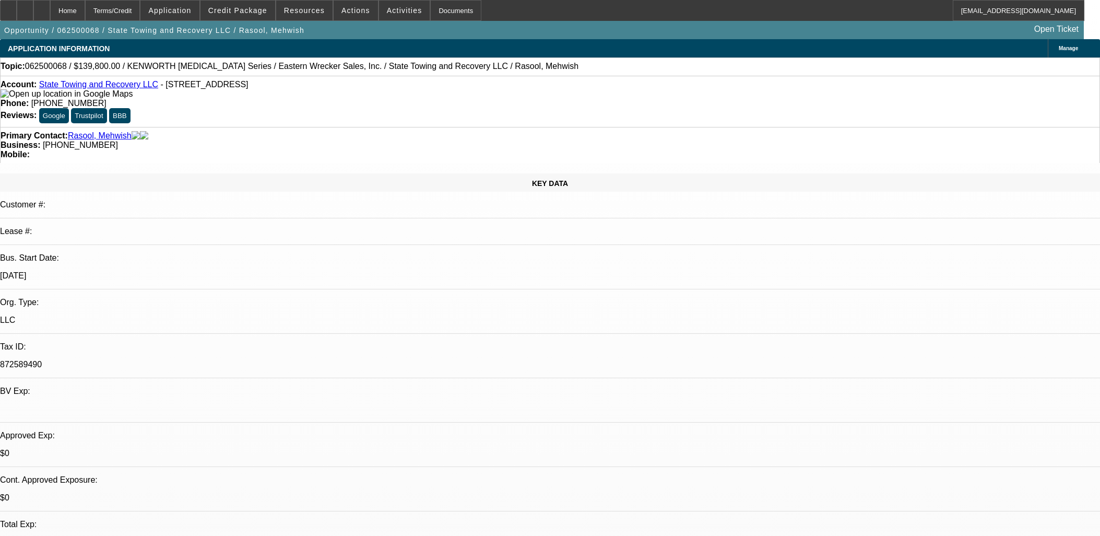
select select "0"
select select "6"
select select "0"
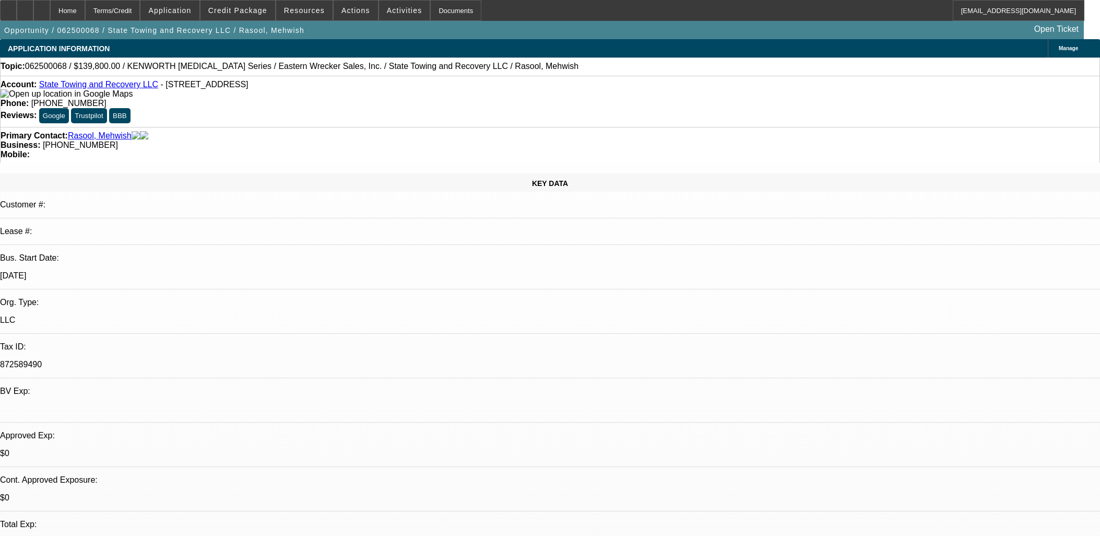
select select "6"
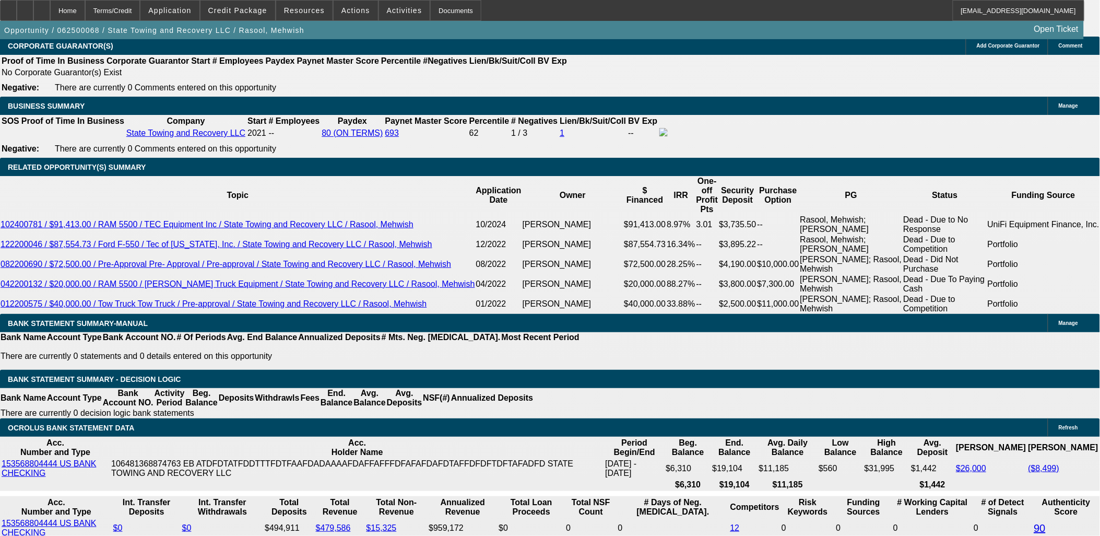
scroll to position [1276, 0]
drag, startPoint x: 873, startPoint y: 179, endPoint x: 870, endPoint y: 186, distance: 8.0
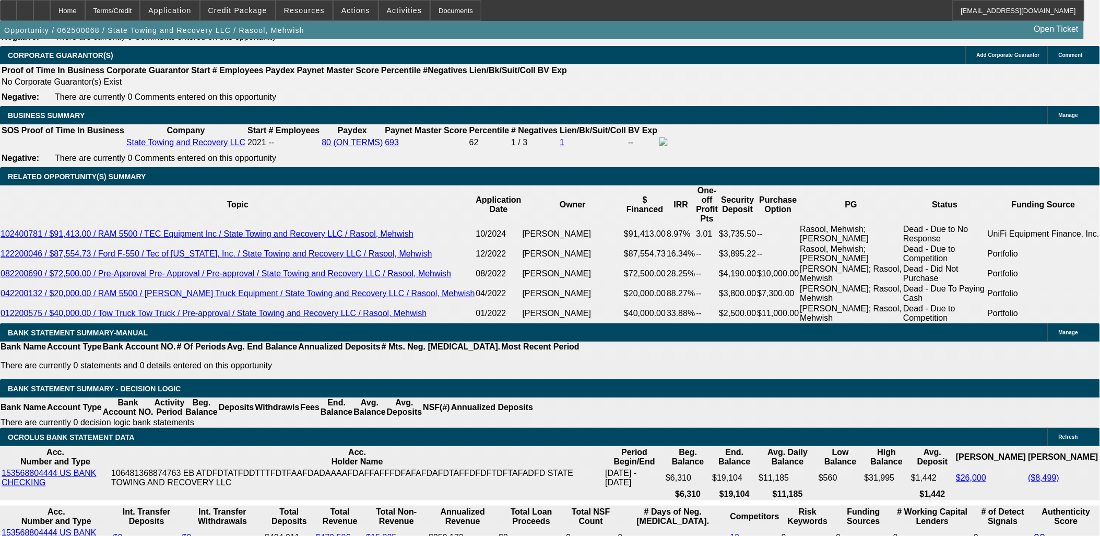
scroll to position [1683, 0]
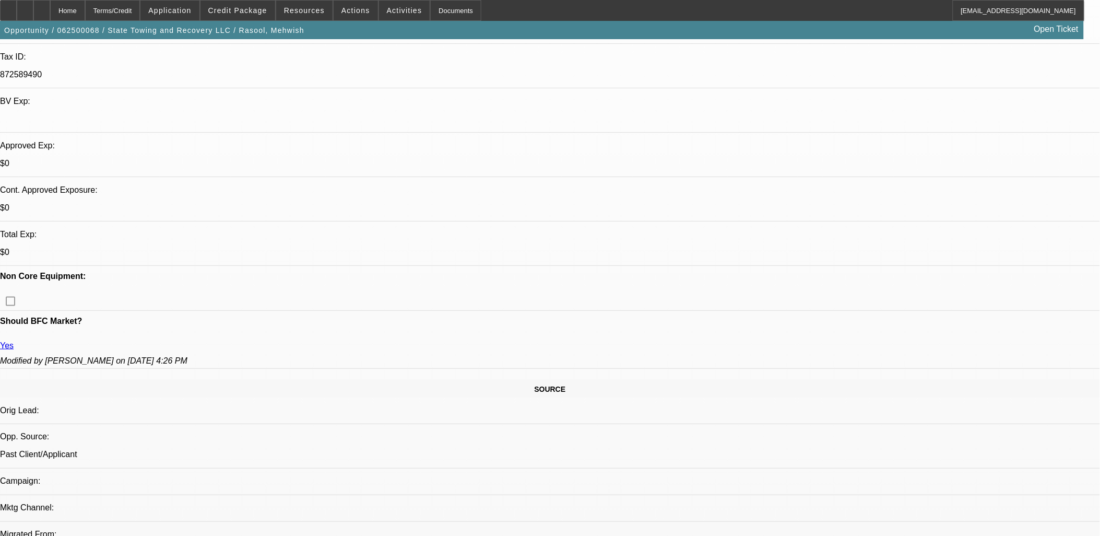
scroll to position [0, 0]
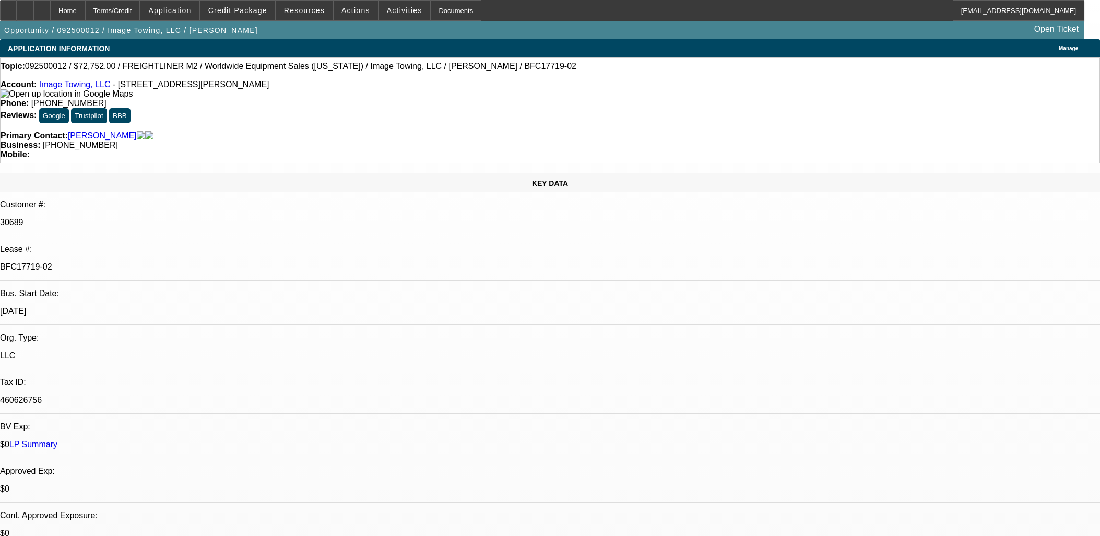
select select "0"
select select "6"
select select "0"
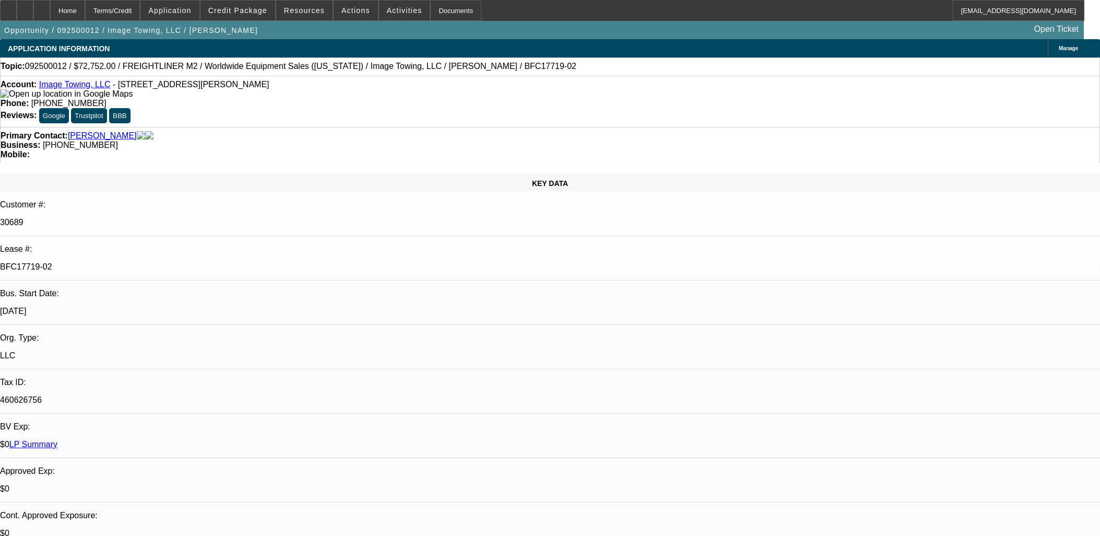
select select "0"
select select "6"
select select "0"
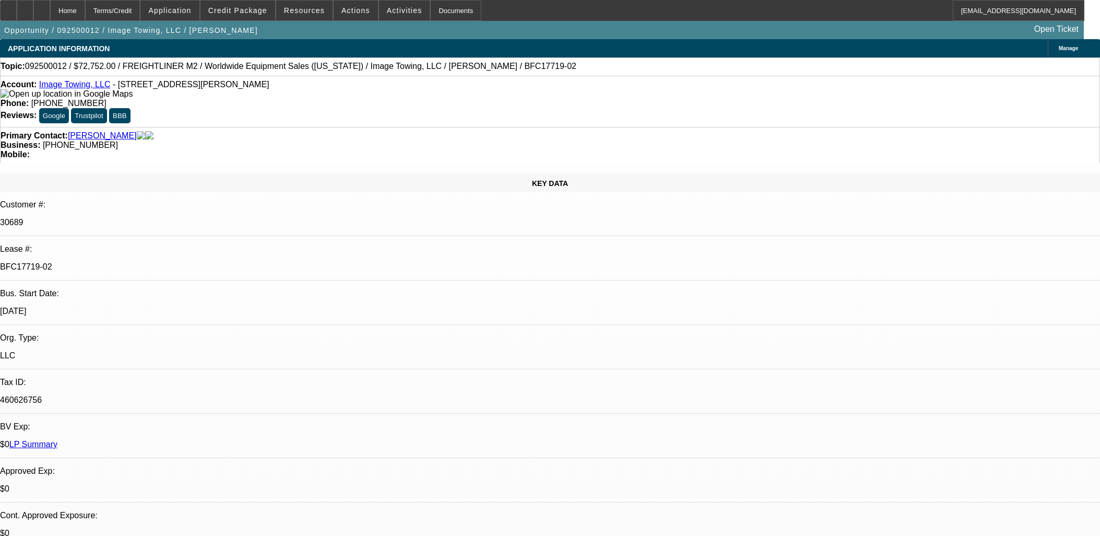
select select "0"
select select "6"
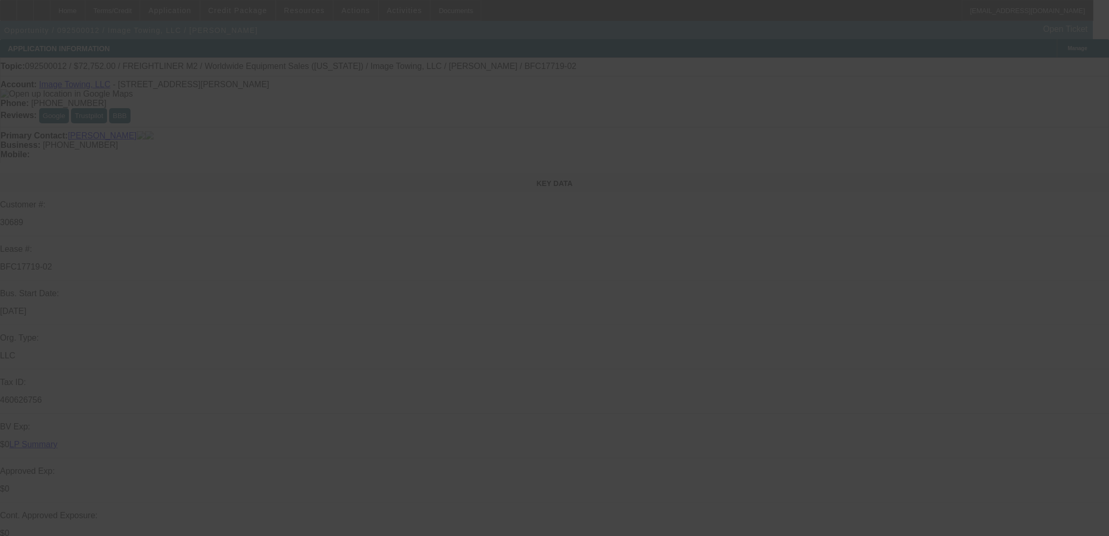
select select "0"
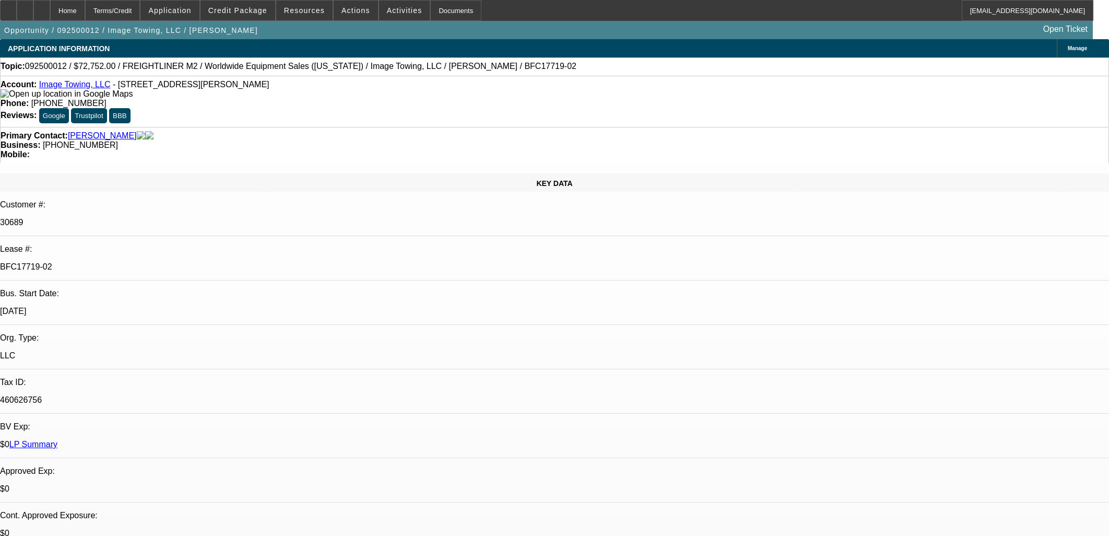
select select "0"
select select "6"
select select "0"
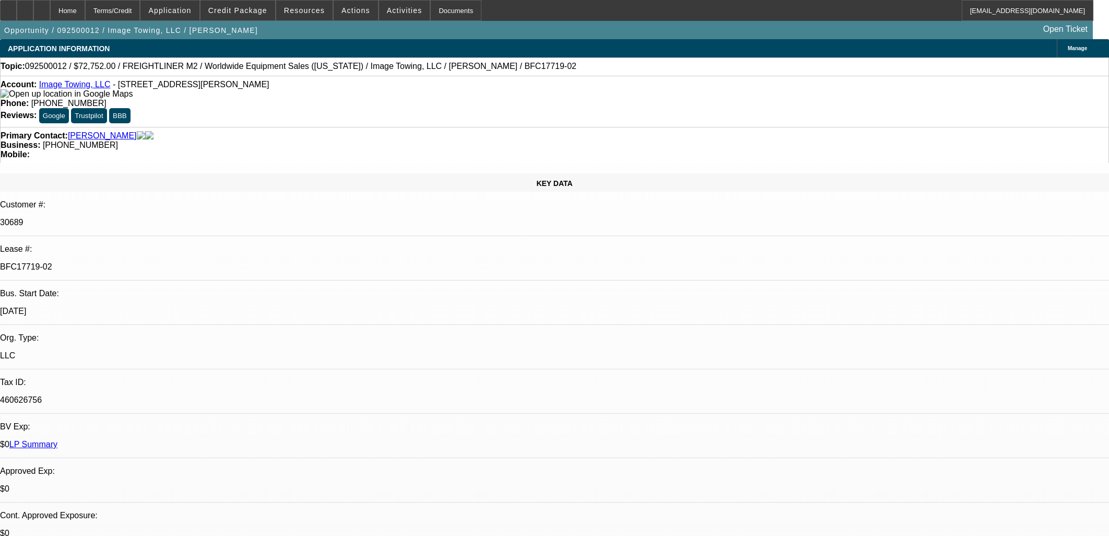
select select "0"
select select "6"
select select "0"
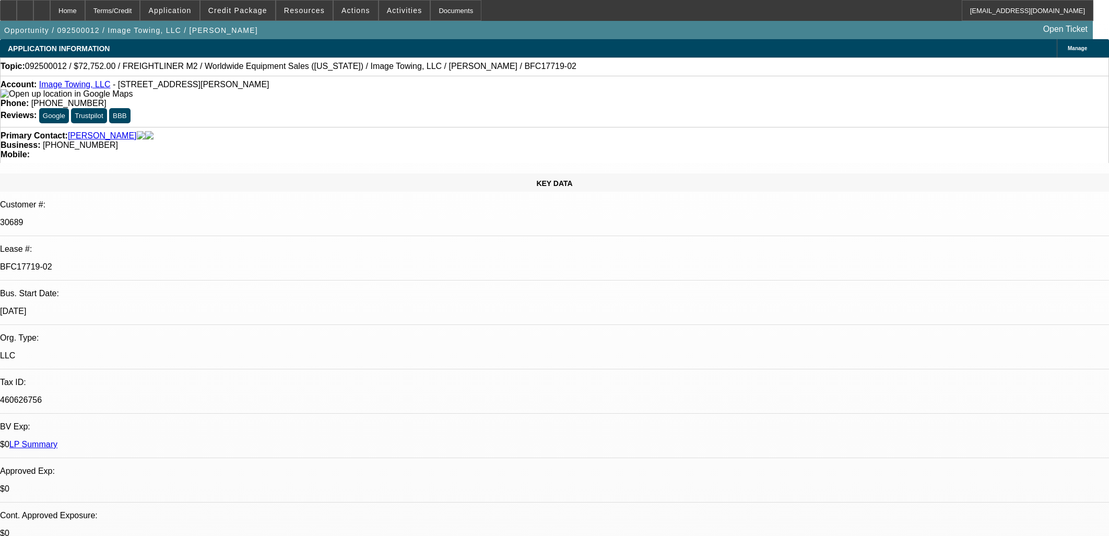
select select "6"
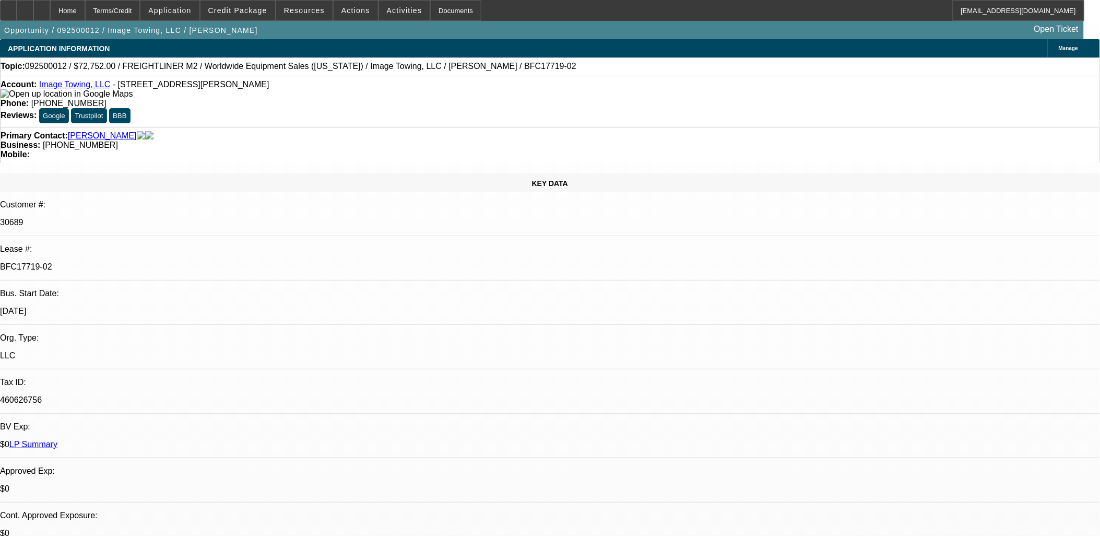
click at [380, 15] on span at bounding box center [404, 10] width 51 height 25
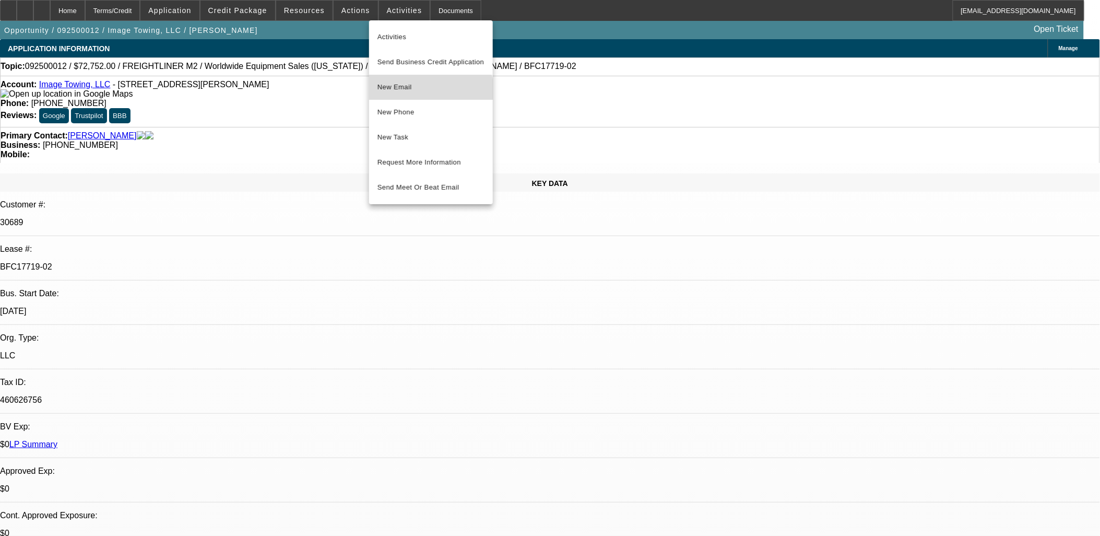
click at [426, 90] on span "New Email" at bounding box center [431, 87] width 107 height 13
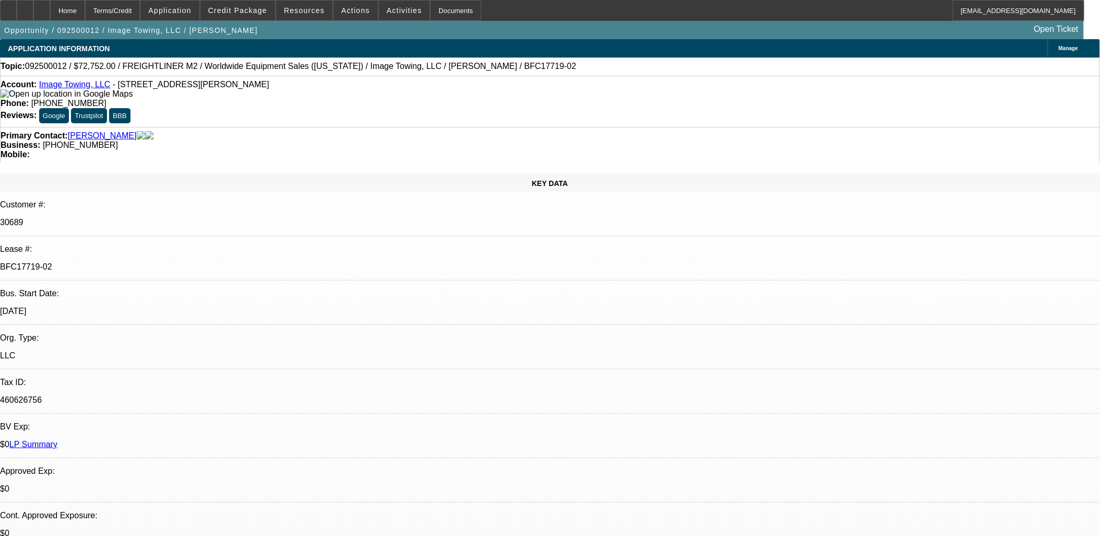
scroll to position [1045, 0]
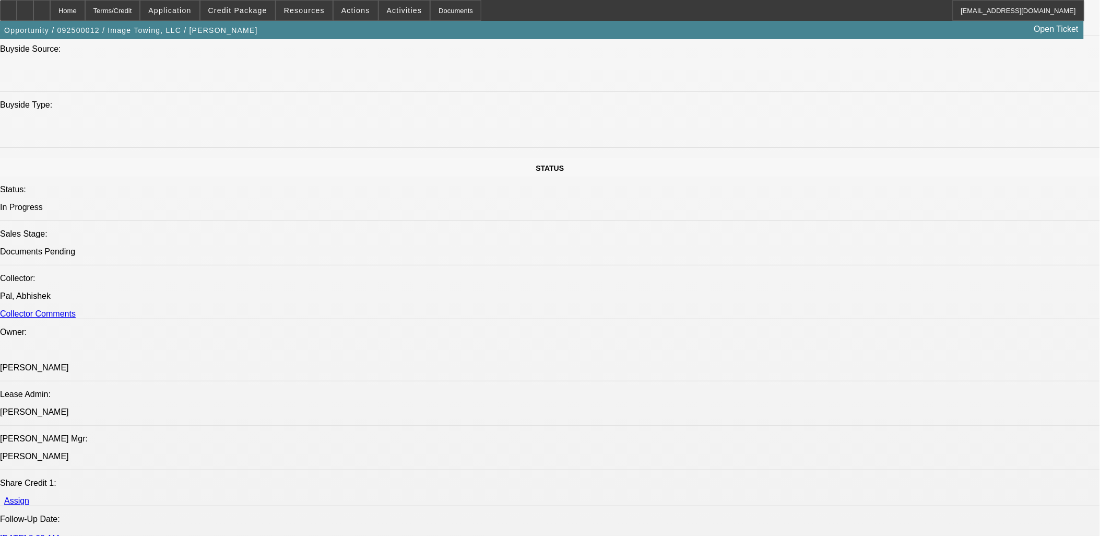
click at [836, 127] on button "reply_all Reply All" at bounding box center [846, 133] width 66 height 25
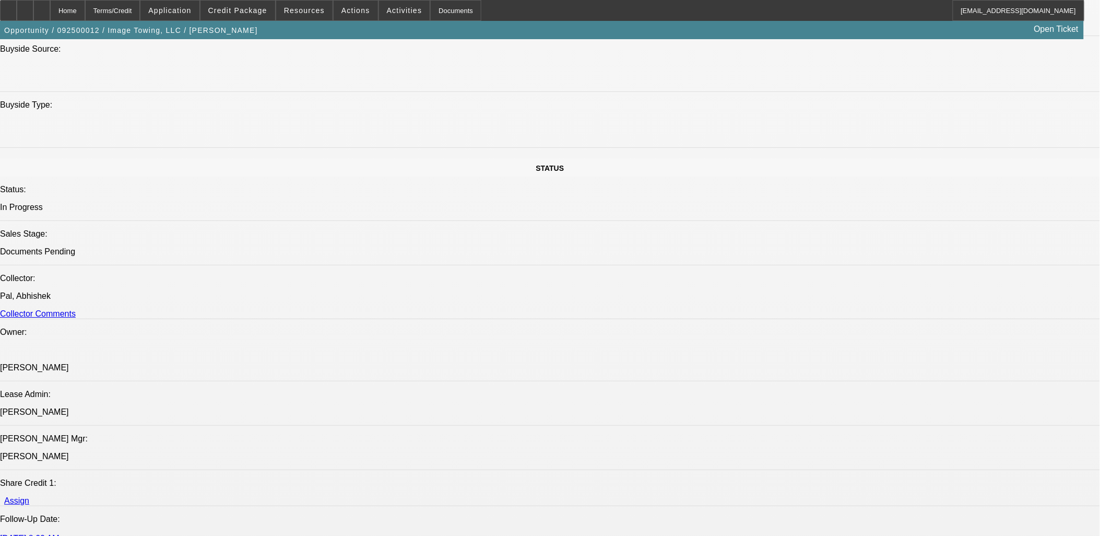
scroll to position [928, 0]
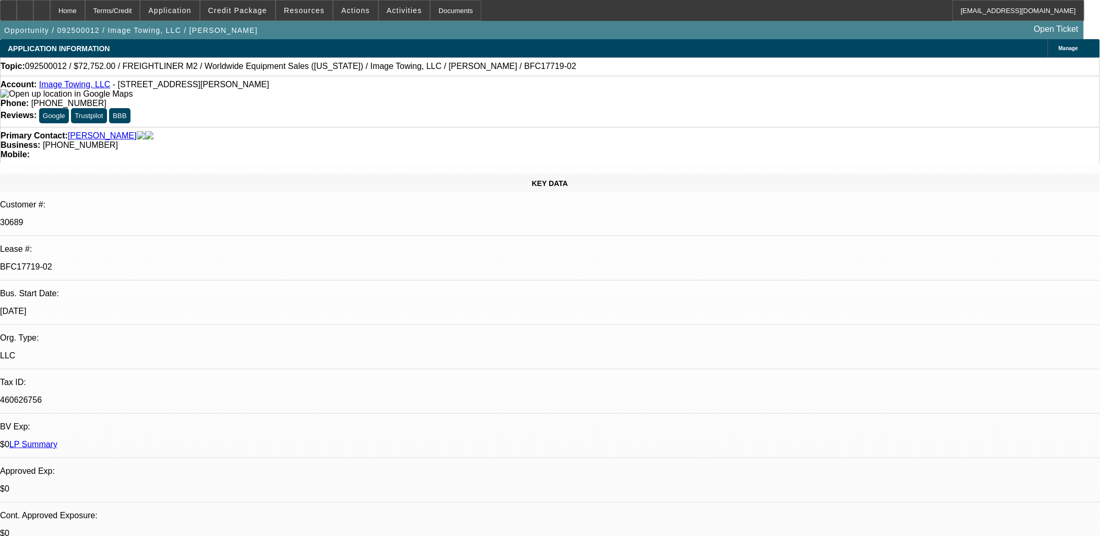
select select "0"
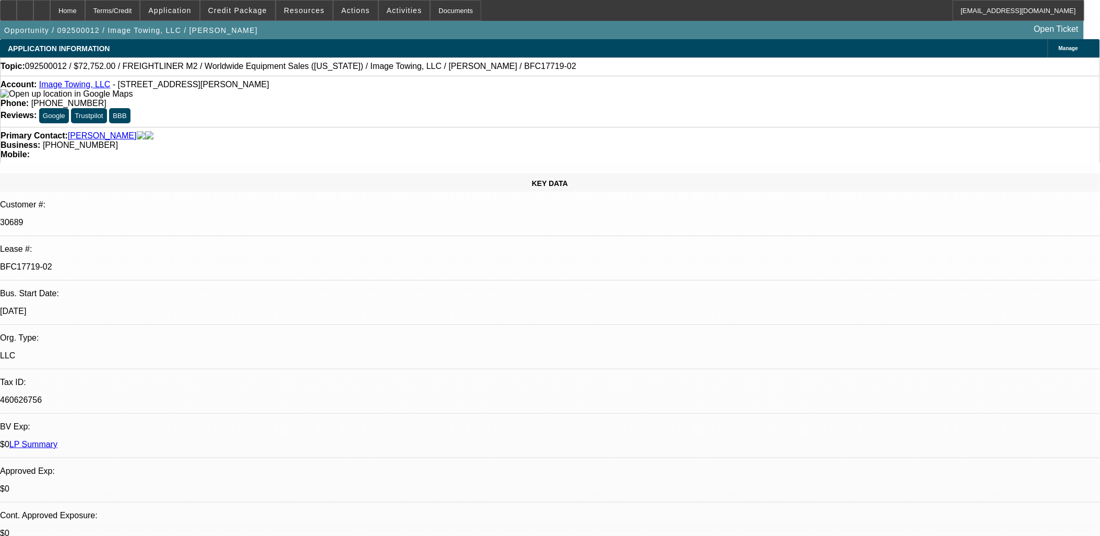
select select "0"
select select "1"
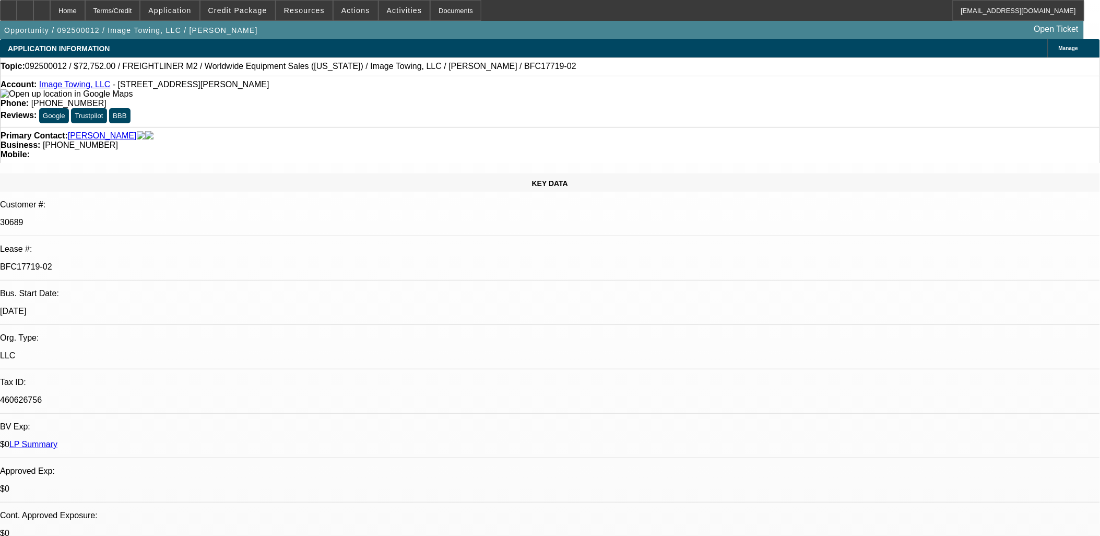
select select "1"
select select "6"
select select "1"
select select "6"
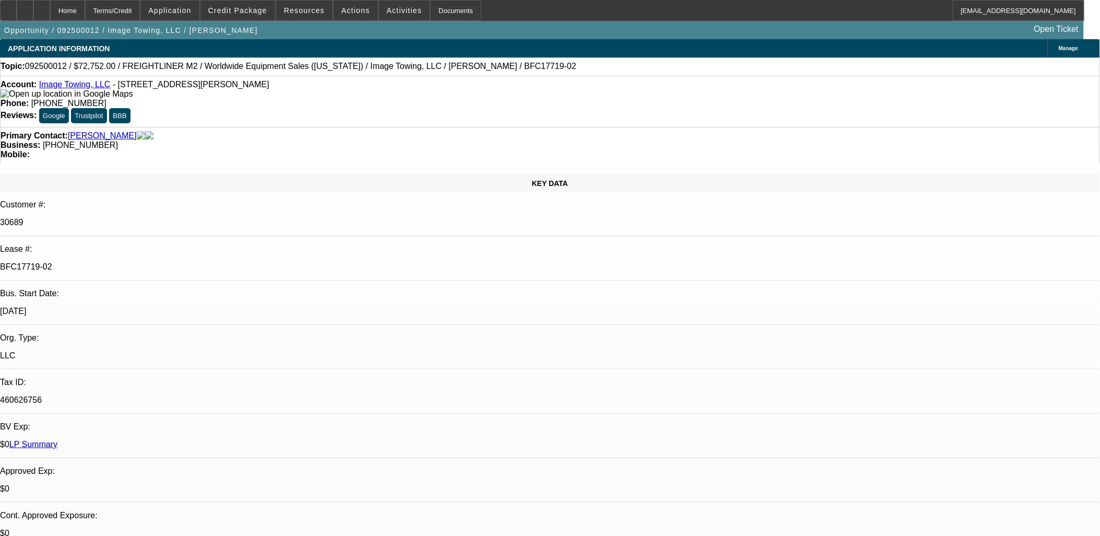
select select "1"
select select "6"
click at [418, 127] on div "Primary Contact: Hayes, Courtney Business: (314) 740-2223 Mobile:" at bounding box center [550, 145] width 1100 height 36
click at [418, 140] on div "Business: (314) 740-2223" at bounding box center [550, 144] width 1099 height 9
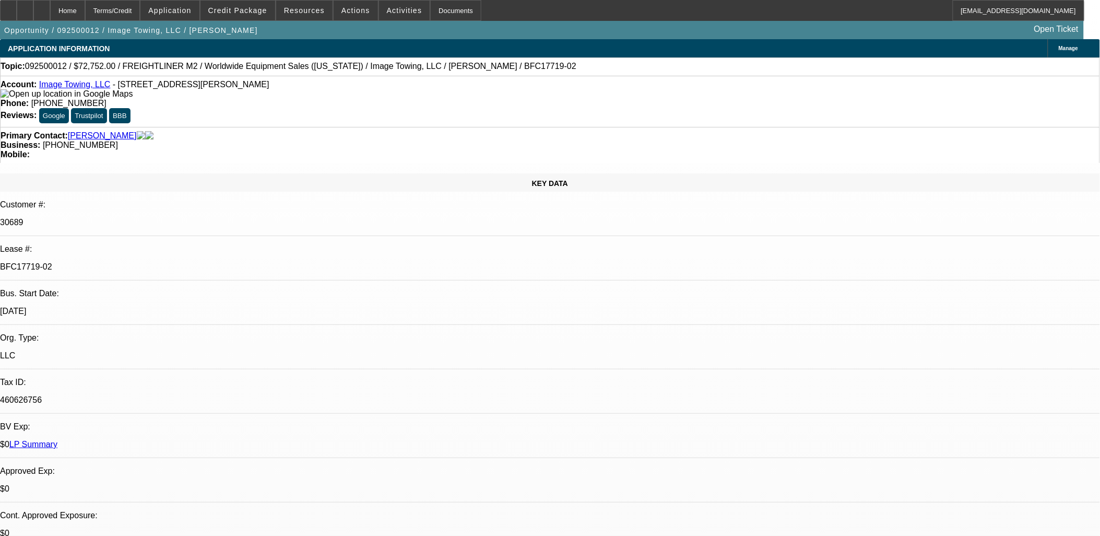
click at [396, 127] on div "Primary Contact: Hayes, Courtney Business: (314) 740-2223 Mobile:" at bounding box center [550, 145] width 1100 height 36
select select "0"
select select "2"
select select "0"
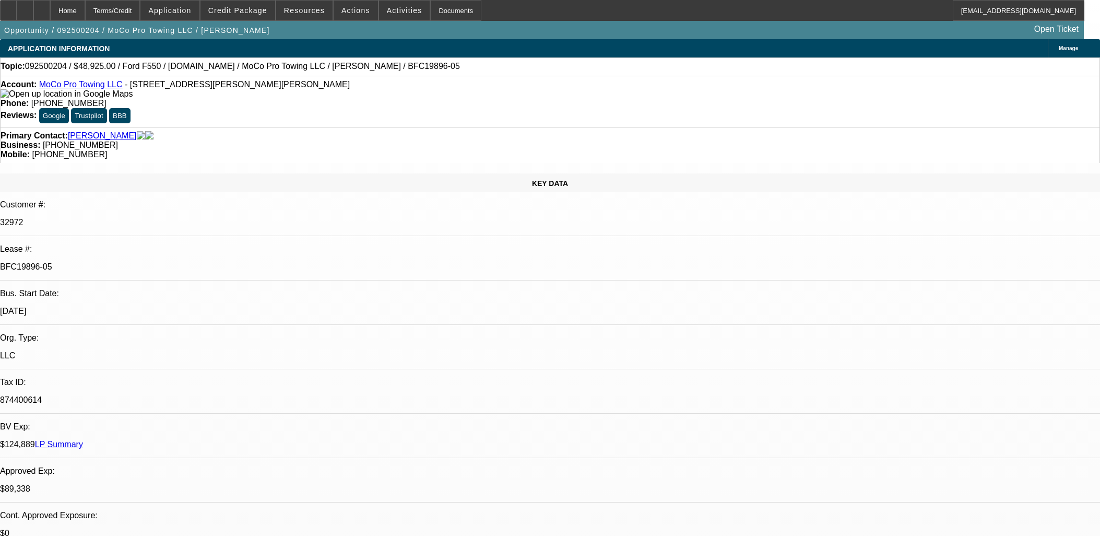
select select "6"
select select "0"
select select "2"
select select "0"
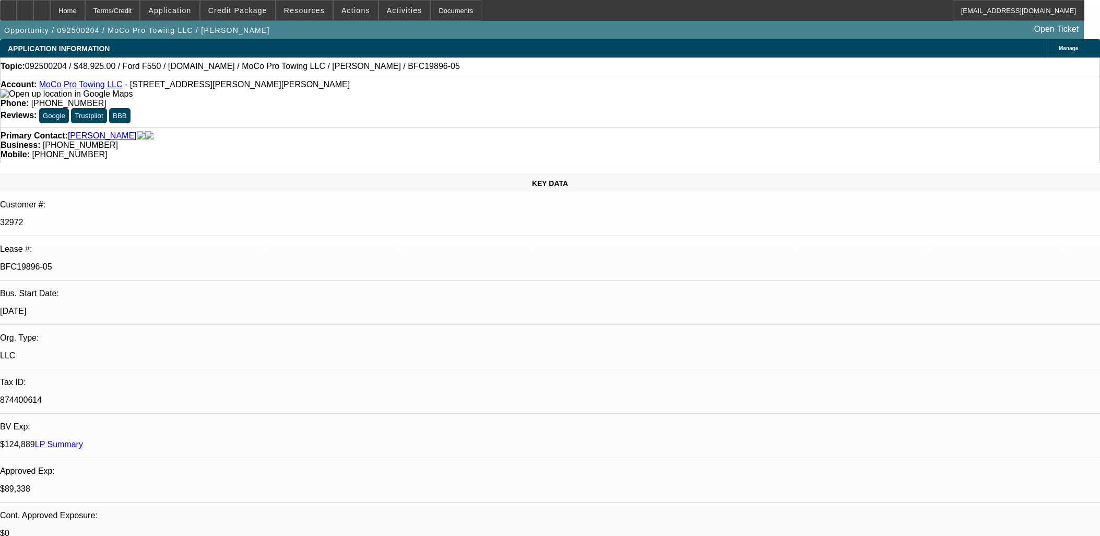
select select "6"
select select "0"
select select "2"
select select "0"
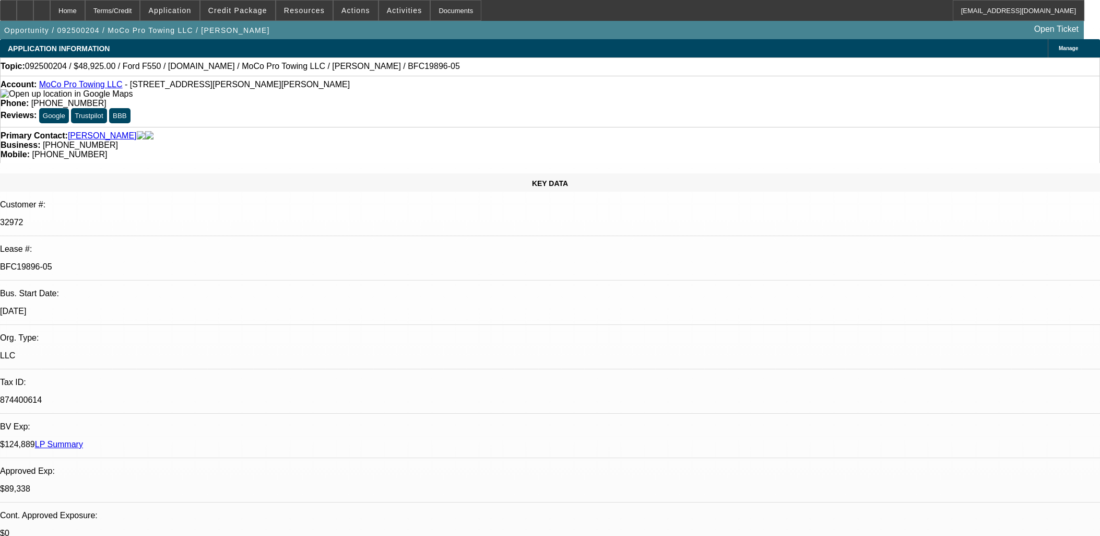
select select "6"
select select "0"
select select "2"
select select "0"
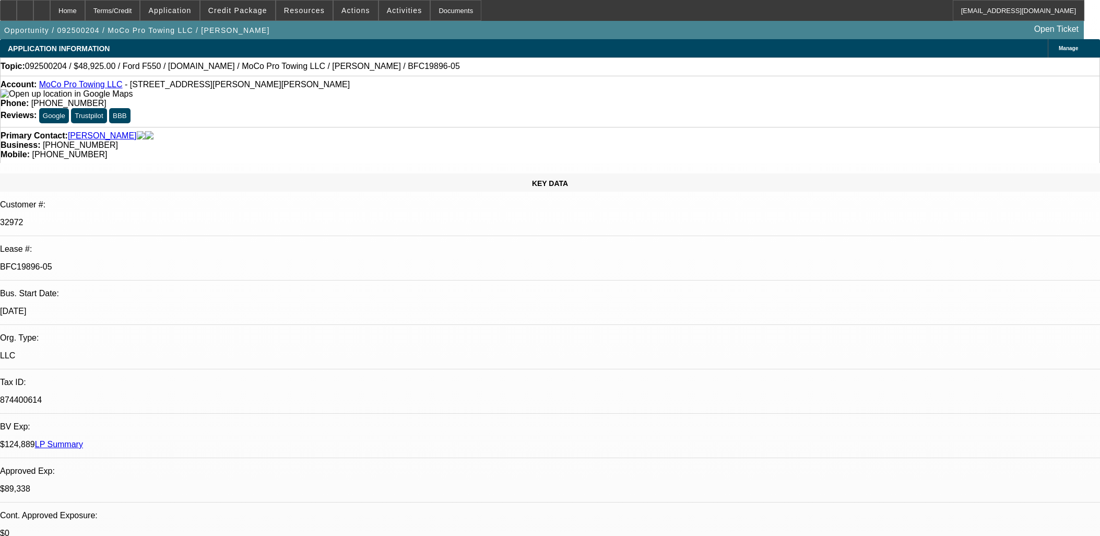
select select "6"
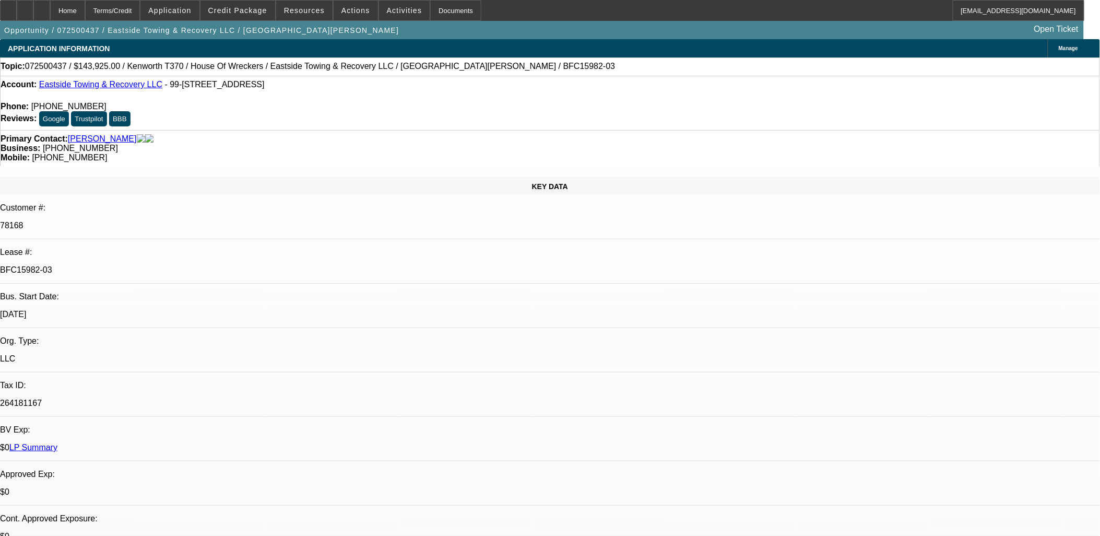
select select "0"
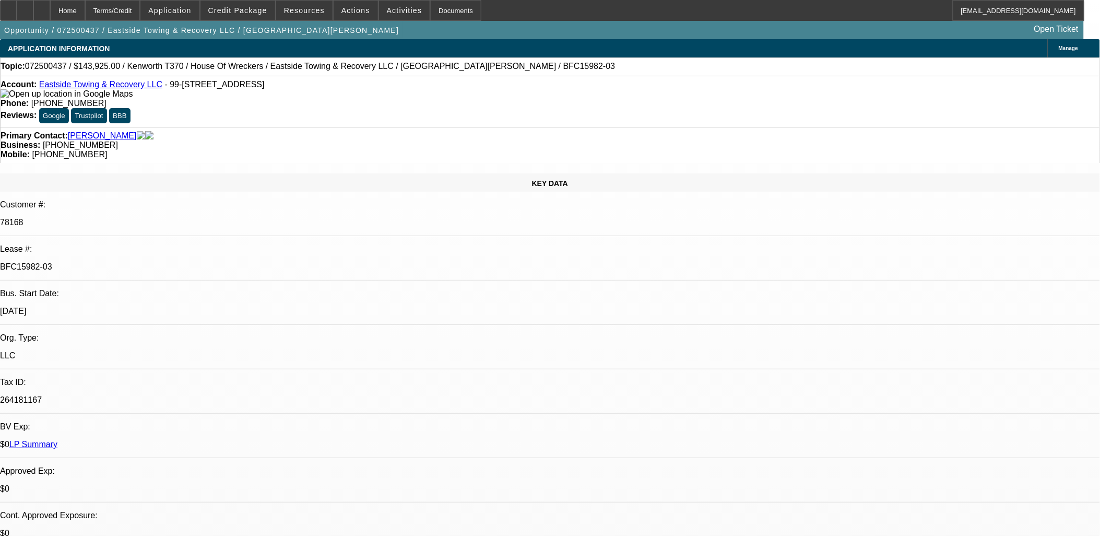
select select "0"
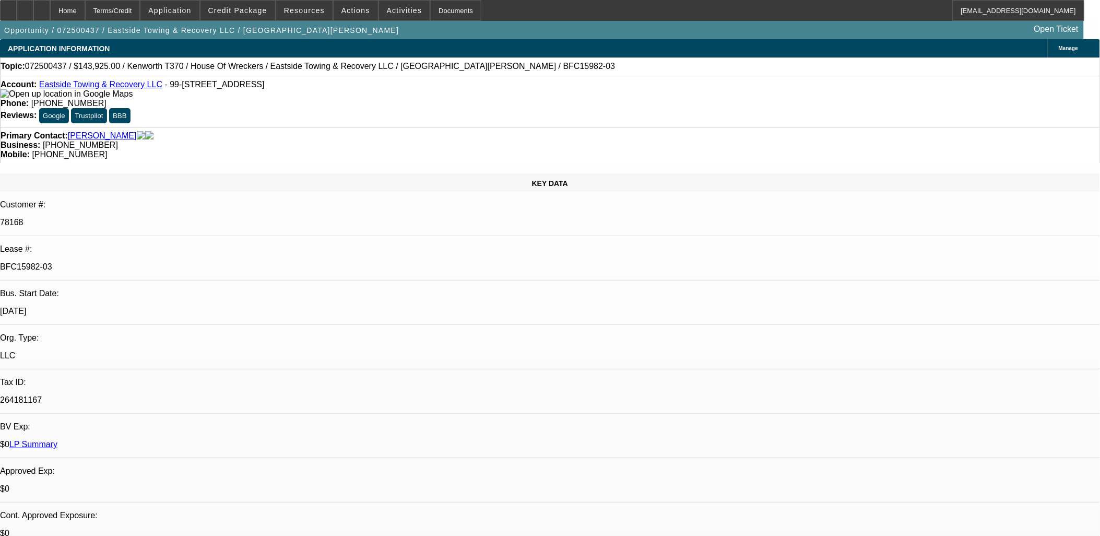
select select "0"
select select "1"
select select "6"
select select "1"
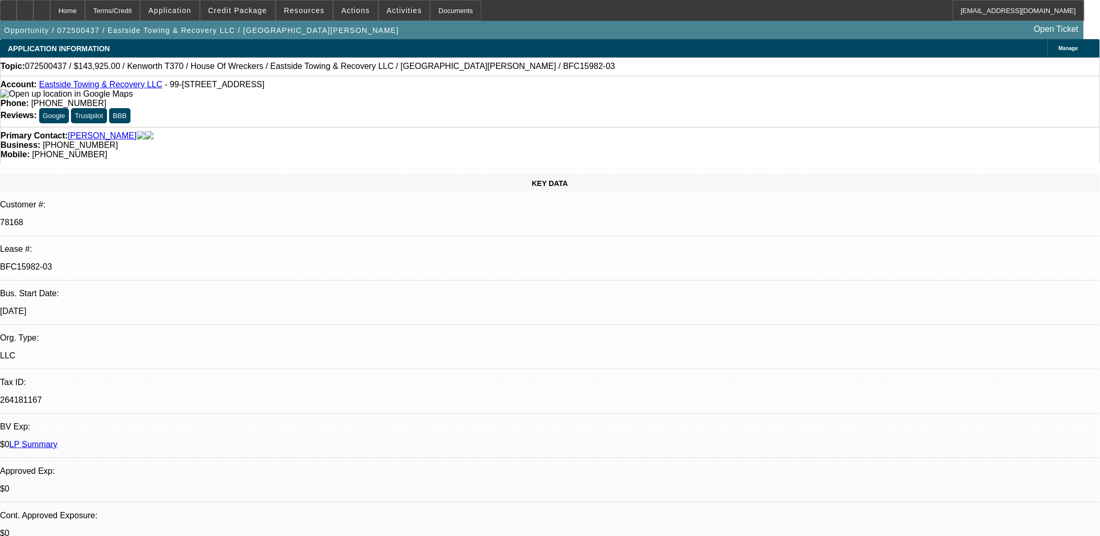
select select "1"
select select "6"
select select "1"
select select "6"
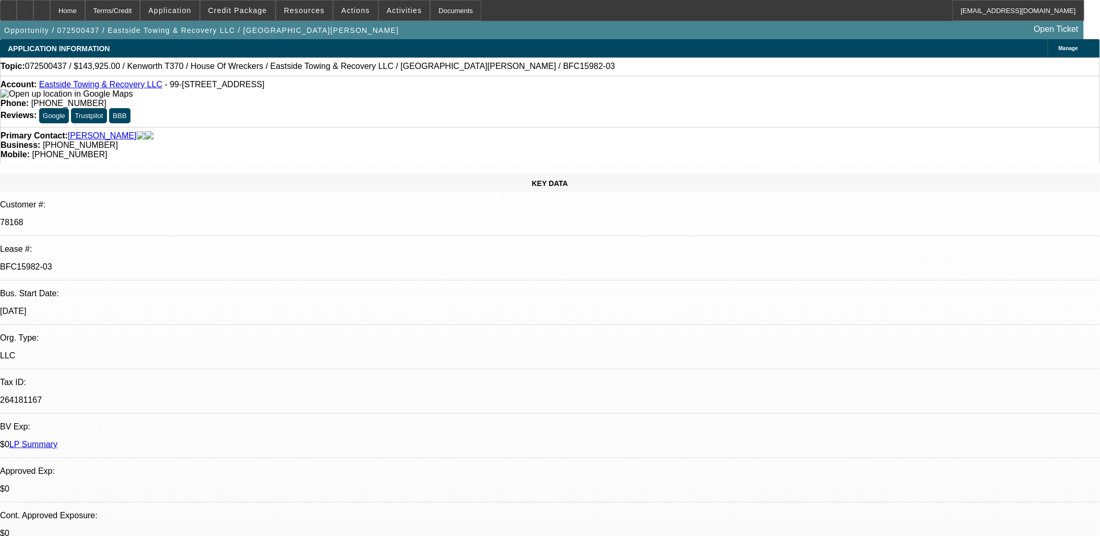
scroll to position [1322, 0]
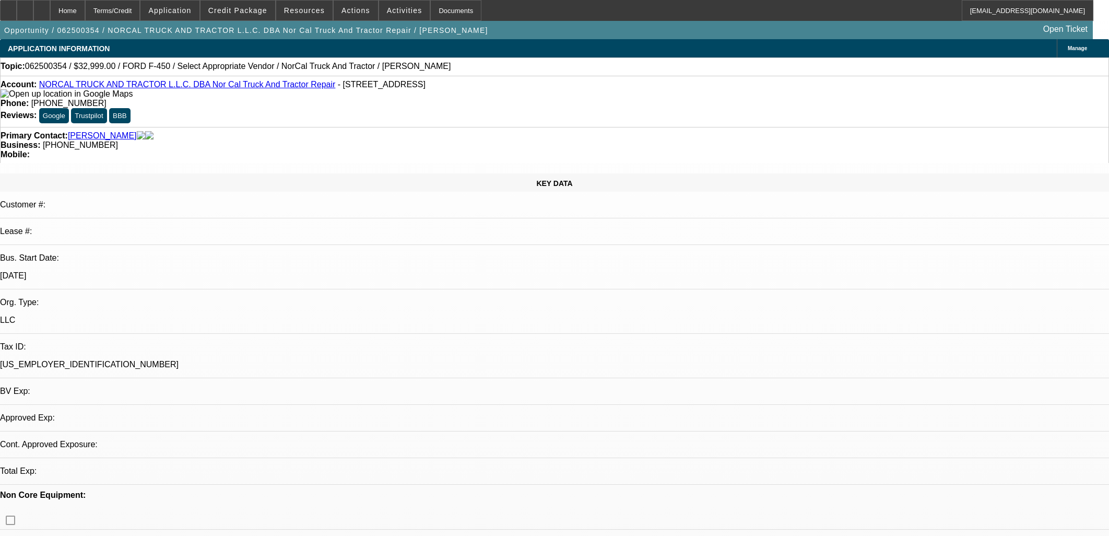
select select "0"
select select "2"
select select "0.1"
select select "1"
select select "2"
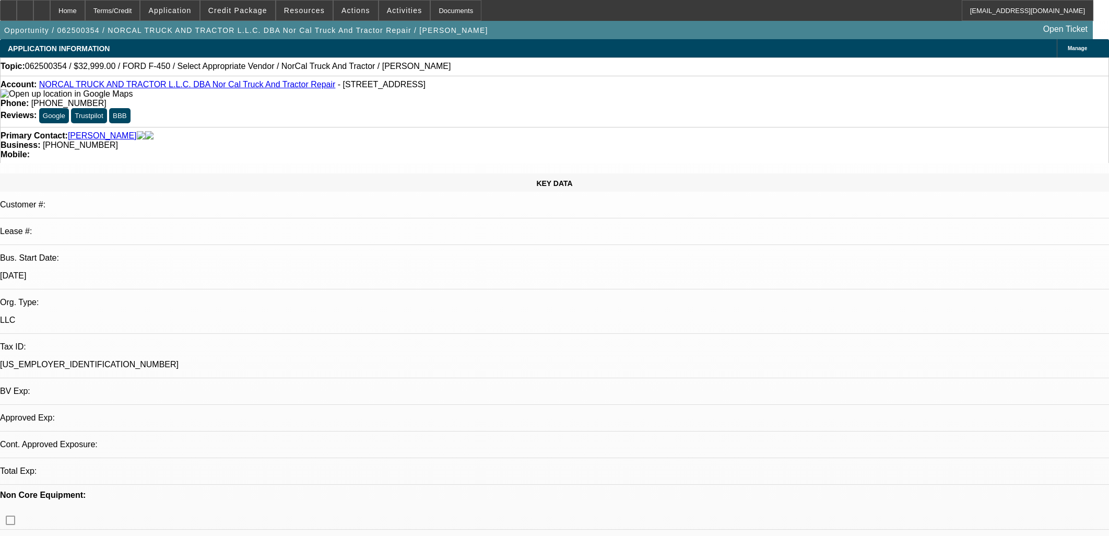
select select "4"
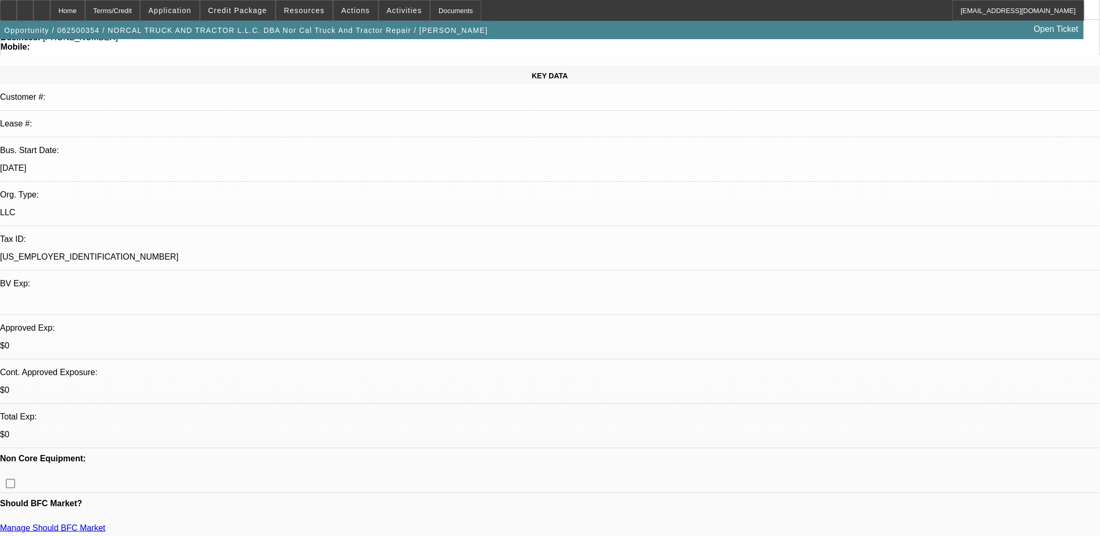
scroll to position [232, 0]
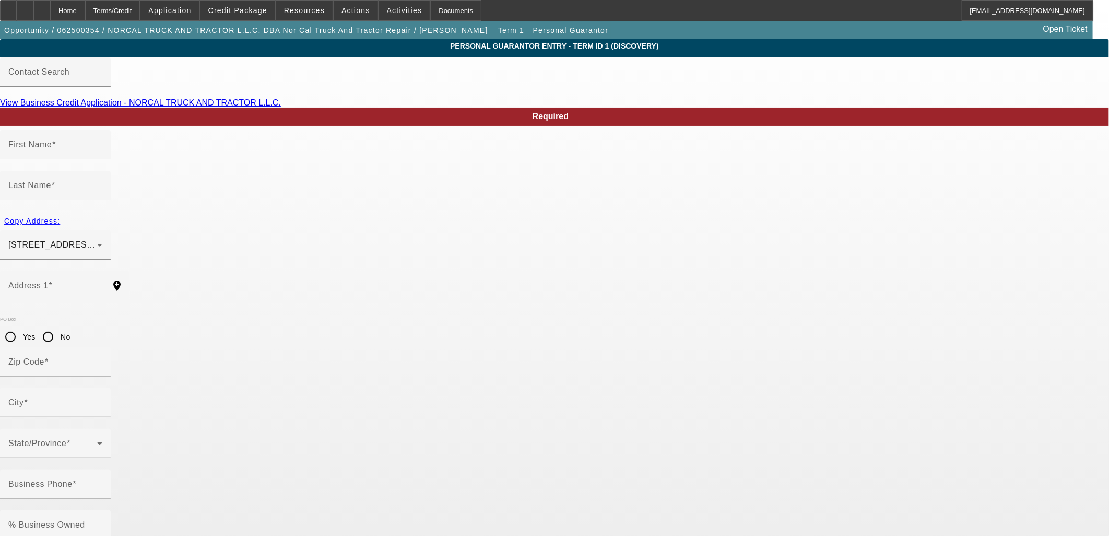
type input "Travis"
type input "Hadley"
type input "18730 Starduster Drive"
radio input "true"
type input "95959"
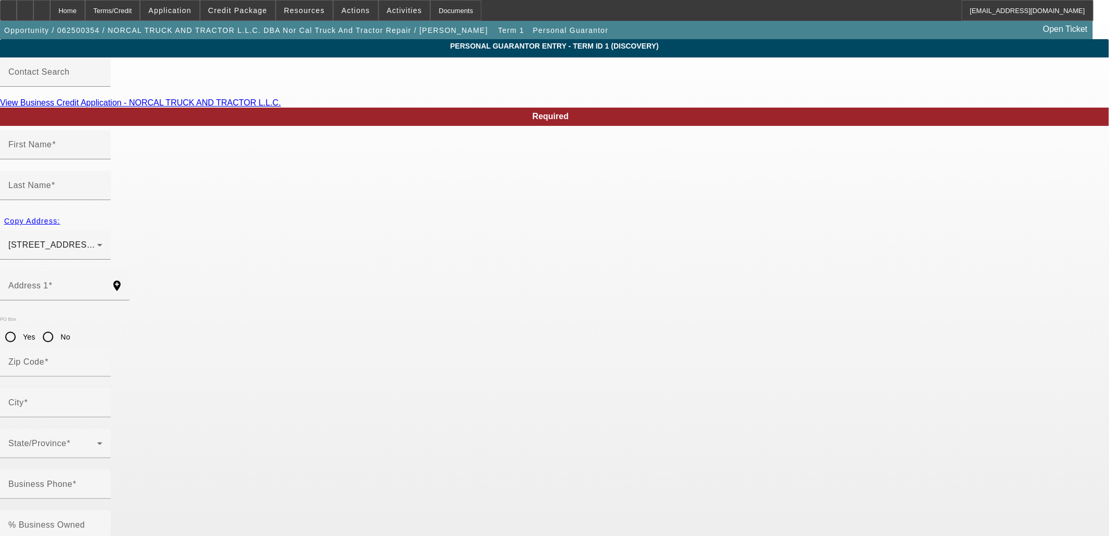
type input "Nevada City"
type input "(530) 913-7053"
type input "100"
type input "603-48-0878"
type input "norcaldieselrepair@gmail.com"
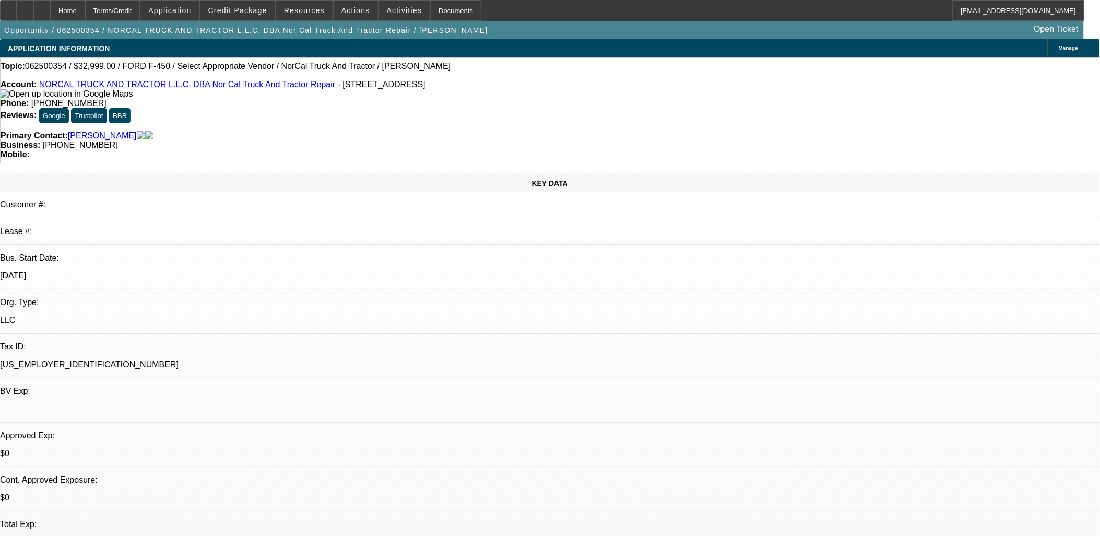
select select "0"
select select "2"
select select "0.1"
select select "4"
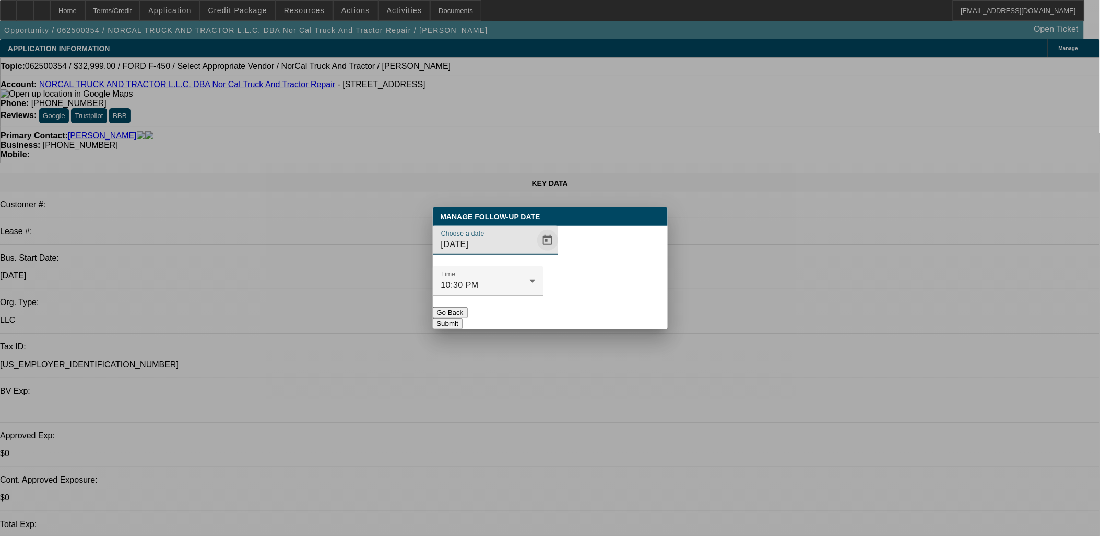
click at [535, 253] on span "Open calendar" at bounding box center [547, 240] width 25 height 25
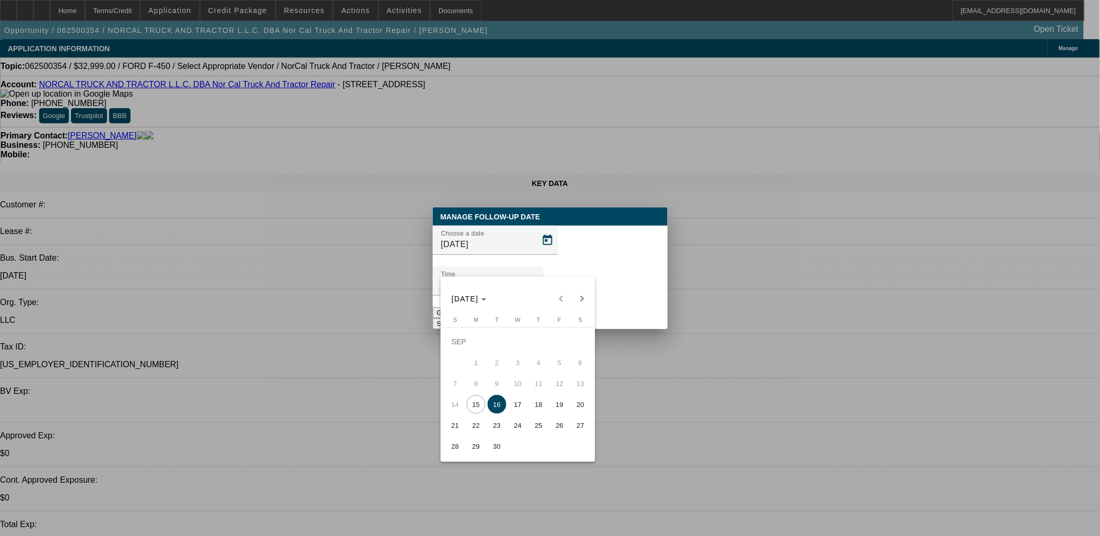
click at [479, 448] on span "29" at bounding box center [476, 446] width 19 height 19
type input "9/29/2025"
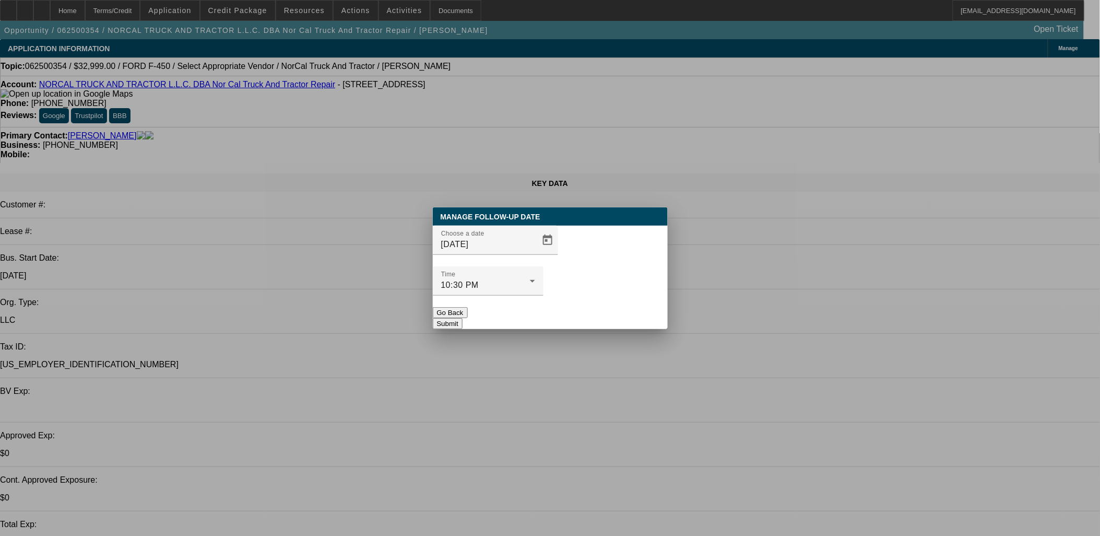
click at [463, 318] on button "Submit" at bounding box center [448, 323] width 30 height 11
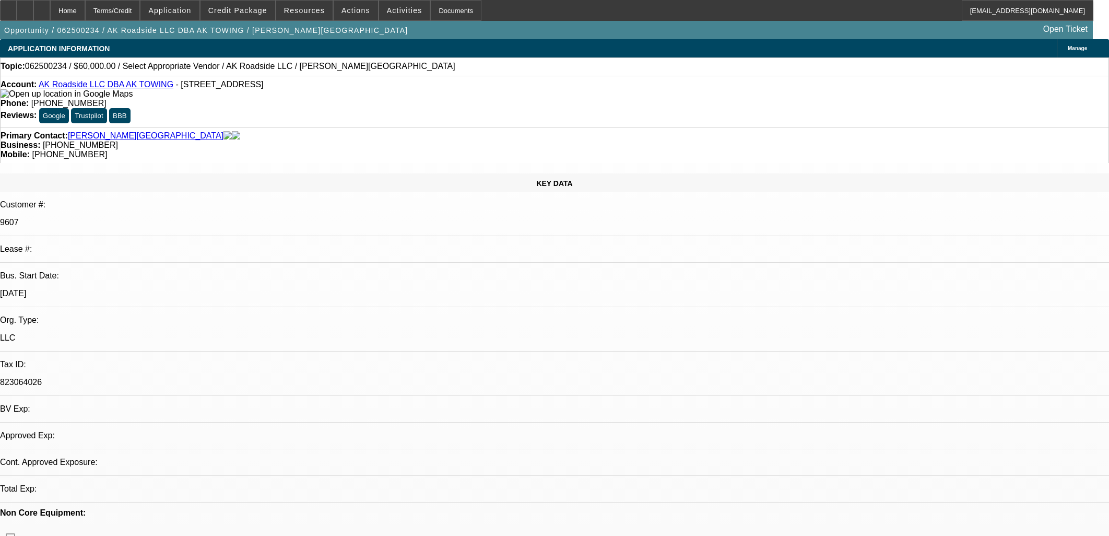
select select "0"
select select "2"
select select "0.1"
select select "1"
select select "2"
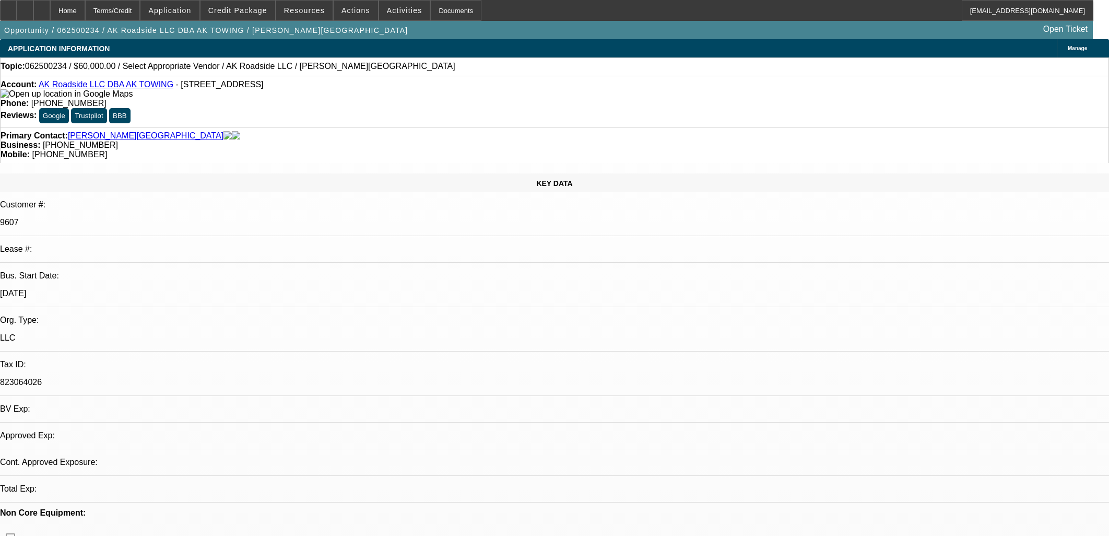
select select "4"
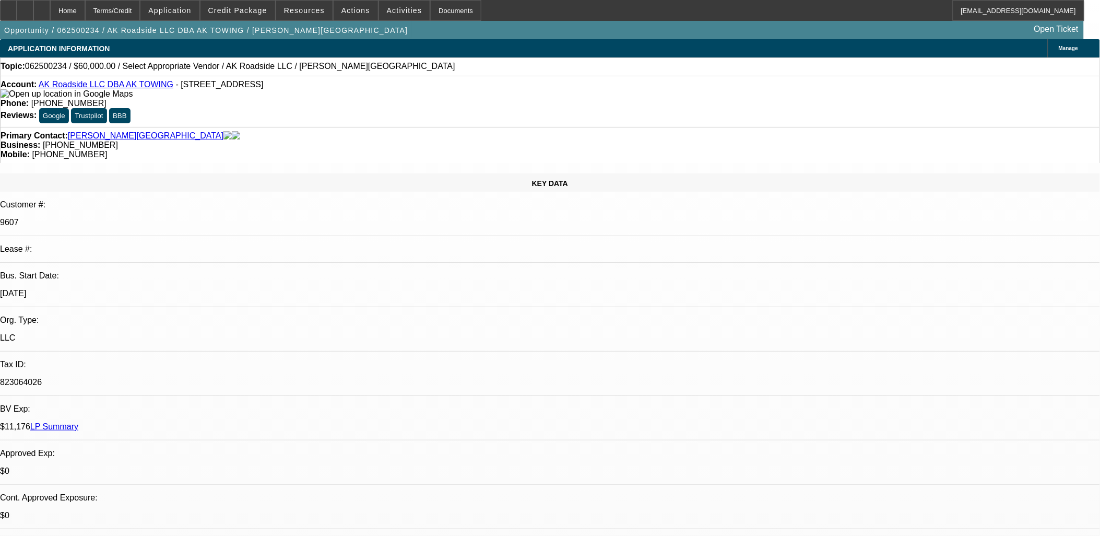
drag, startPoint x: 887, startPoint y: 189, endPoint x: 883, endPoint y: 179, distance: 10.6
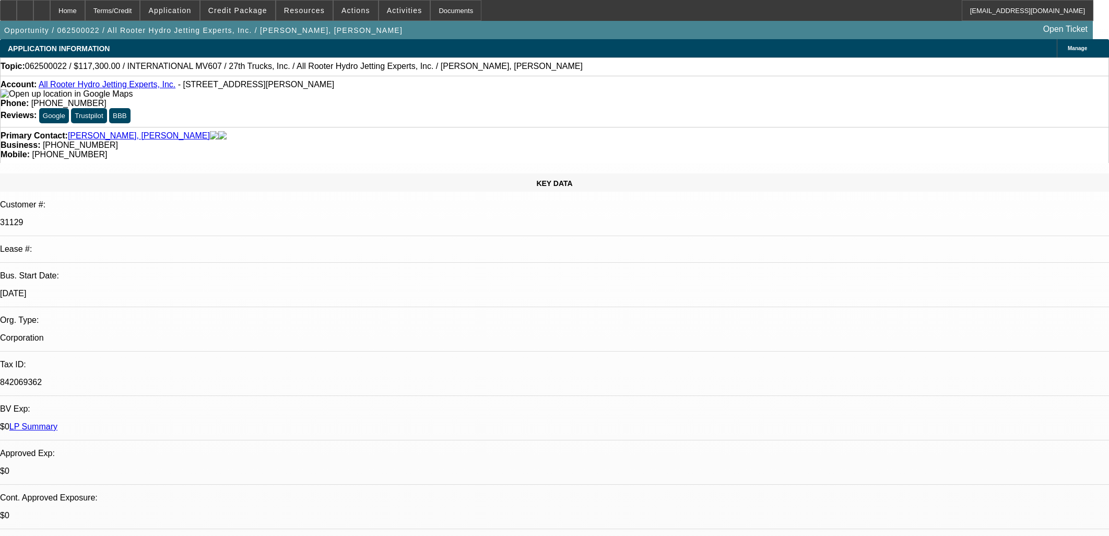
select select "0.15"
select select "2"
select select "0.1"
select select "4"
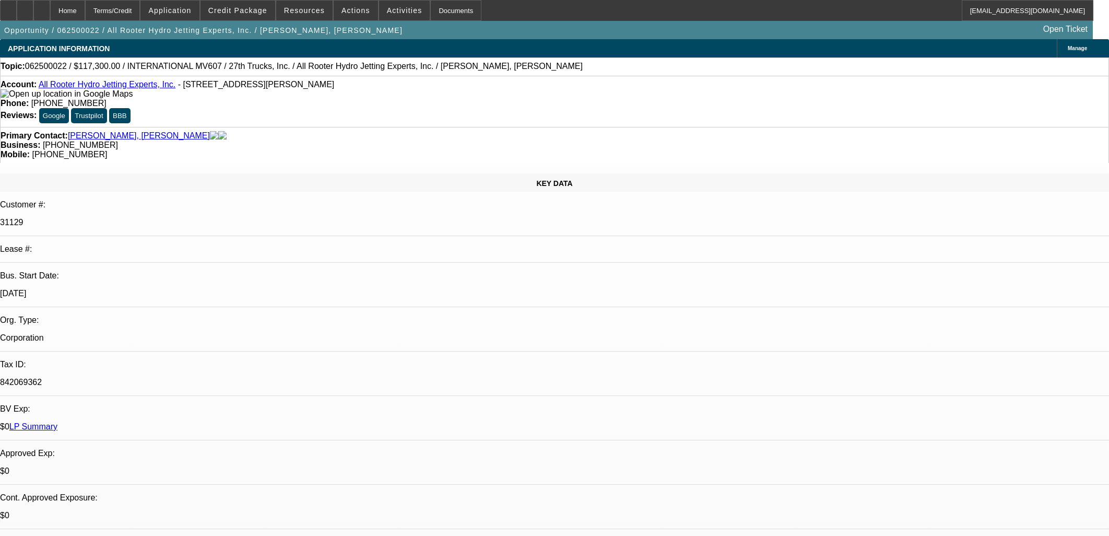
select select "0.15"
select select "2"
select select "0.1"
select select "4"
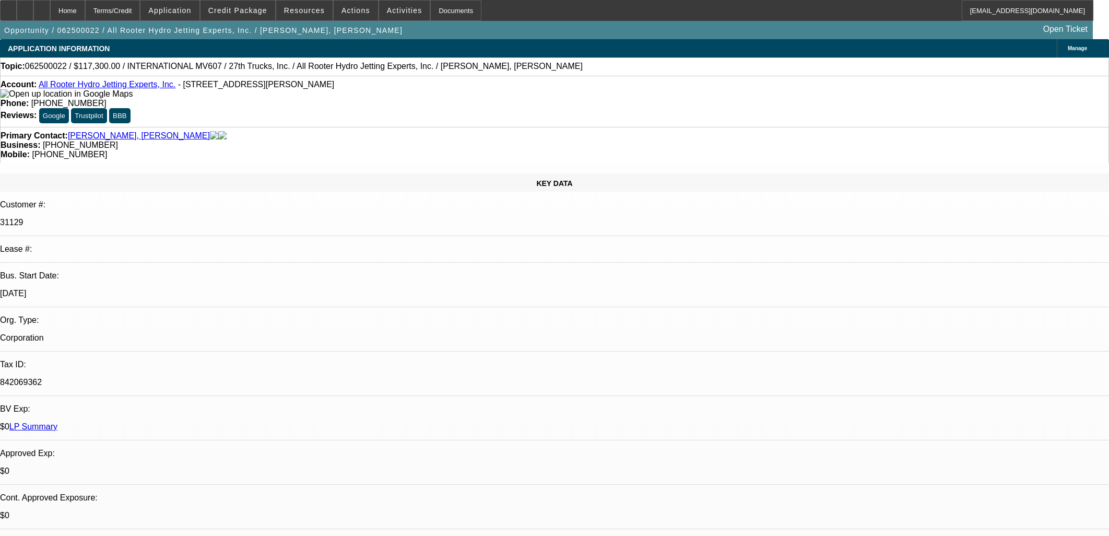
select select "0"
select select "0.1"
select select "4"
select select "0"
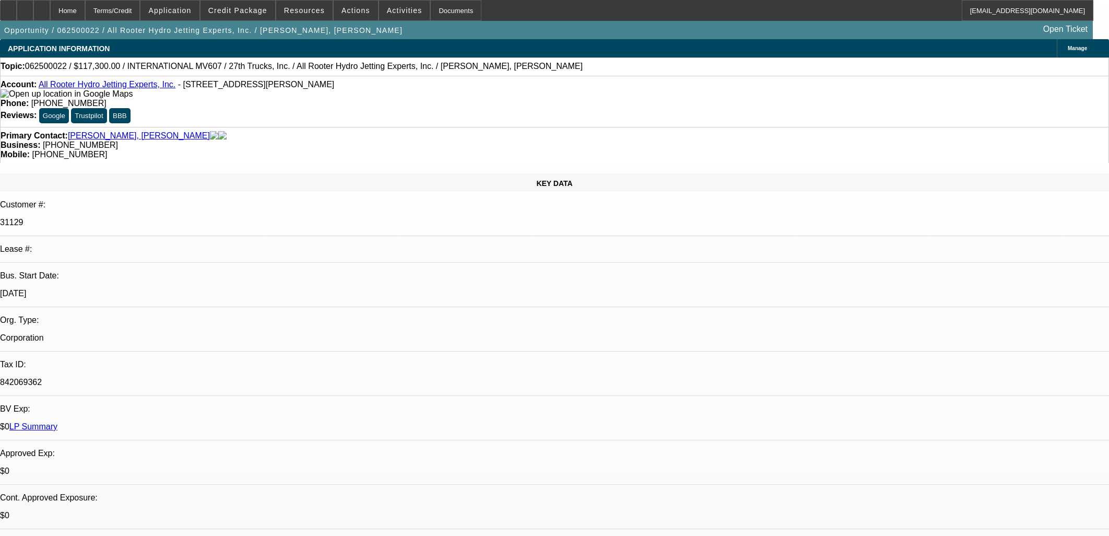
select select "0"
select select "0.1"
select select "4"
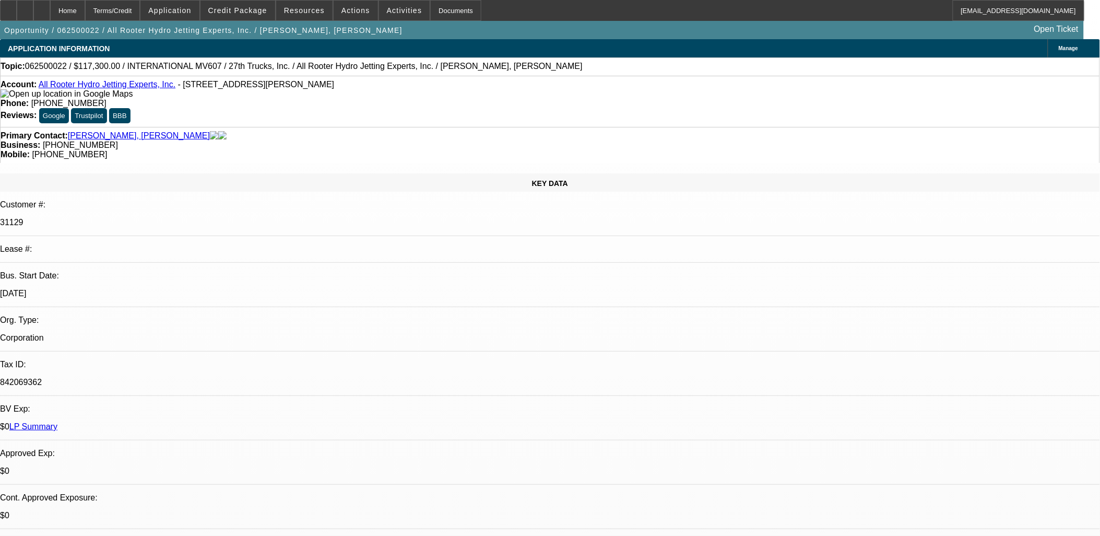
drag, startPoint x: 309, startPoint y: 233, endPoint x: 284, endPoint y: 233, distance: 25.1
drag, startPoint x: 247, startPoint y: 234, endPoint x: 452, endPoint y: 295, distance: 214.0
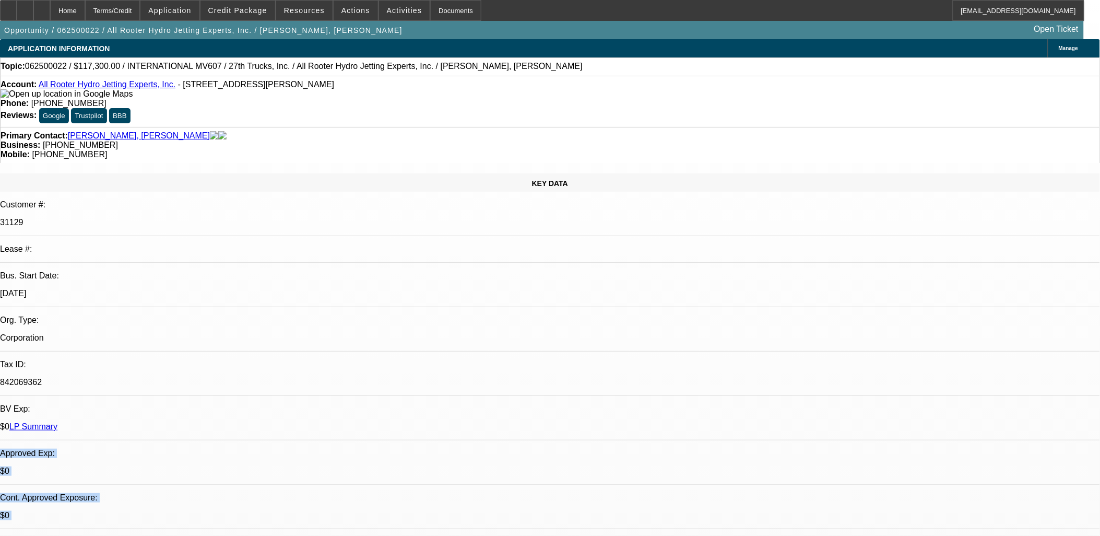
drag, startPoint x: 434, startPoint y: 259, endPoint x: 253, endPoint y: 231, distance: 182.7
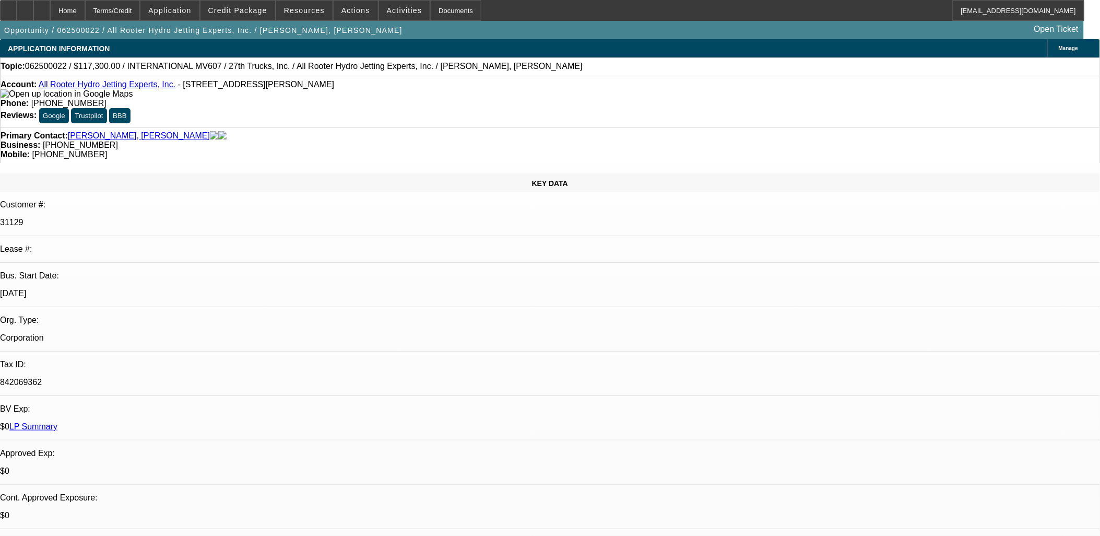
drag, startPoint x: 253, startPoint y: 231, endPoint x: 430, endPoint y: 259, distance: 179.1
drag, startPoint x: 430, startPoint y: 257, endPoint x: 250, endPoint y: 230, distance: 182.7
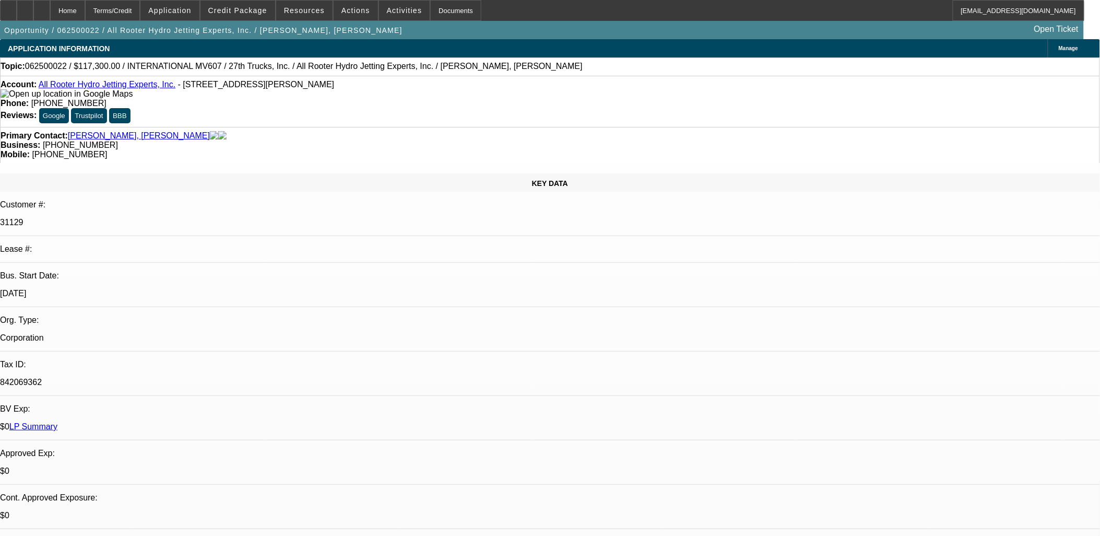
drag, startPoint x: 251, startPoint y: 230, endPoint x: 437, endPoint y: 257, distance: 187.9
drag, startPoint x: 405, startPoint y: 259, endPoint x: 249, endPoint y: 227, distance: 158.8
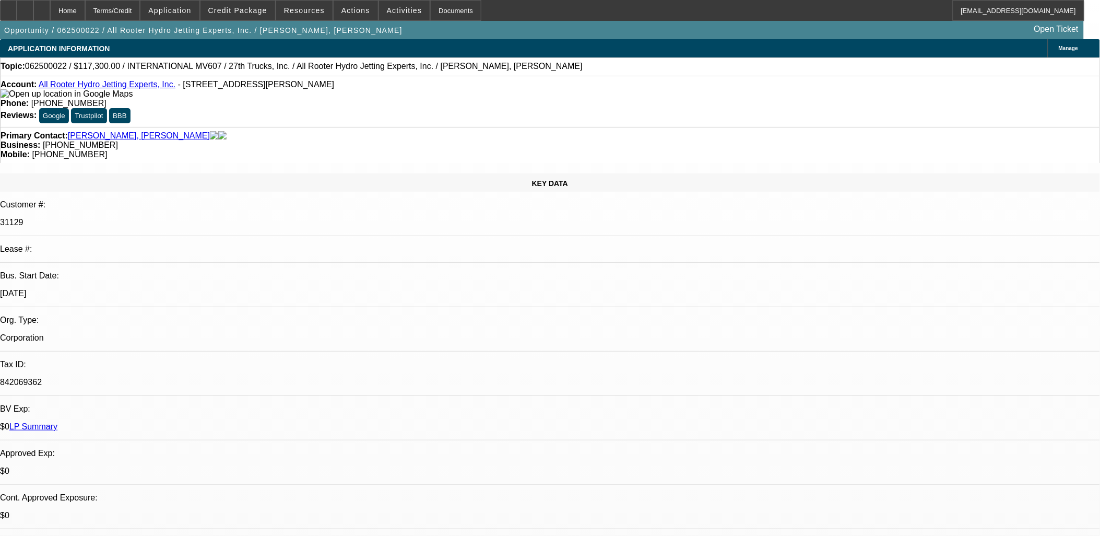
drag, startPoint x: 249, startPoint y: 225, endPoint x: 290, endPoint y: 231, distance: 41.7
drag, startPoint x: 290, startPoint y: 231, endPoint x: 262, endPoint y: 236, distance: 28.6
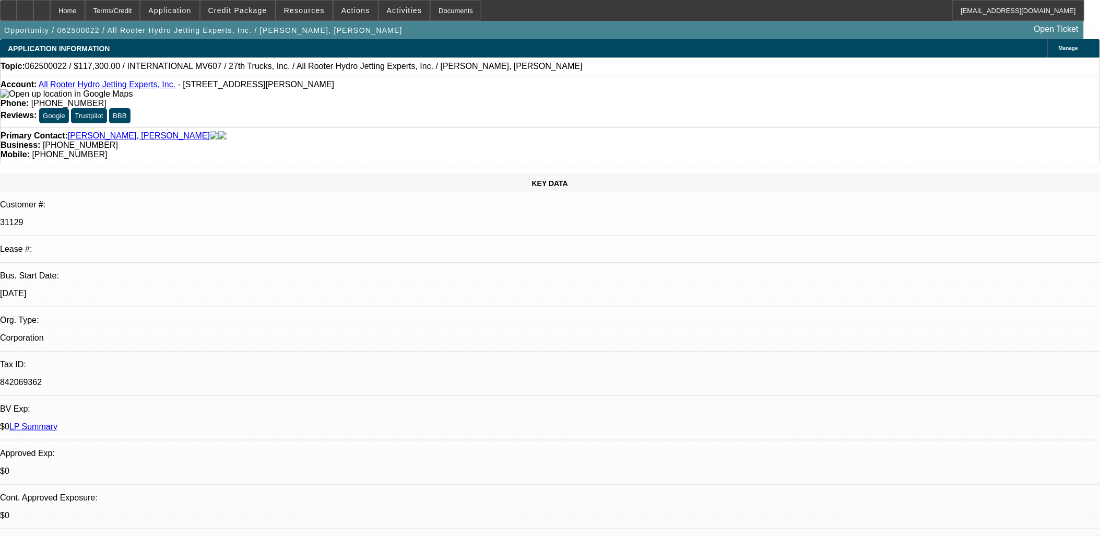
drag, startPoint x: 253, startPoint y: 232, endPoint x: 441, endPoint y: 259, distance: 189.8
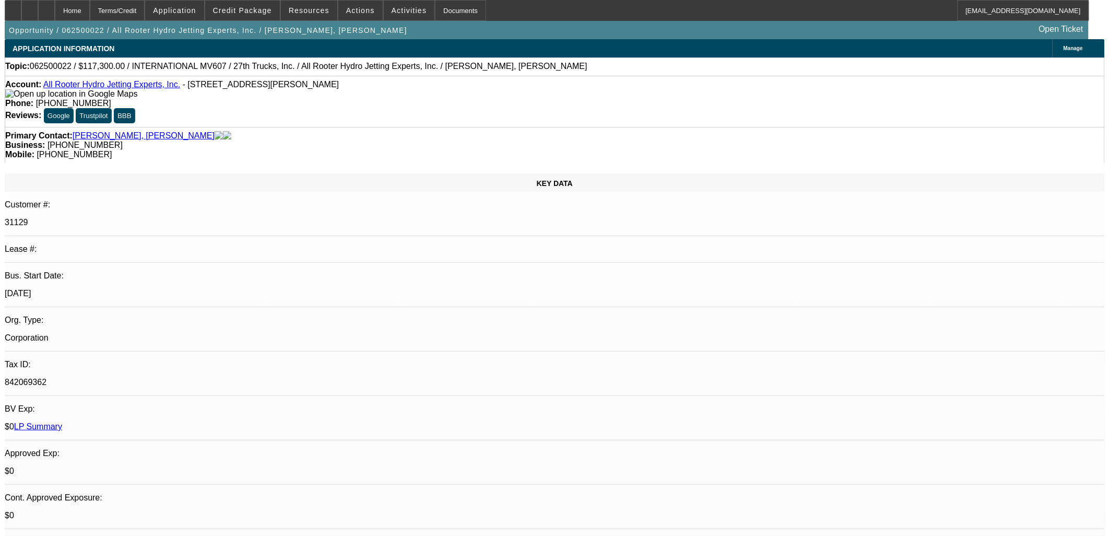
scroll to position [622, 0]
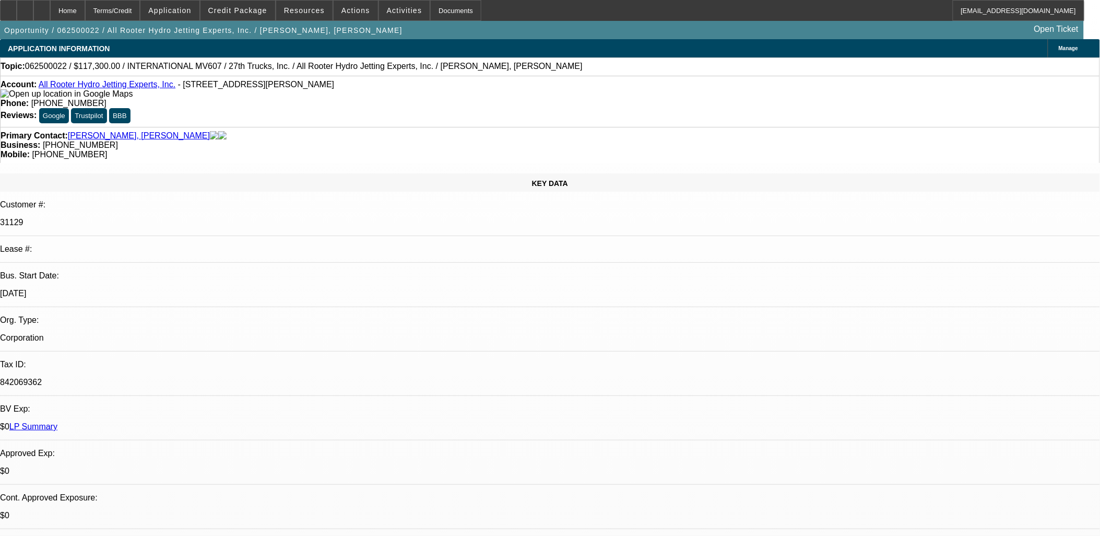
drag, startPoint x: 432, startPoint y: 258, endPoint x: 251, endPoint y: 230, distance: 182.9
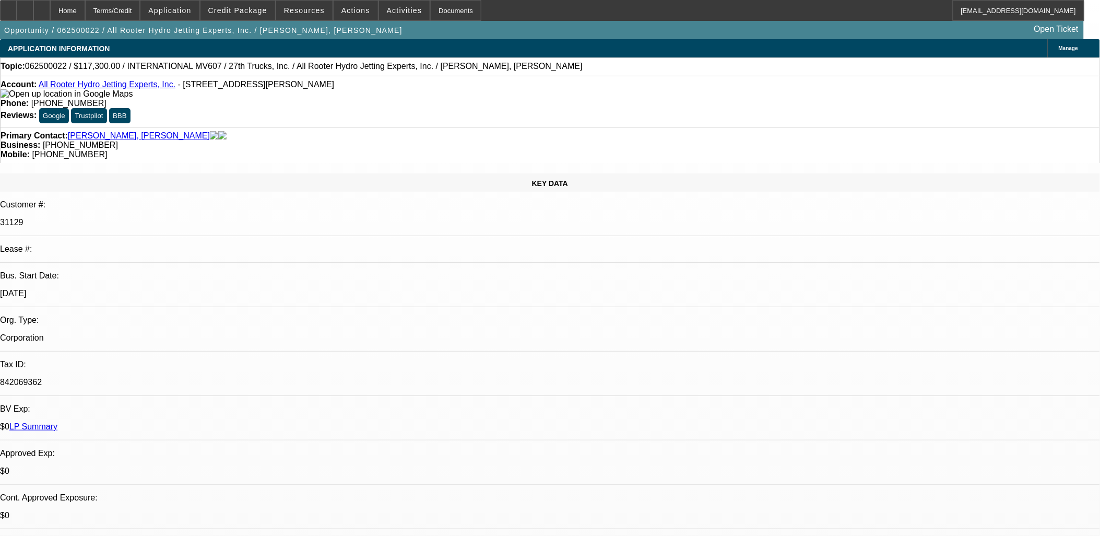
click at [140, 89] on link "All Rooter Hydro Jetting Experts, Inc." at bounding box center [107, 84] width 137 height 9
click at [352, 15] on span at bounding box center [356, 10] width 44 height 25
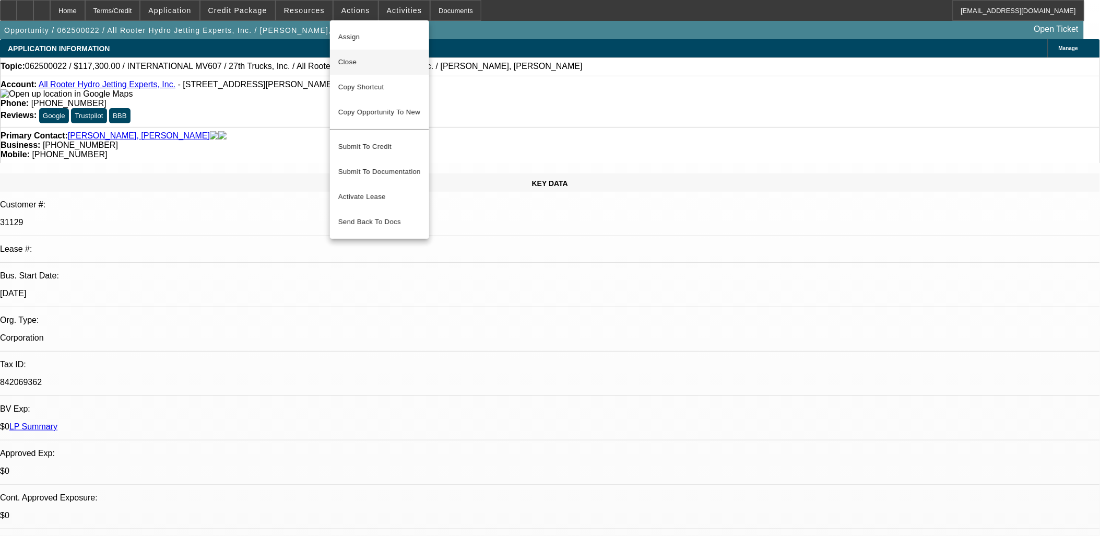
click at [380, 64] on span "Close" at bounding box center [379, 62] width 83 height 13
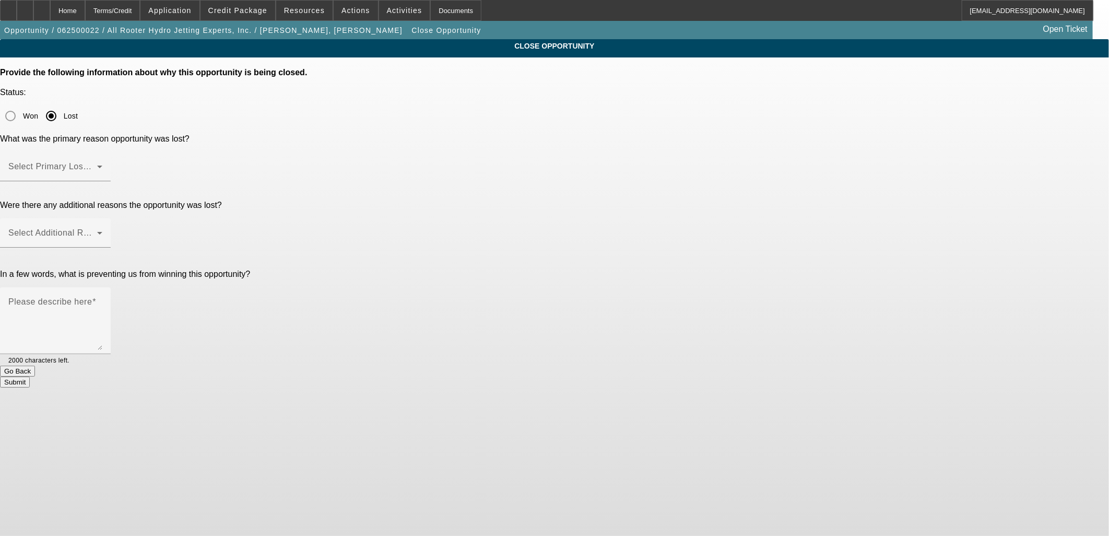
click at [618, 106] on div "Won Lost" at bounding box center [554, 116] width 1109 height 21
click at [102, 152] on div "Select Primary Lost Reason" at bounding box center [55, 166] width 94 height 29
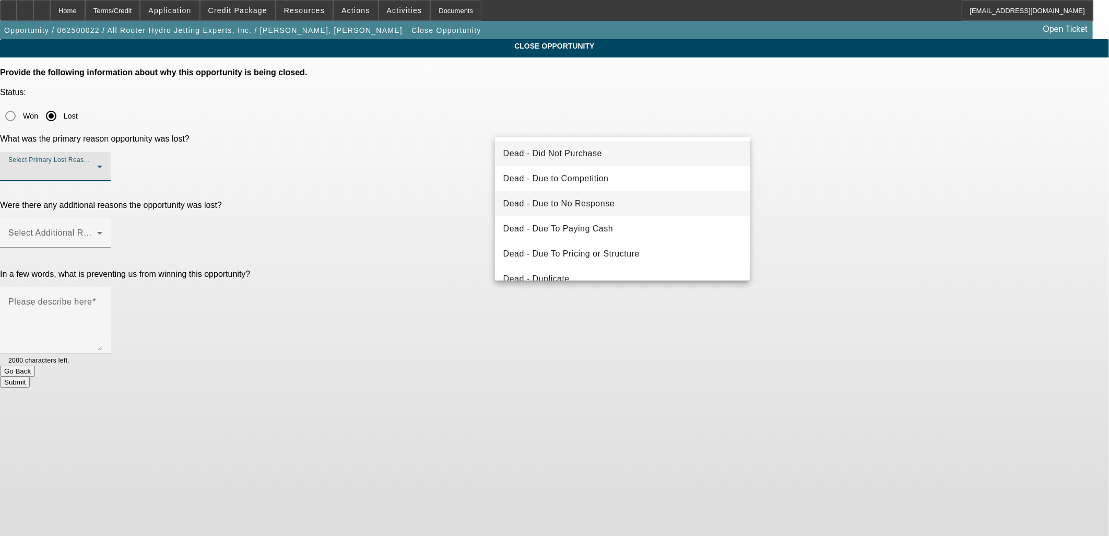
click at [602, 196] on mat-option "Dead - Due to No Response" at bounding box center [622, 203] width 255 height 25
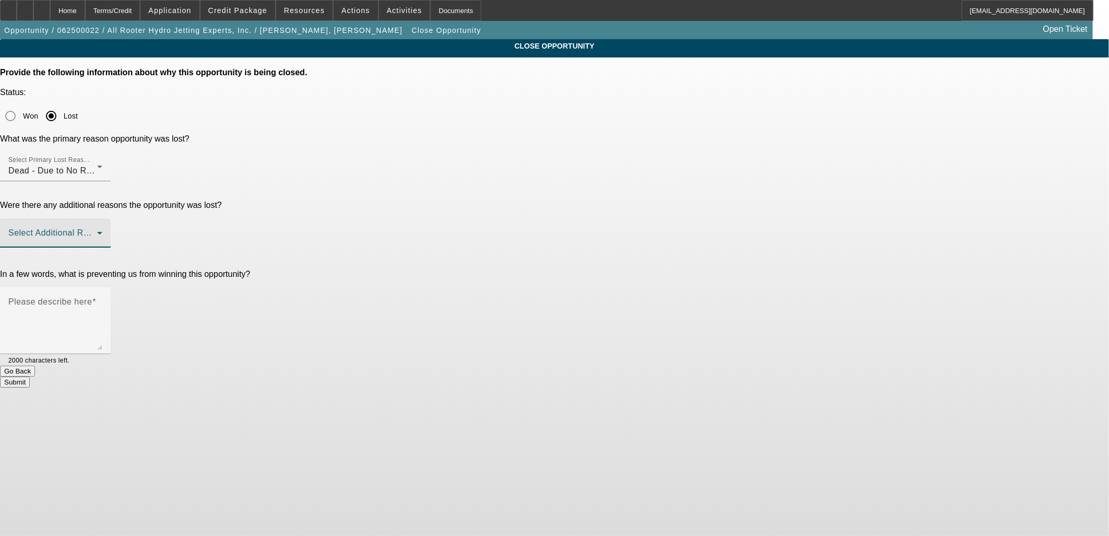
click at [97, 231] on span at bounding box center [52, 237] width 89 height 13
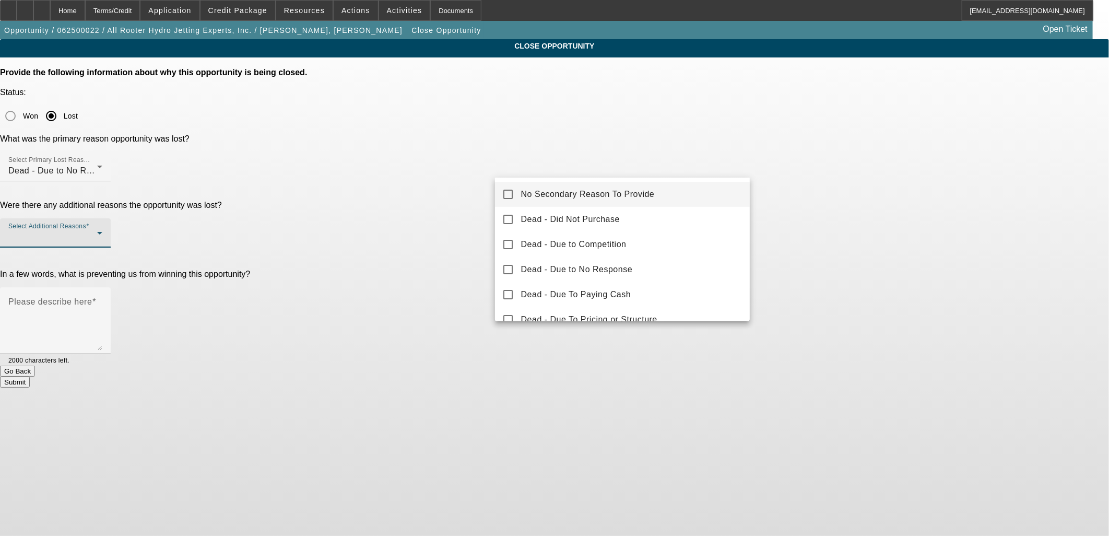
drag, startPoint x: 613, startPoint y: 192, endPoint x: 725, endPoint y: 204, distance: 112.9
click at [614, 192] on span "No Secondary Reason To Provide" at bounding box center [588, 194] width 134 height 13
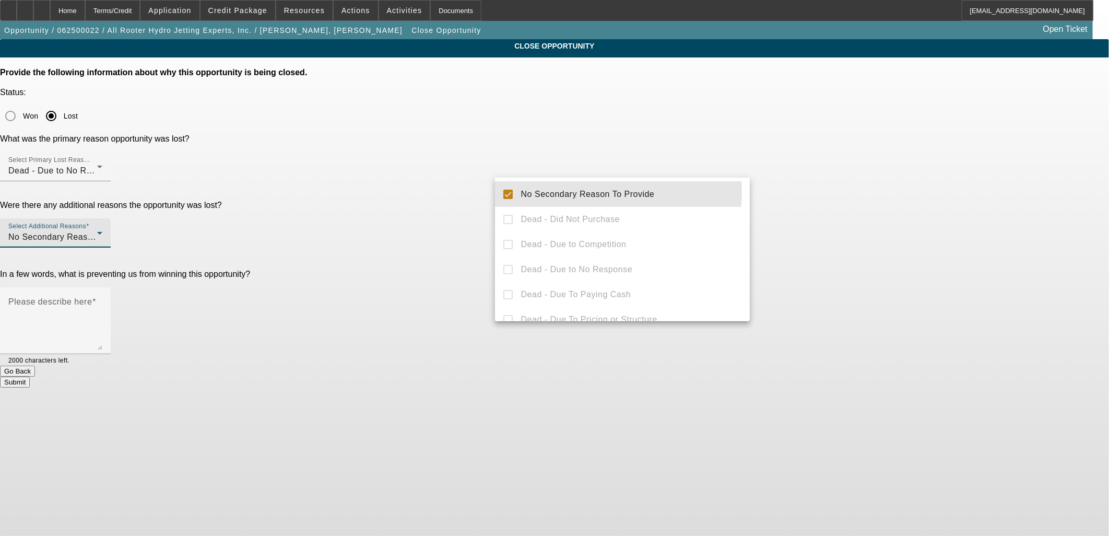
click at [857, 209] on div at bounding box center [554, 268] width 1109 height 536
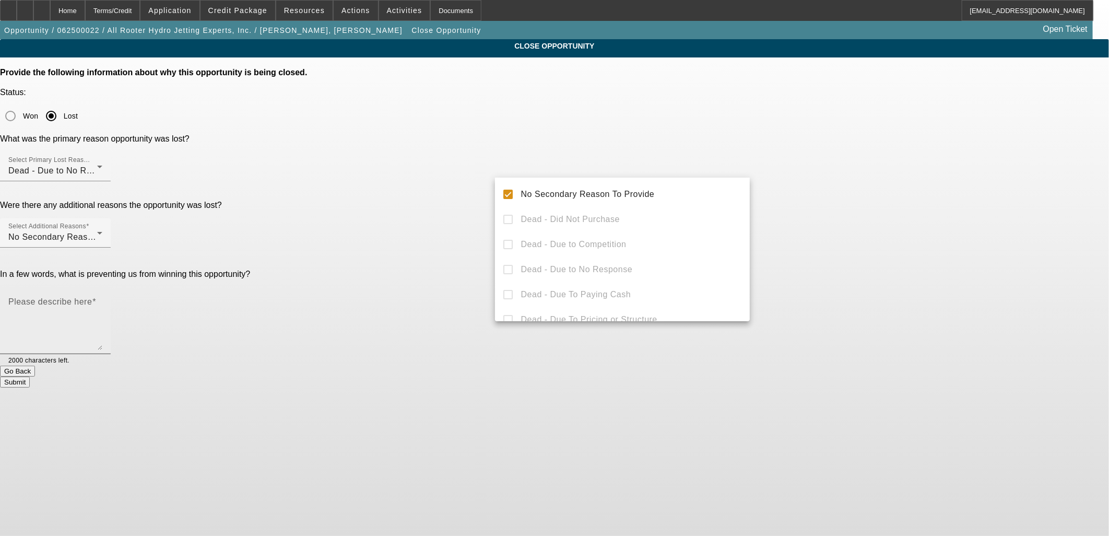
click at [102, 300] on textarea "Please describe here" at bounding box center [55, 325] width 94 height 50
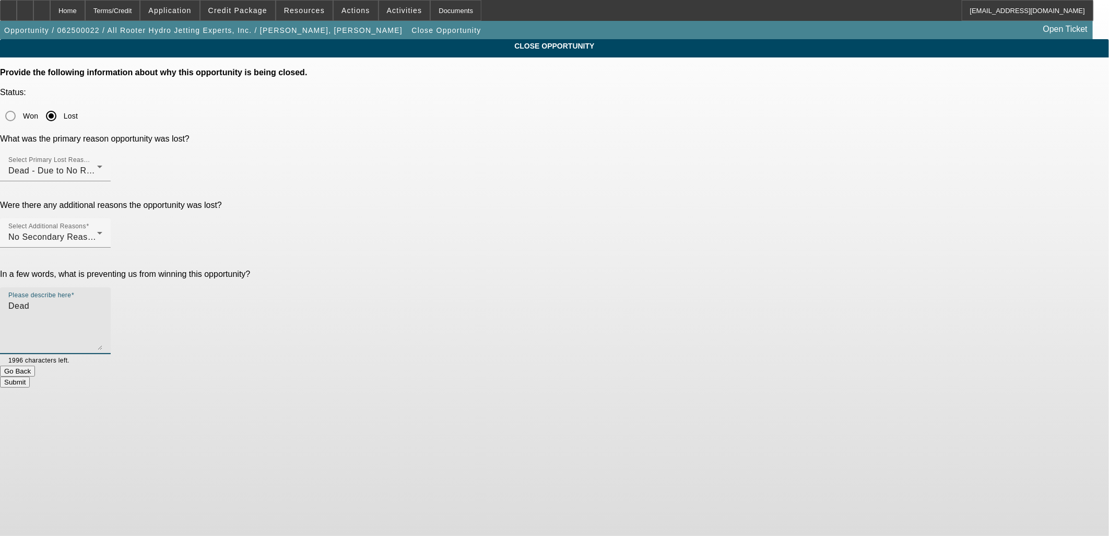
type textarea "Dead"
click at [30, 377] on button "Submit" at bounding box center [15, 382] width 30 height 11
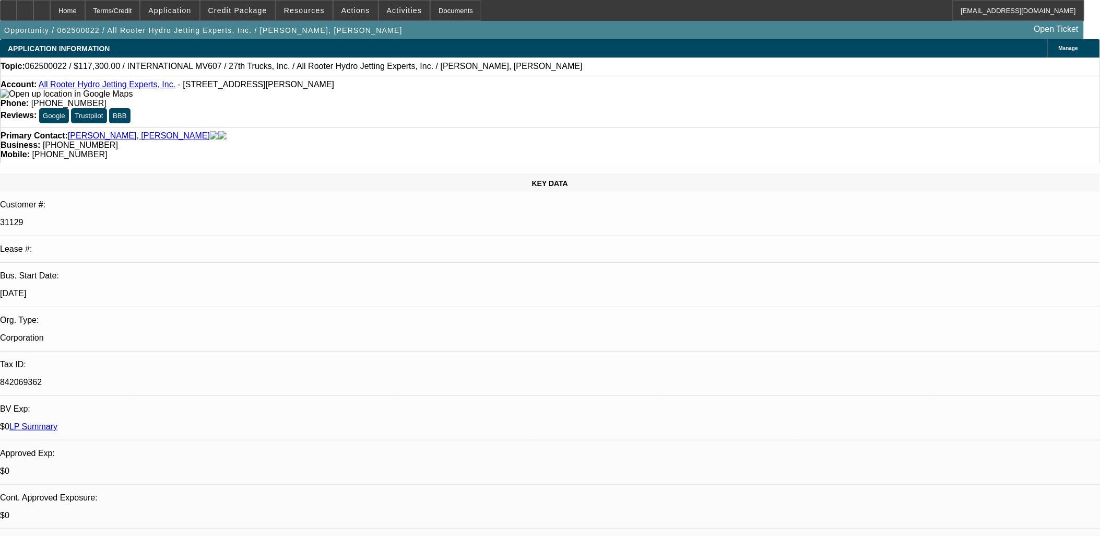
select select "0.15"
select select "2"
select select "0.1"
select select "0.15"
select select "2"
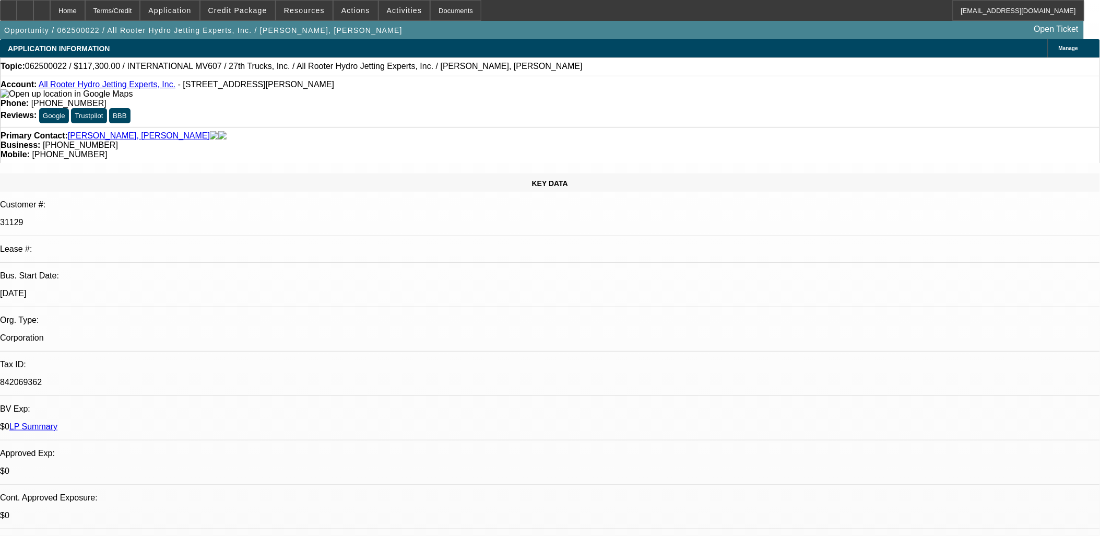
select select "0.1"
select select "0"
select select "0.1"
select select "0"
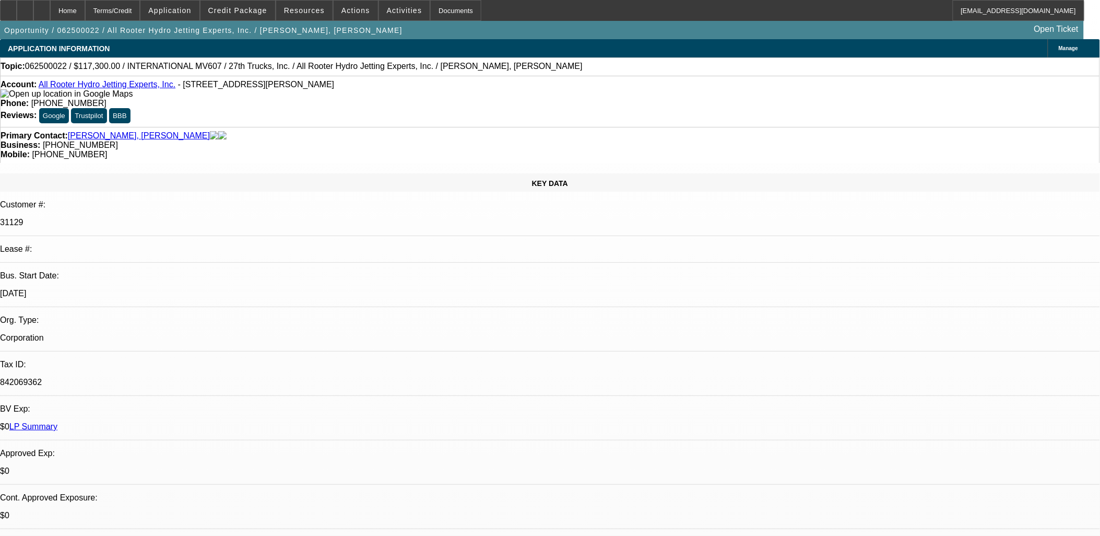
select select "0"
select select "0.1"
select select "1"
select select "2"
select select "4"
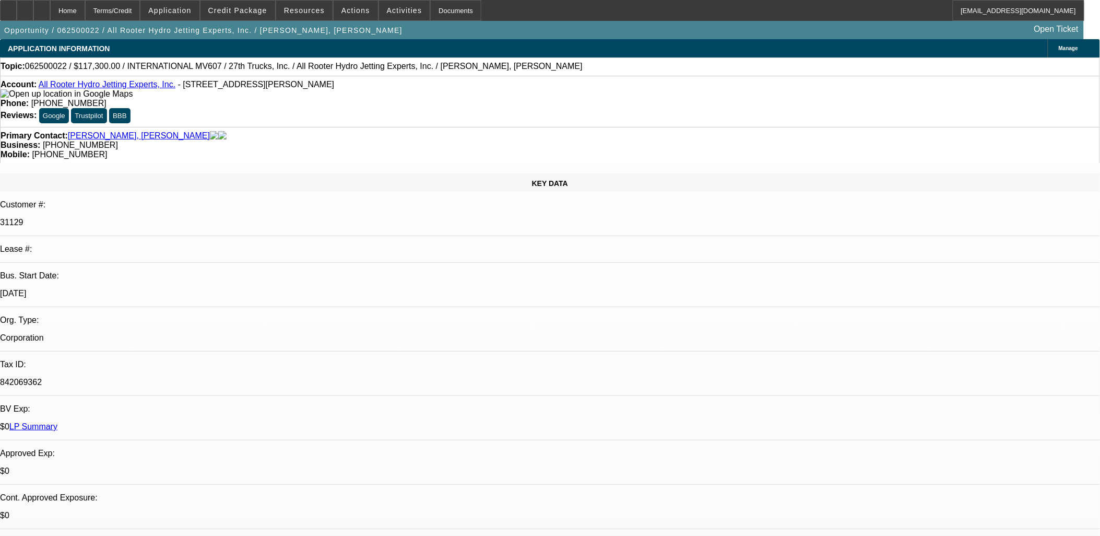
select select "1"
select select "2"
select select "4"
select select "1"
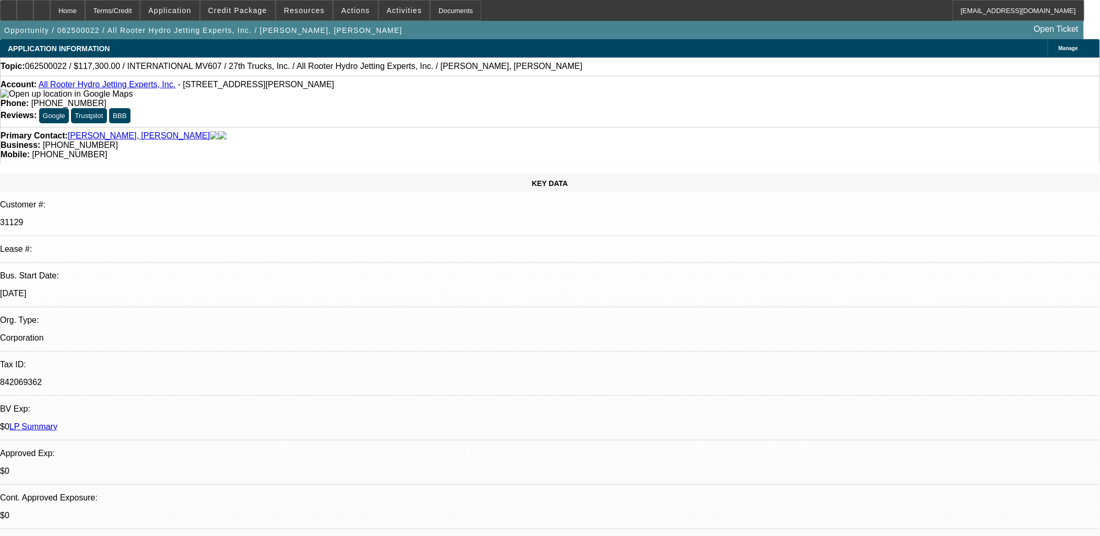
select select "4"
select select "1"
select select "4"
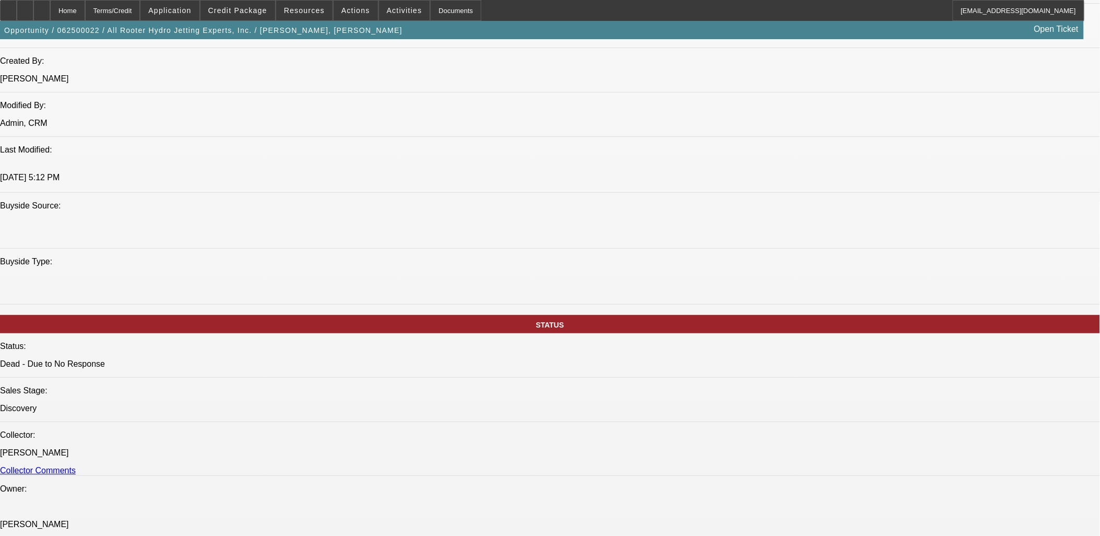
scroll to position [638, 0]
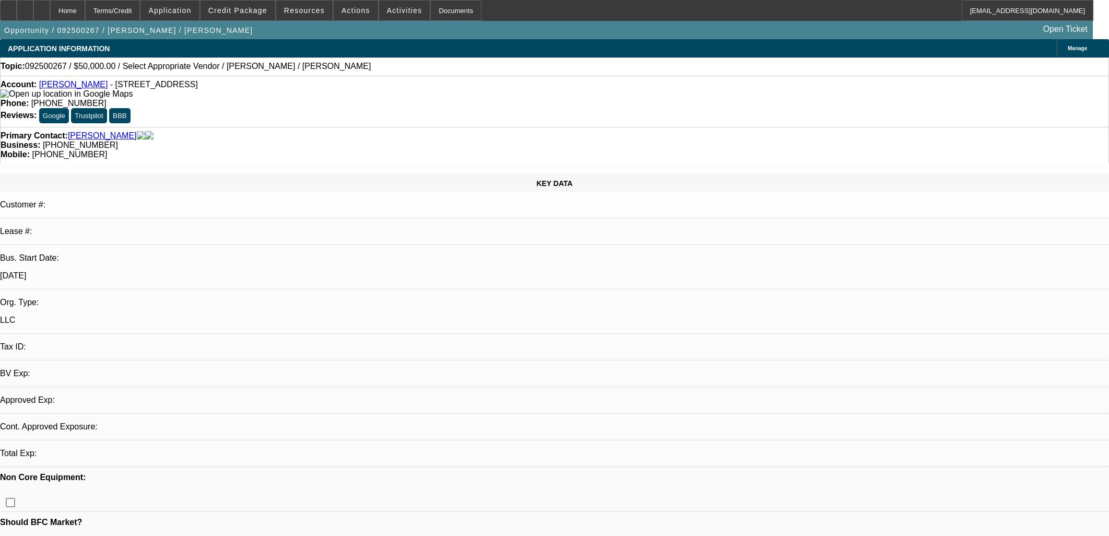
select select "0"
select select "2"
select select "0.1"
select select "4"
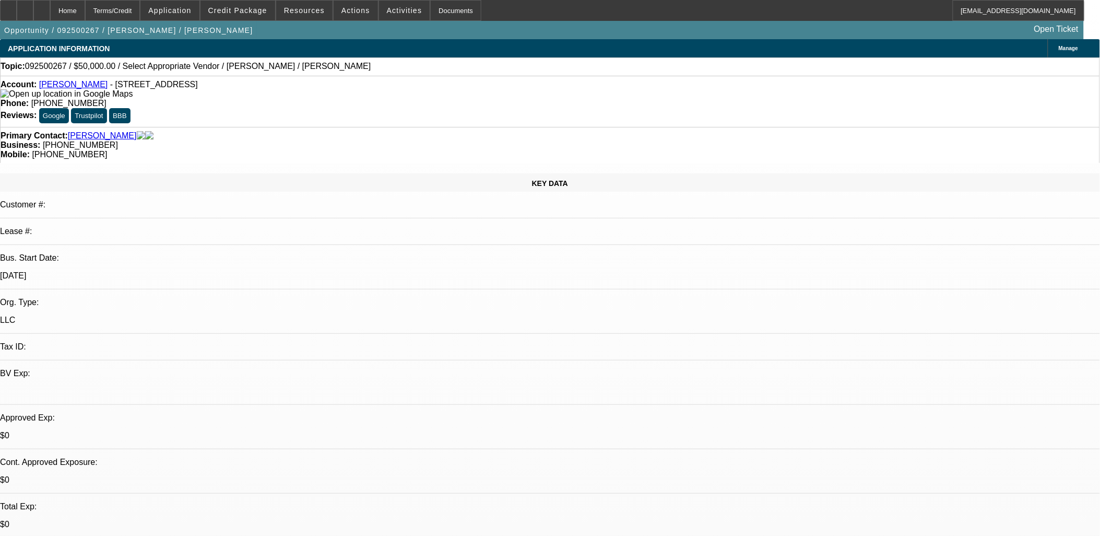
click at [81, 87] on link "Herman Corbett" at bounding box center [73, 84] width 69 height 9
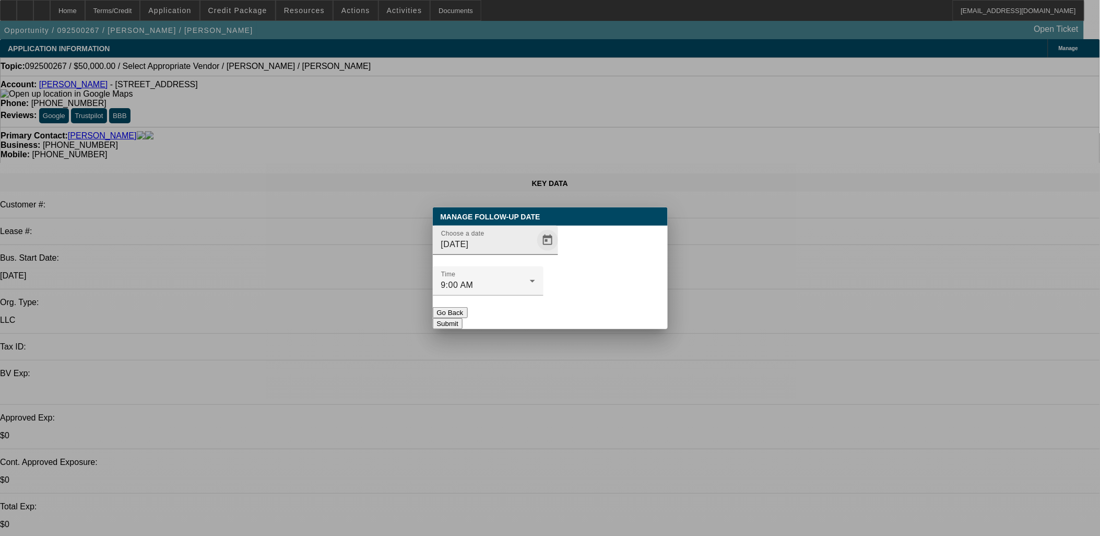
click at [535, 253] on span "Open calendar" at bounding box center [547, 240] width 25 height 25
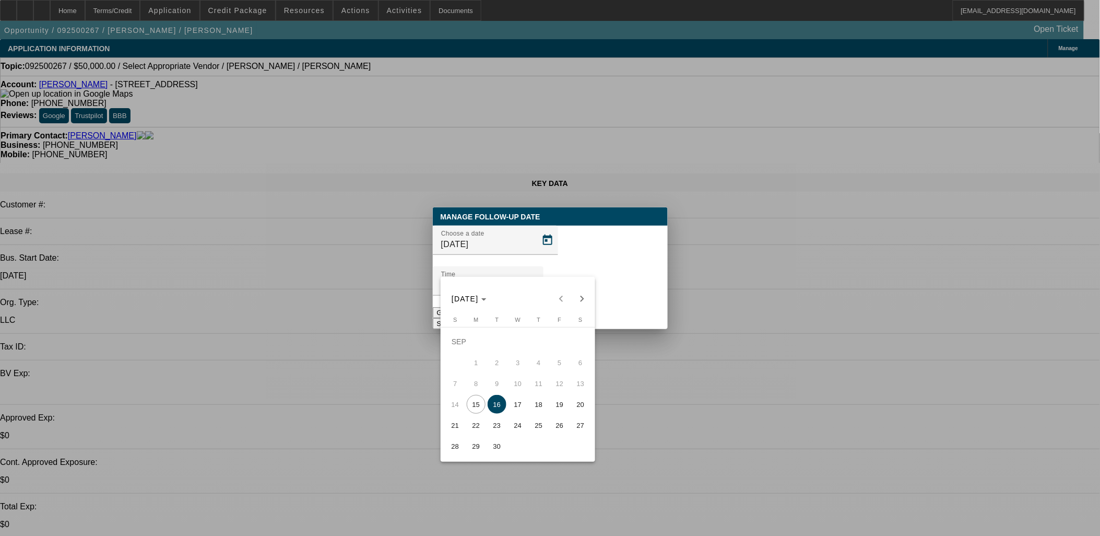
click at [483, 431] on span "22" at bounding box center [476, 425] width 19 height 19
type input "9/22/2025"
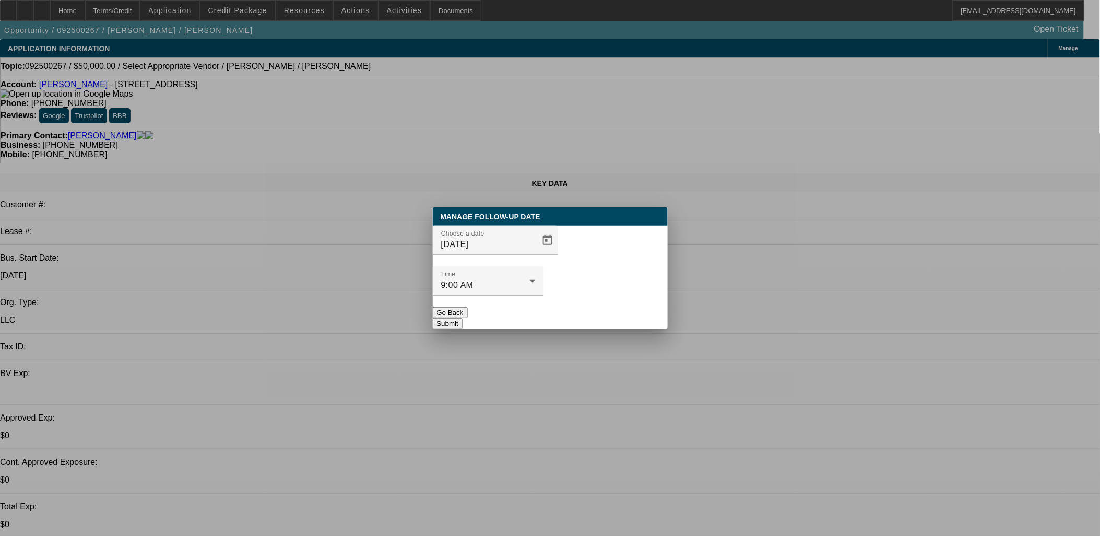
click at [463, 318] on button "Submit" at bounding box center [448, 323] width 30 height 11
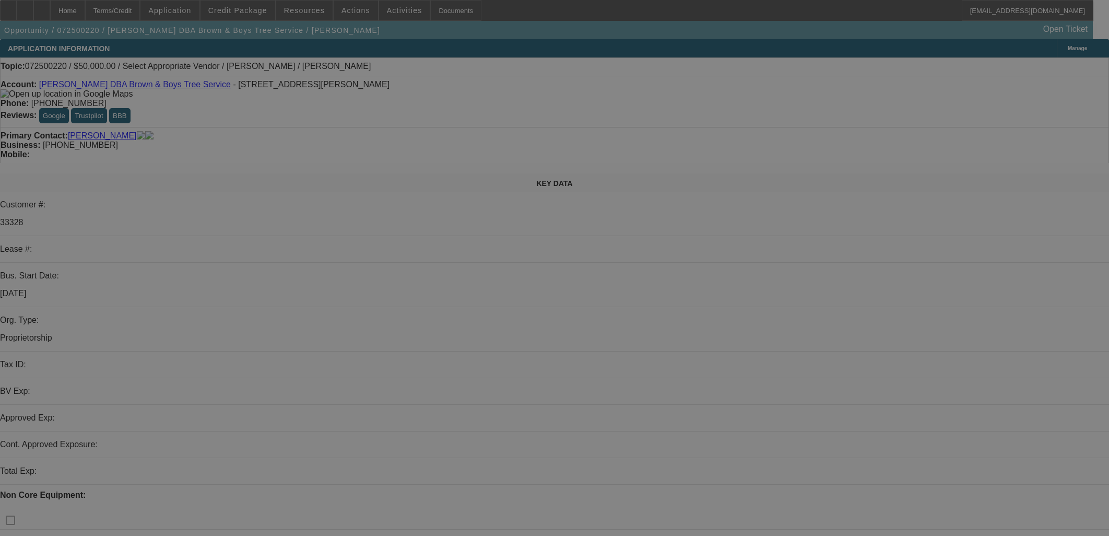
select select "0"
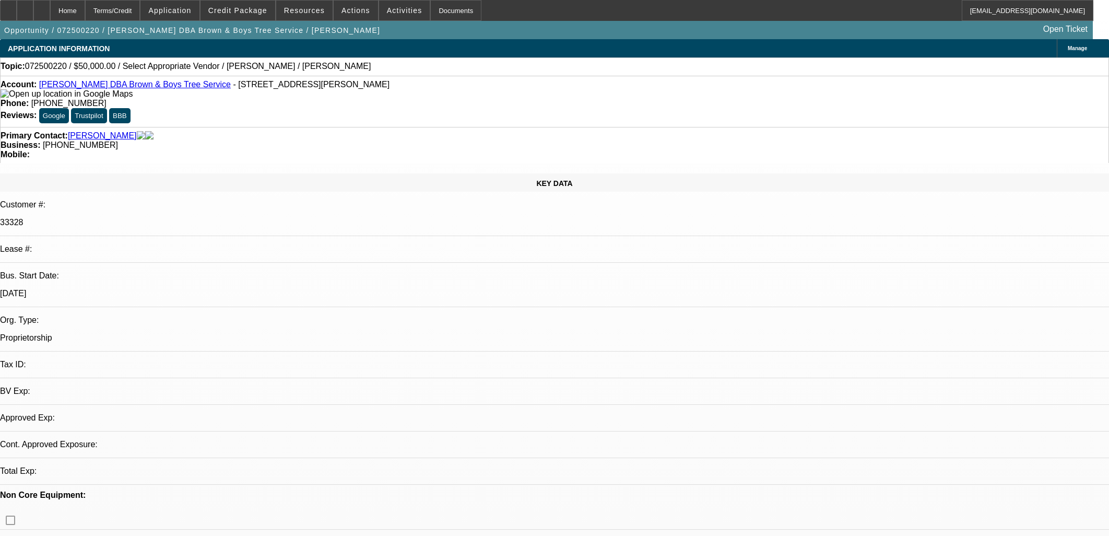
select select "2"
select select "0.1"
select select "1"
select select "2"
select select "4"
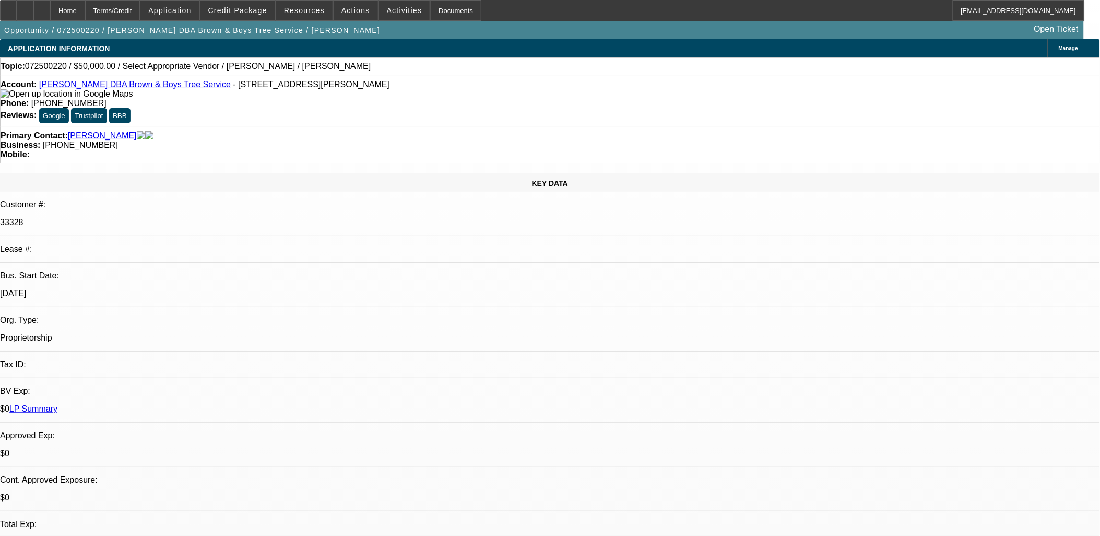
drag, startPoint x: 823, startPoint y: 163, endPoint x: 827, endPoint y: 170, distance: 8.7
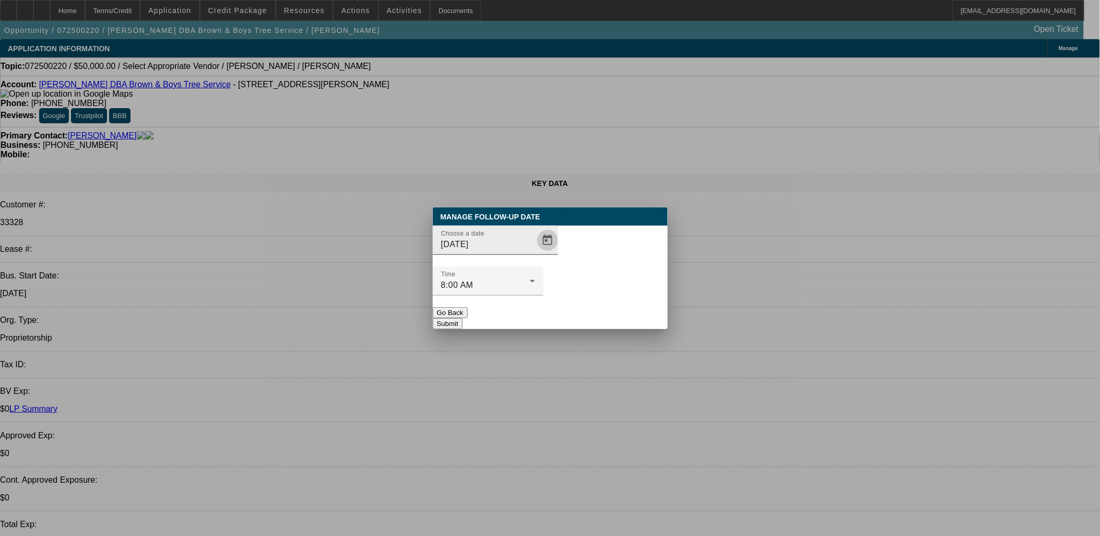
click at [535, 253] on span "Open calendar" at bounding box center [547, 240] width 25 height 25
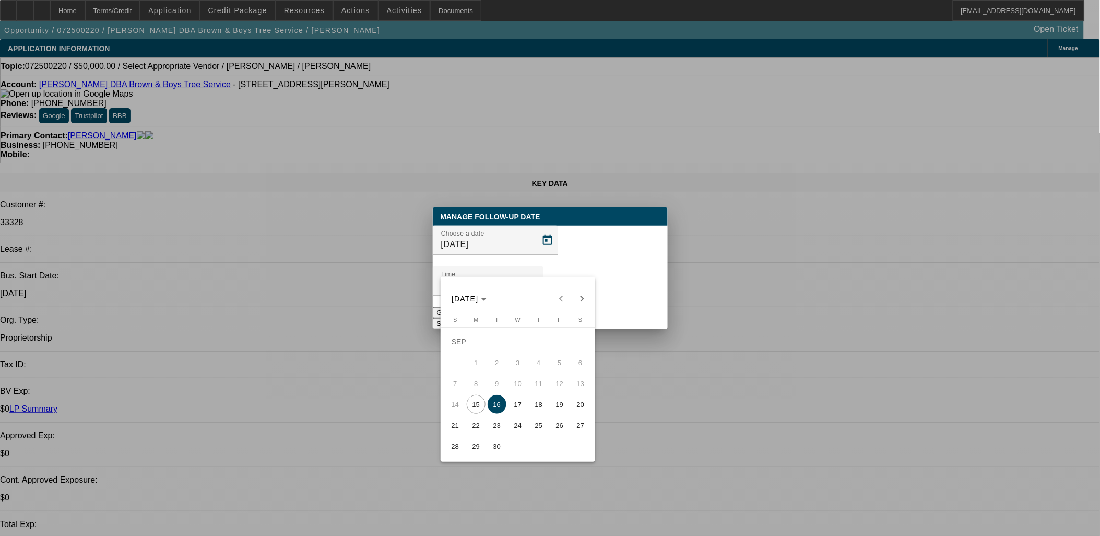
click at [534, 409] on span "18" at bounding box center [539, 404] width 19 height 19
type input "9/18/2025"
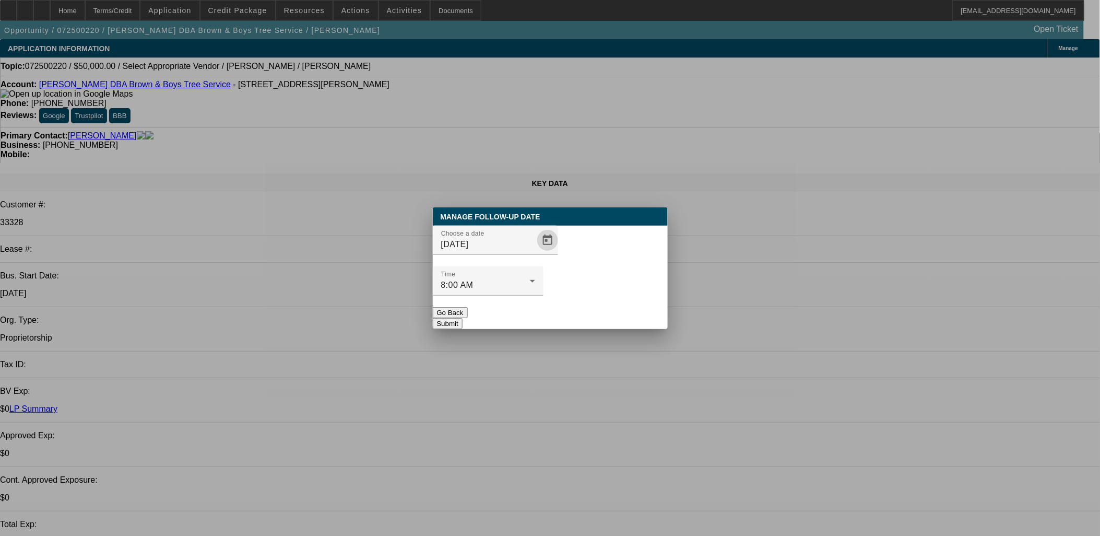
click at [463, 318] on button "Submit" at bounding box center [448, 323] width 30 height 11
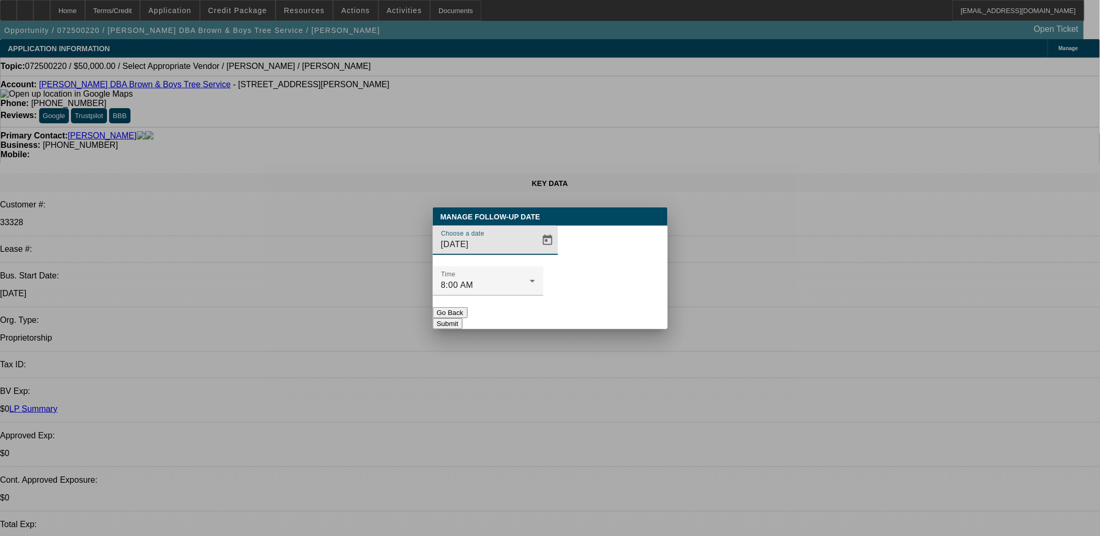
click at [544, 266] on div "Choose a date 9/18/2025" at bounding box center [550, 246] width 235 height 41
click at [535, 253] on span "Open calendar" at bounding box center [547, 240] width 25 height 25
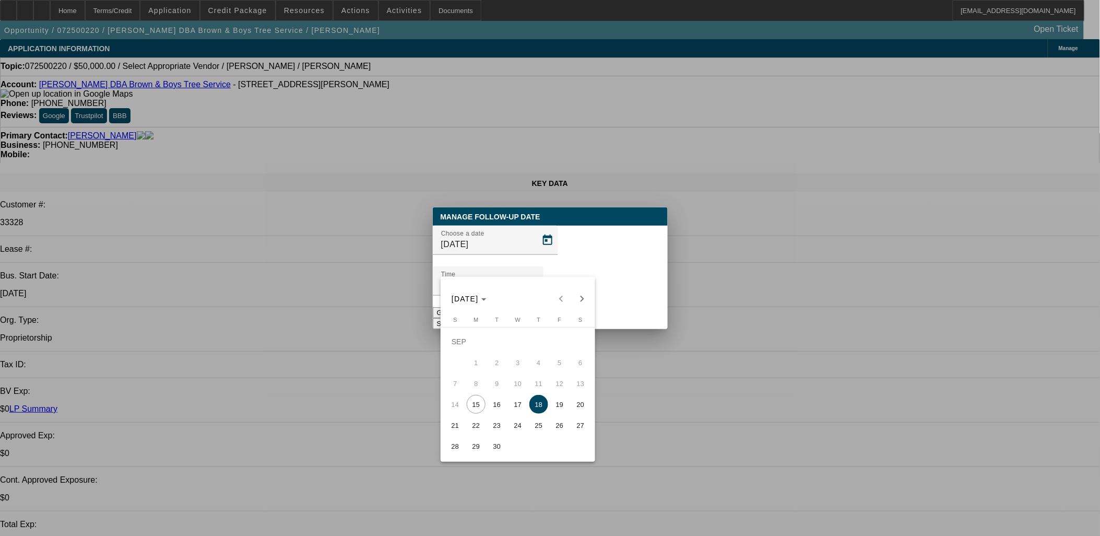
click at [471, 448] on span "29" at bounding box center [476, 446] width 19 height 19
type input "9/29/2025"
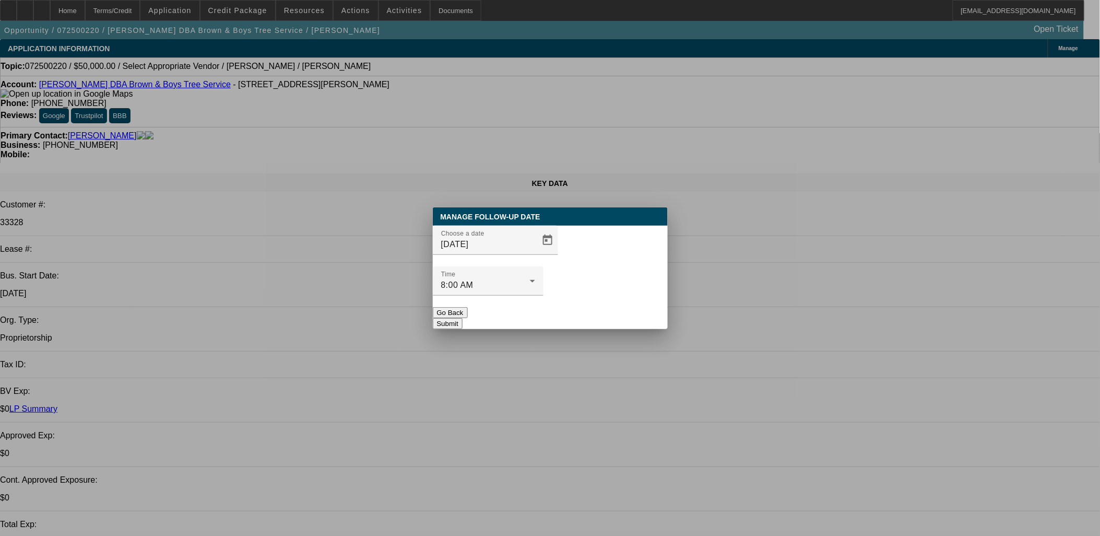
click at [463, 318] on button "Submit" at bounding box center [448, 323] width 30 height 11
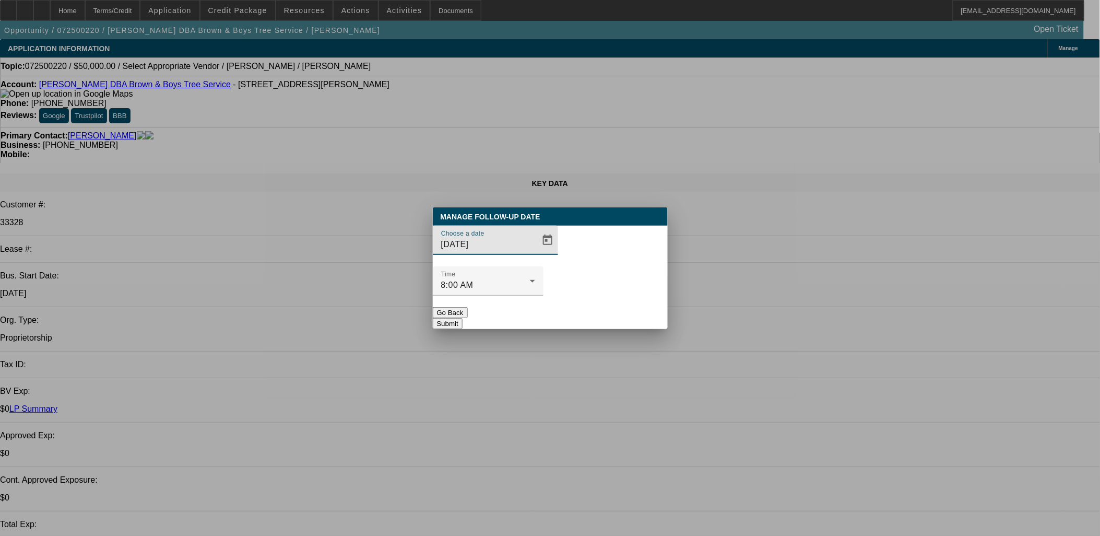
click at [544, 296] on div at bounding box center [488, 301] width 111 height 11
drag, startPoint x: 587, startPoint y: 296, endPoint x: 573, endPoint y: 284, distance: 17.8
click at [463, 318] on button "Submit" at bounding box center [448, 323] width 30 height 11
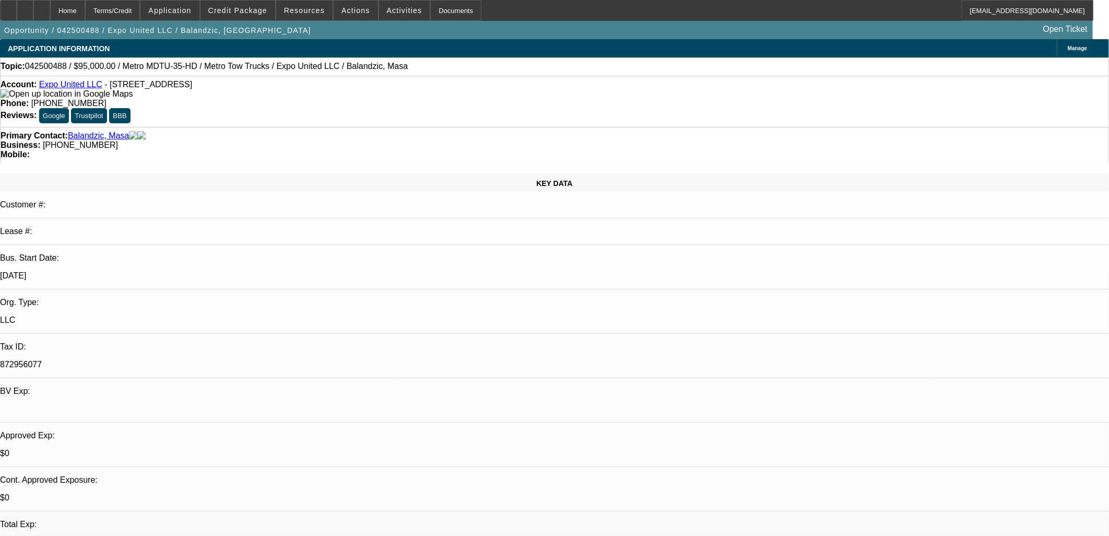
select select "0"
select select "2"
select select "0"
select select "6"
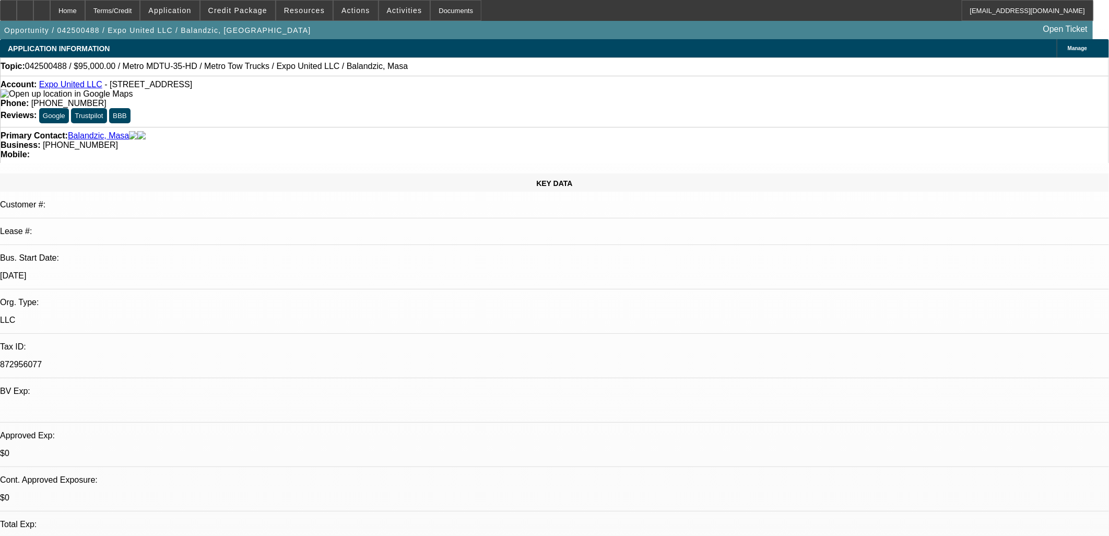
select select "0"
select select "2"
select select "0"
select select "6"
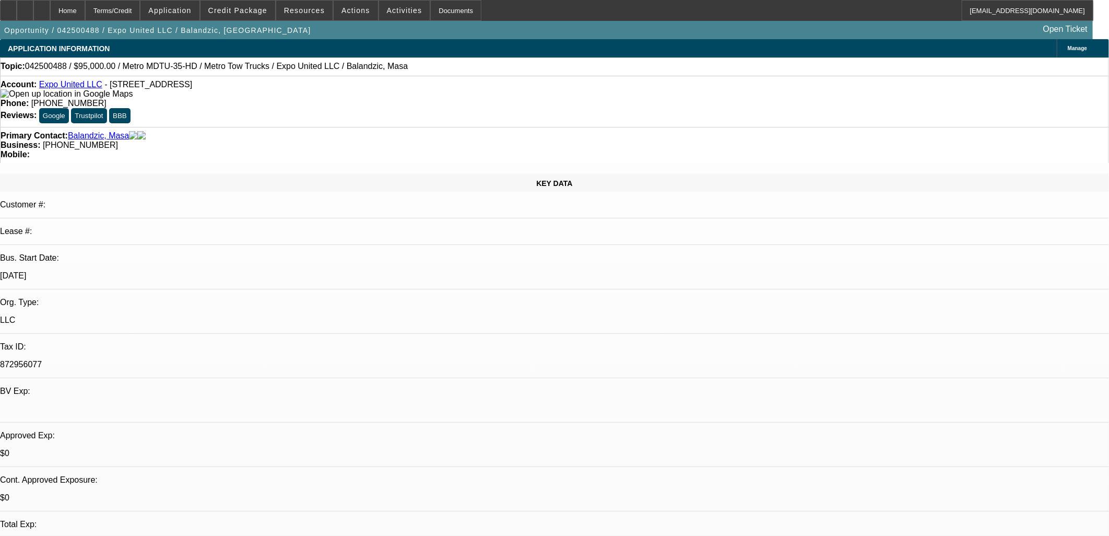
select select "0"
select select "2"
select select "0"
select select "6"
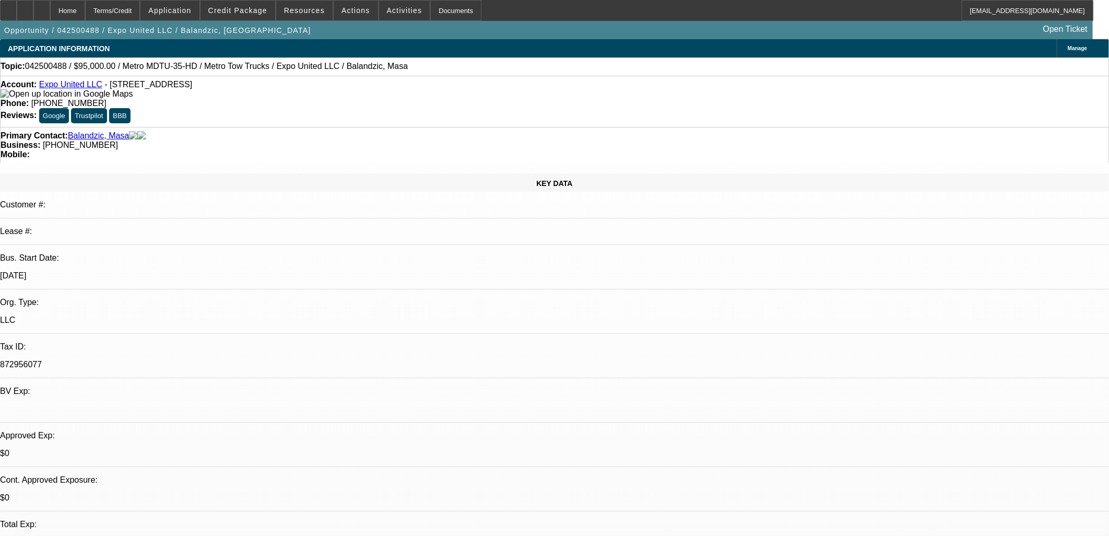
select select "0"
select select "2"
select select "0"
select select "6"
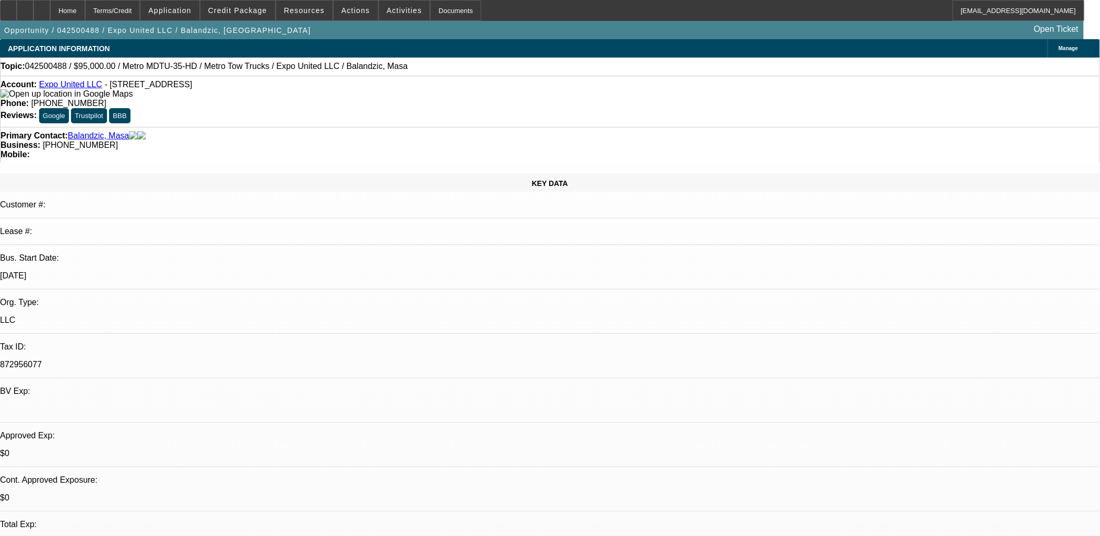
scroll to position [1808, 0]
drag, startPoint x: 504, startPoint y: 285, endPoint x: 358, endPoint y: 294, distance: 146.5
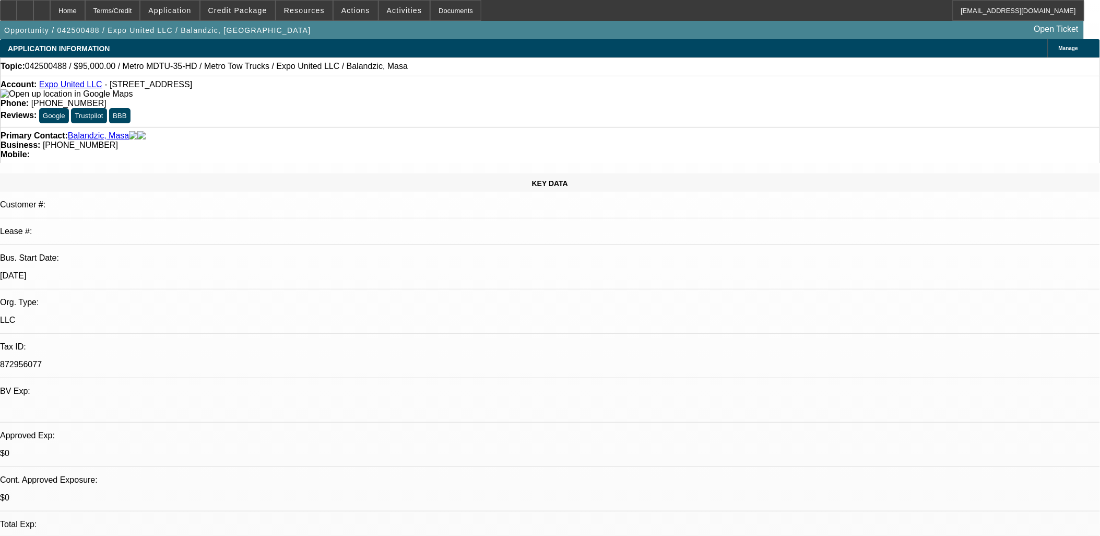
drag, startPoint x: 356, startPoint y: 295, endPoint x: 552, endPoint y: 321, distance: 197.6
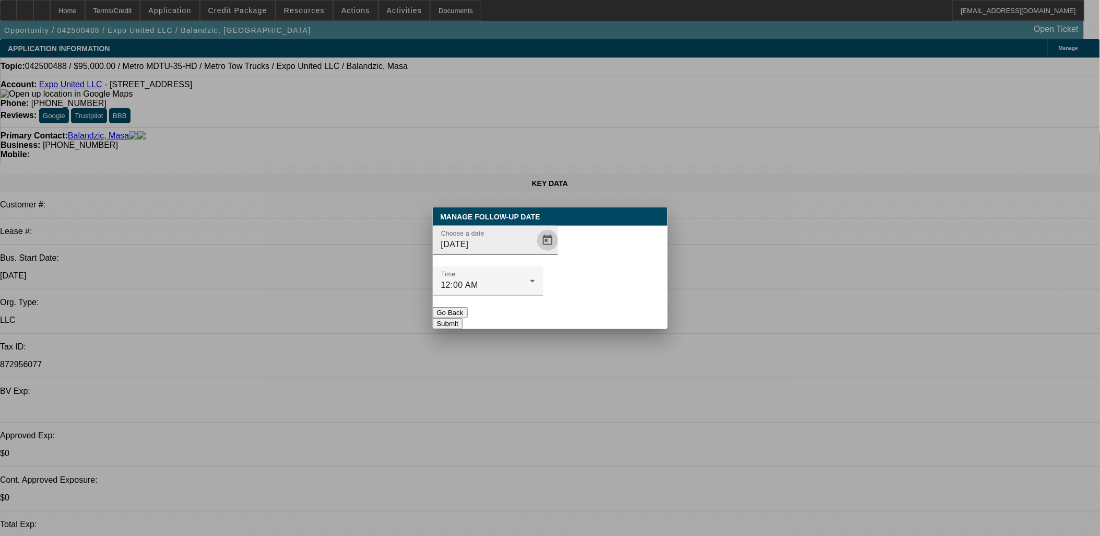
click at [535, 253] on span "Open calendar" at bounding box center [547, 240] width 25 height 25
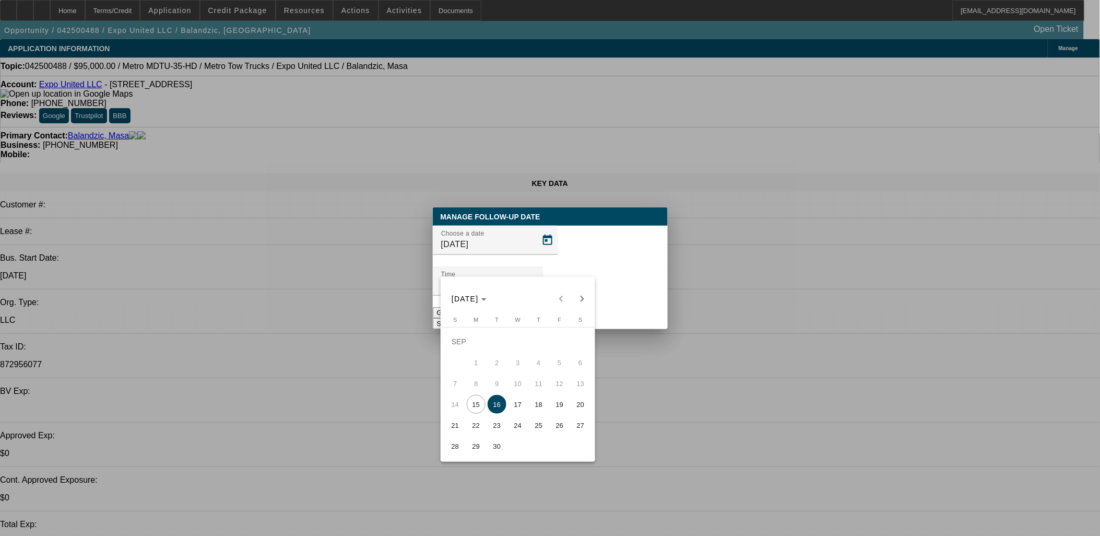
click at [534, 426] on span "25" at bounding box center [539, 425] width 19 height 19
type input "9/25/2025"
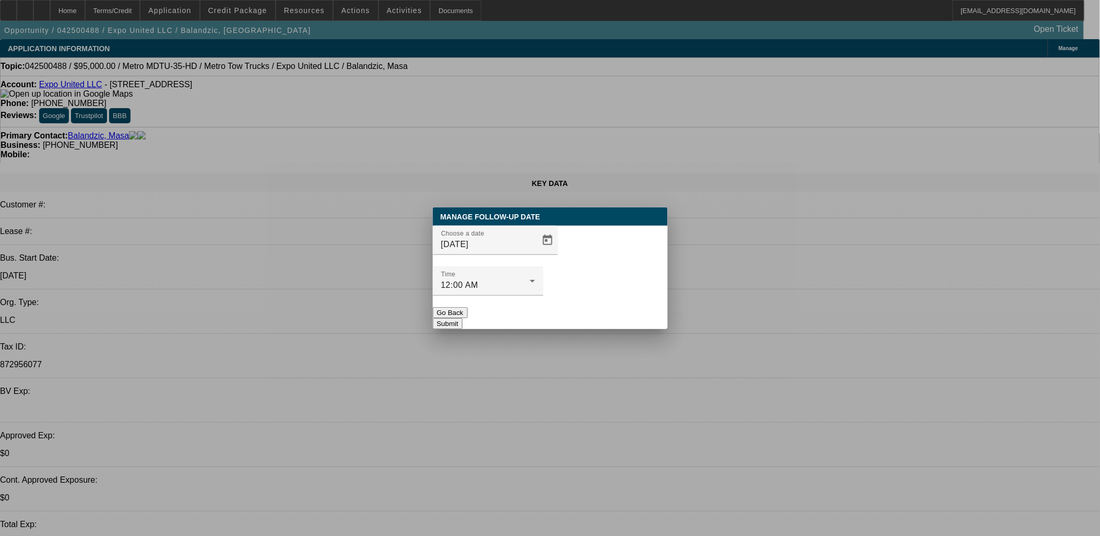
click at [463, 318] on button "Submit" at bounding box center [448, 323] width 30 height 11
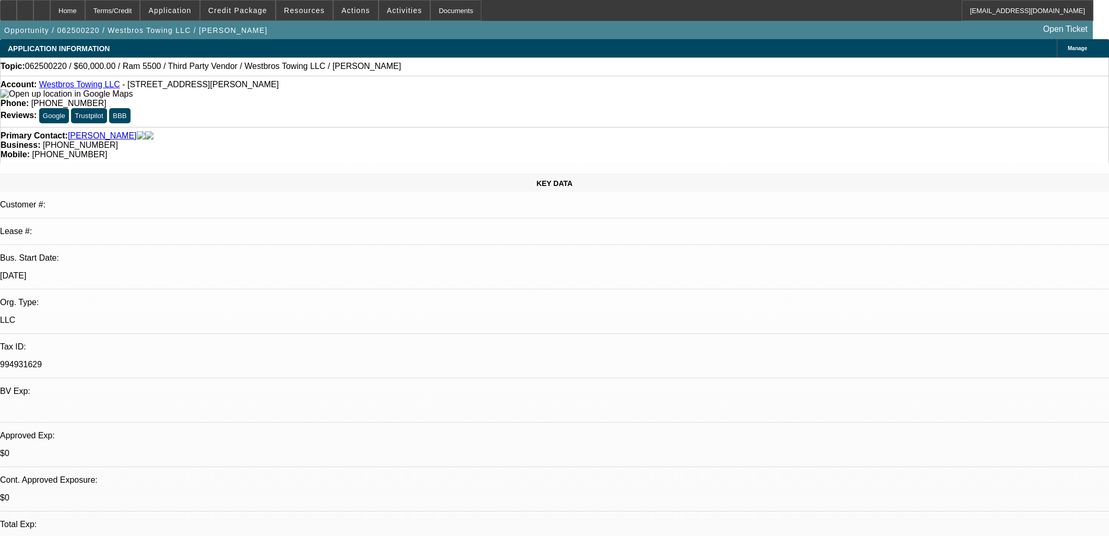
select select "0"
select select "0.1"
select select "4"
select select "0"
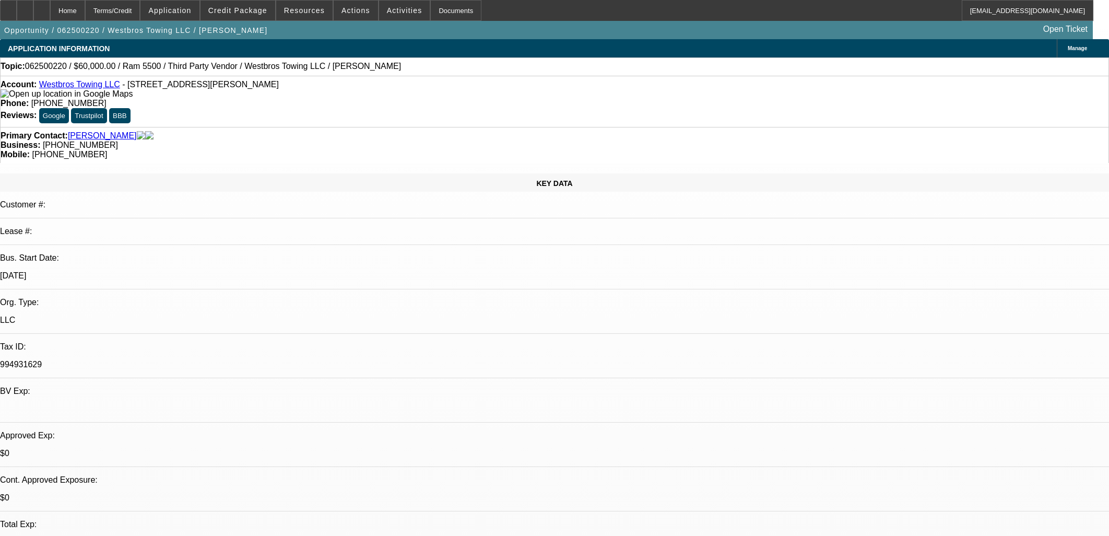
select select "0"
select select "0.1"
select select "4"
select select "0"
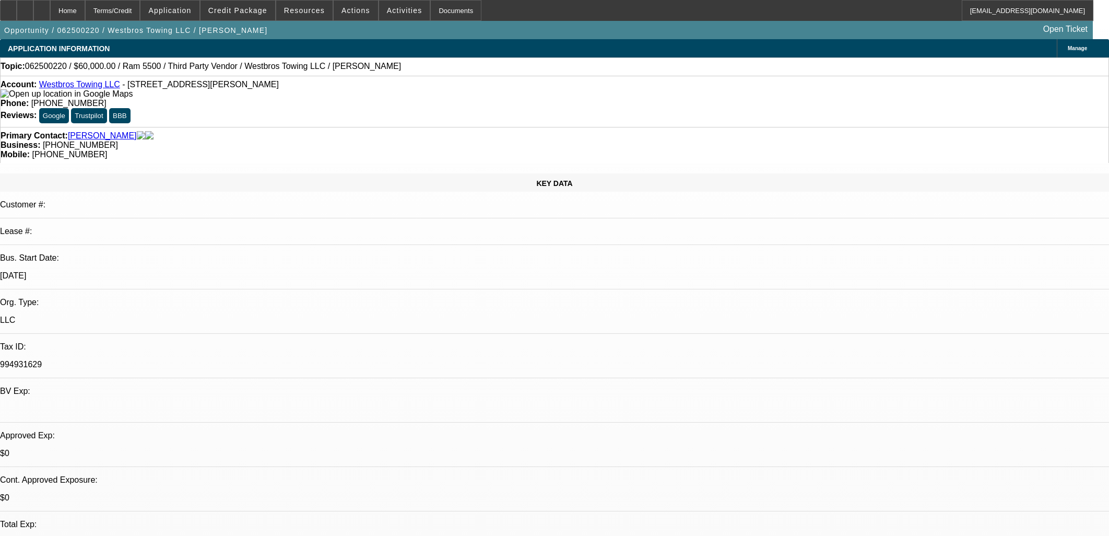
select select "0.1"
select select "4"
select select "0"
select select "0.1"
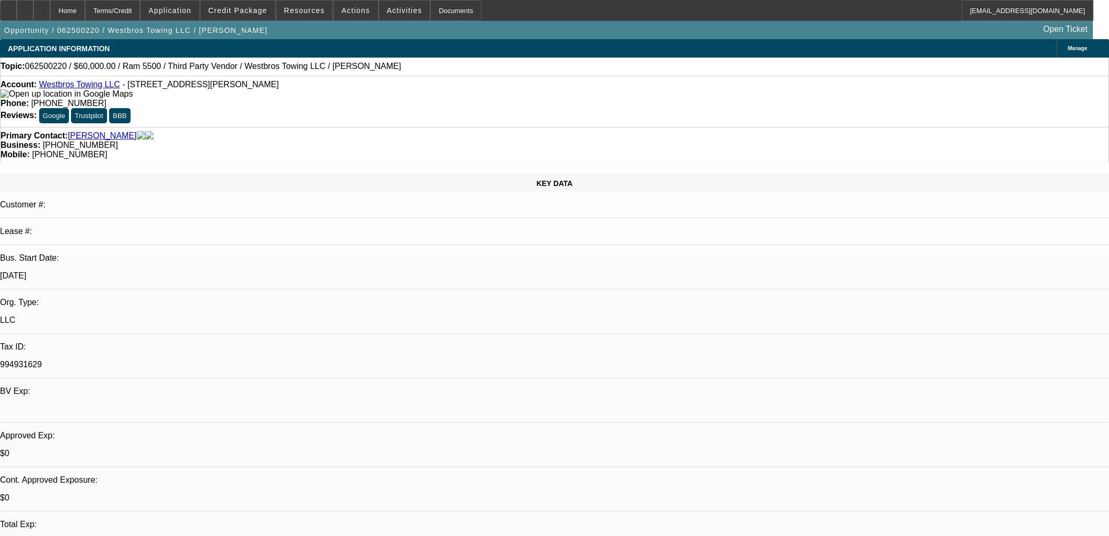
select select "4"
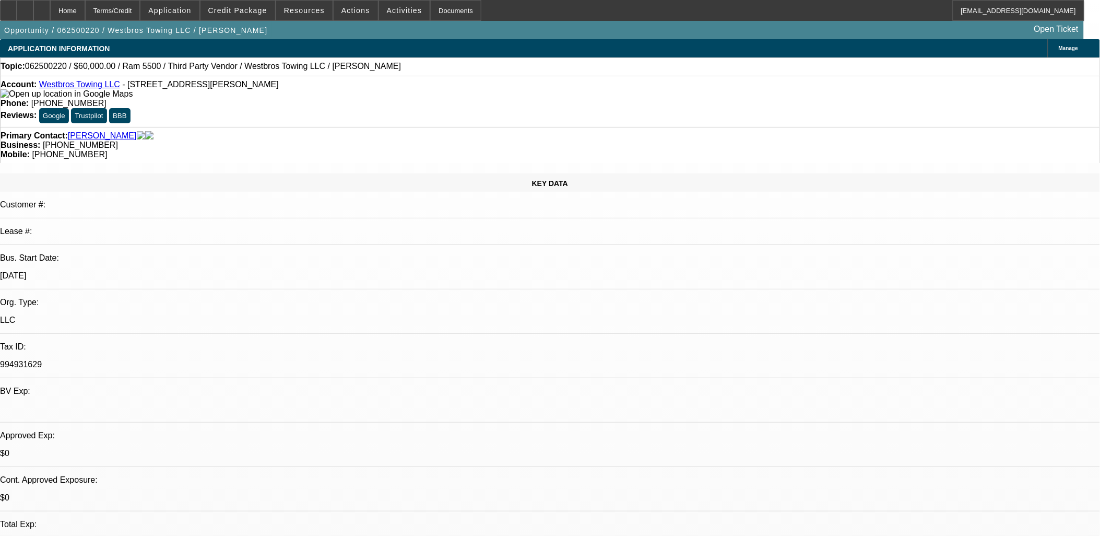
scroll to position [1537, 0]
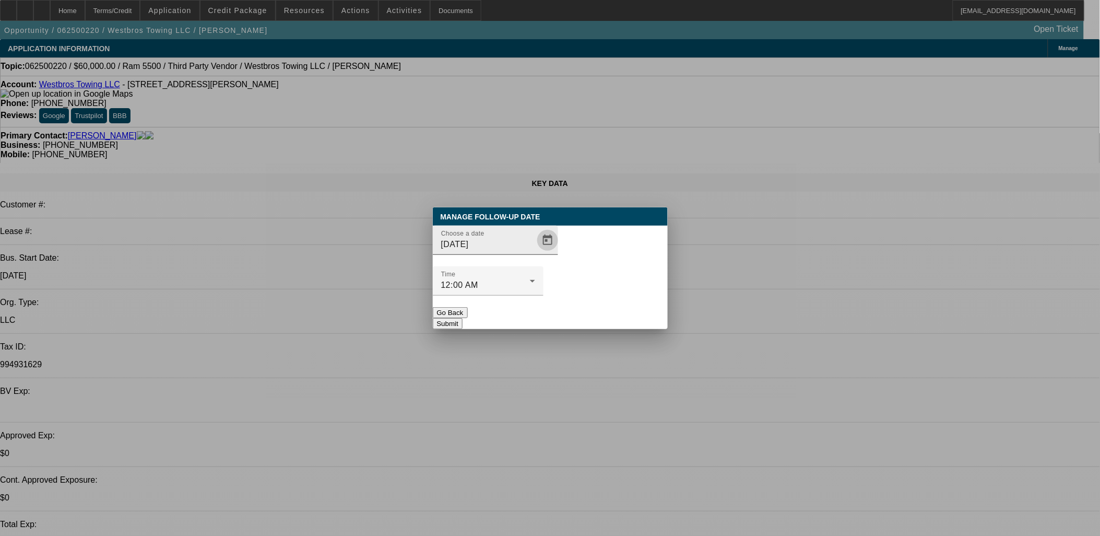
click at [535, 253] on span "Open calendar" at bounding box center [547, 240] width 25 height 25
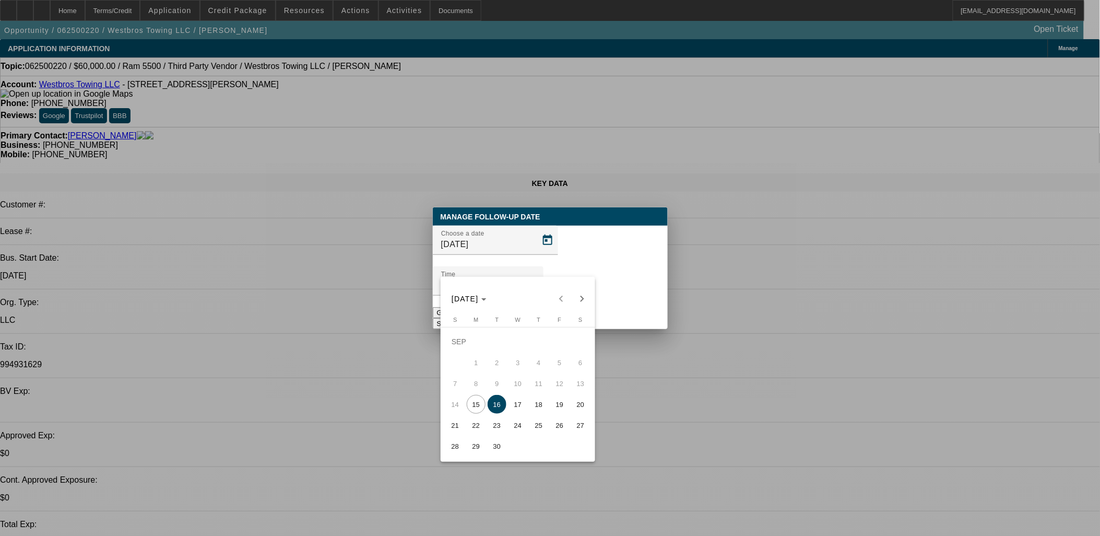
click at [533, 405] on span "18" at bounding box center [539, 404] width 19 height 19
type input "[DATE]"
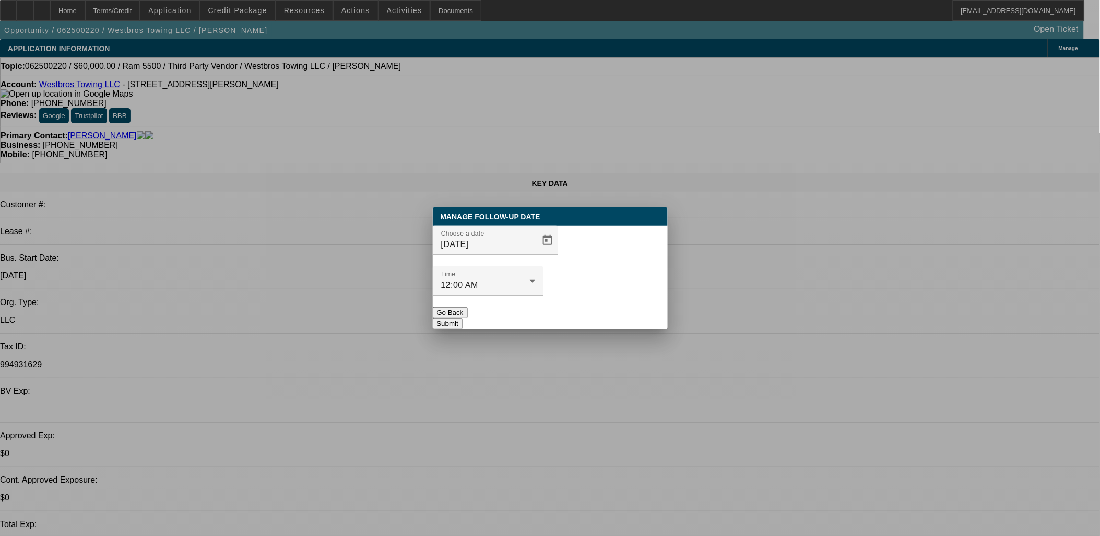
click at [463, 318] on button "Submit" at bounding box center [448, 323] width 30 height 11
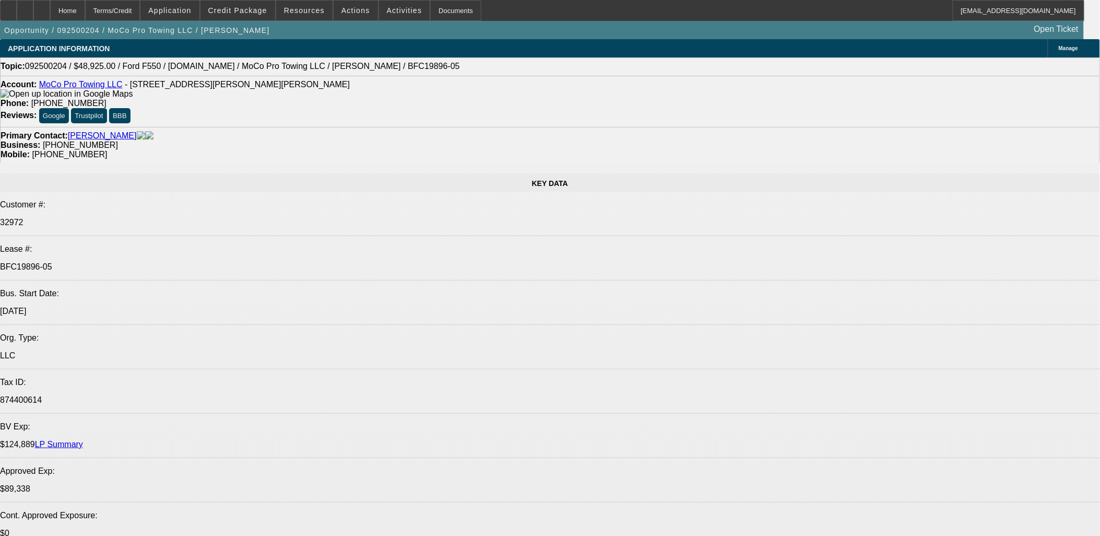
select select "0"
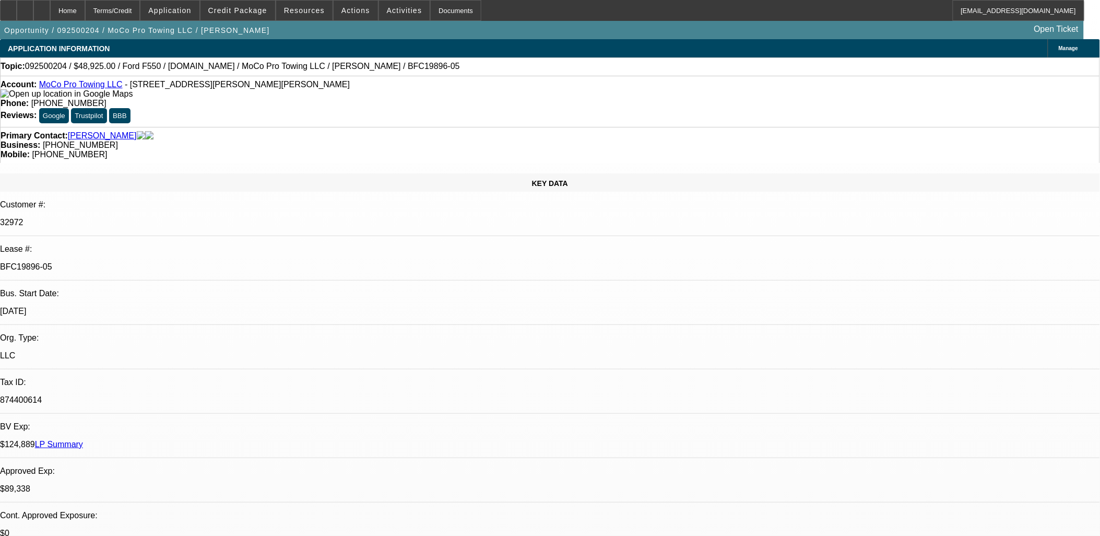
select select "0"
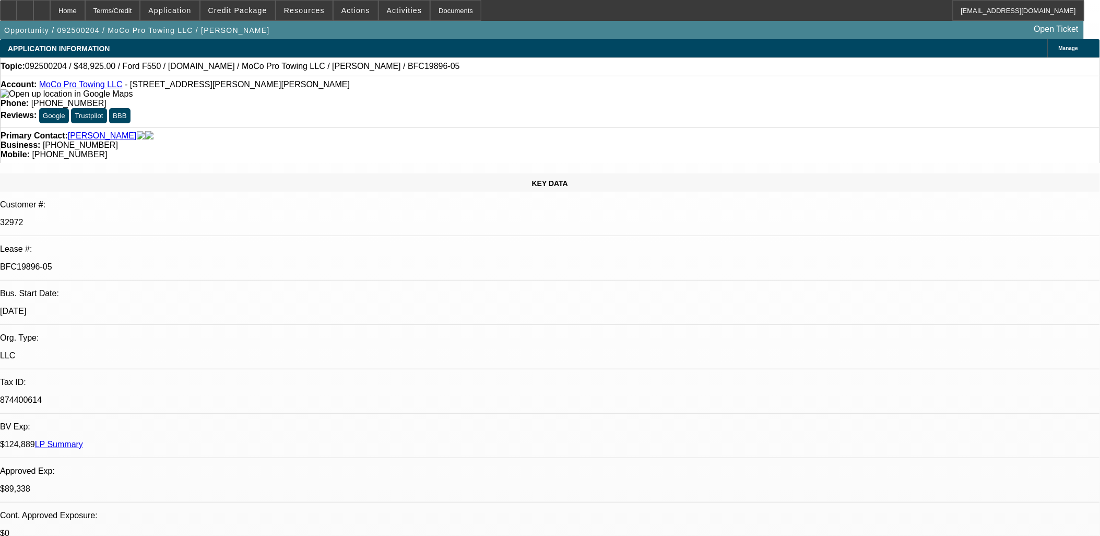
select select "0"
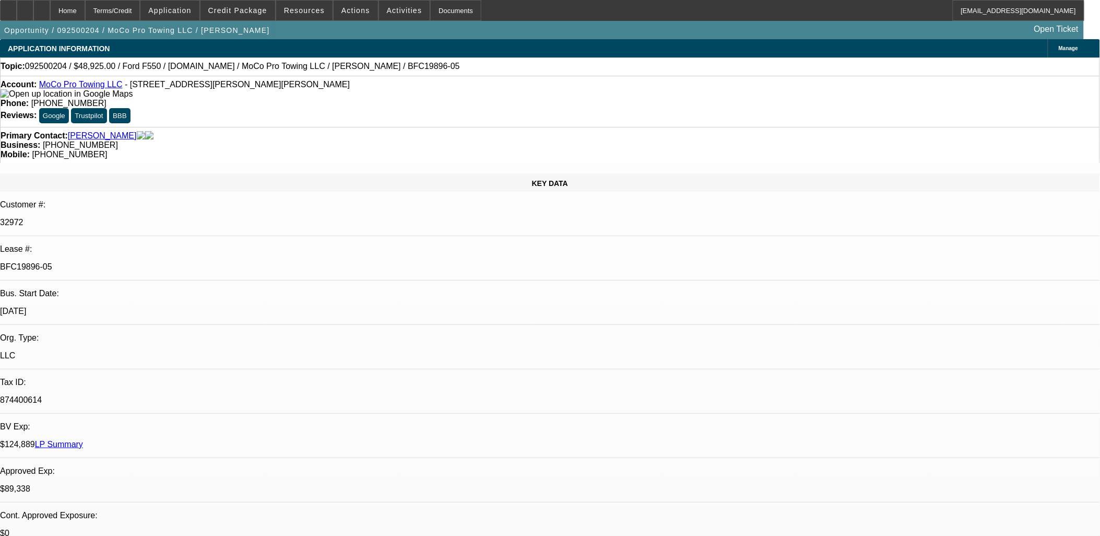
select select "1"
select select "2"
select select "6"
select select "1"
select select "2"
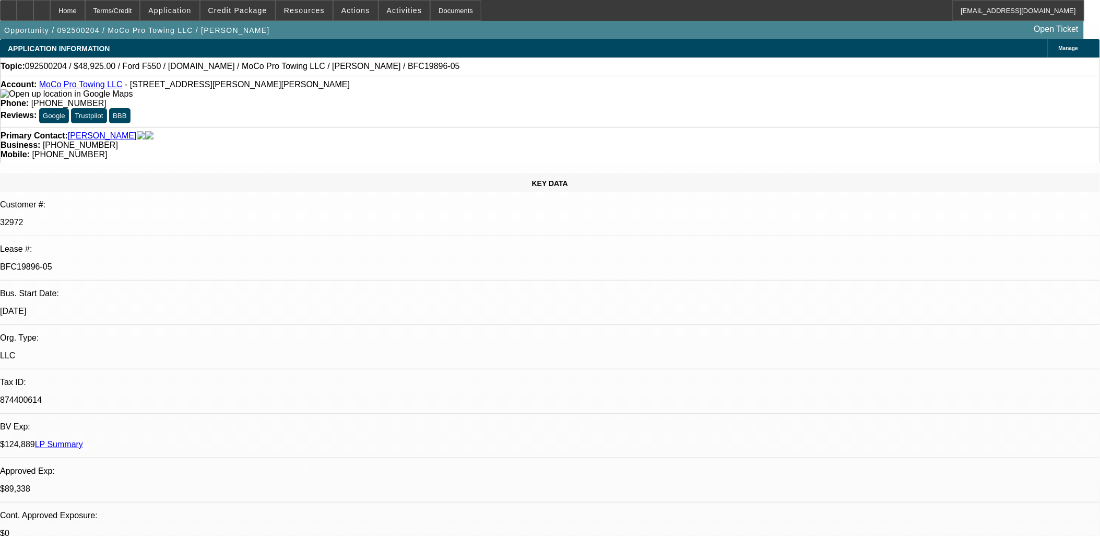
select select "6"
select select "1"
select select "2"
select select "6"
select select "1"
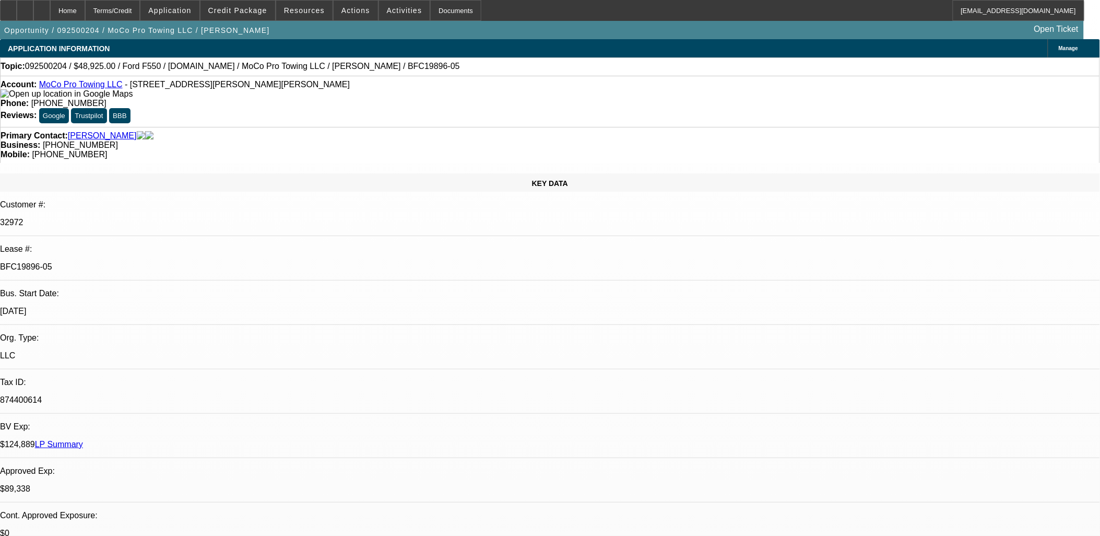
select select "2"
select select "6"
drag, startPoint x: 833, startPoint y: 173, endPoint x: 837, endPoint y: 150, distance: 22.8
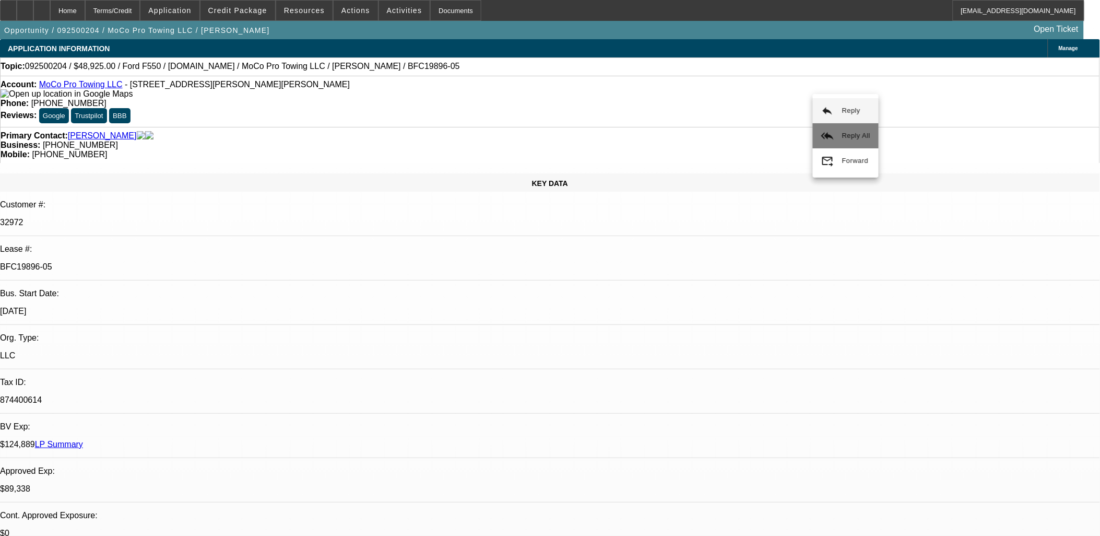
click at [847, 136] on span "Reply All" at bounding box center [856, 136] width 28 height 8
